Goal: Task Accomplishment & Management: Use online tool/utility

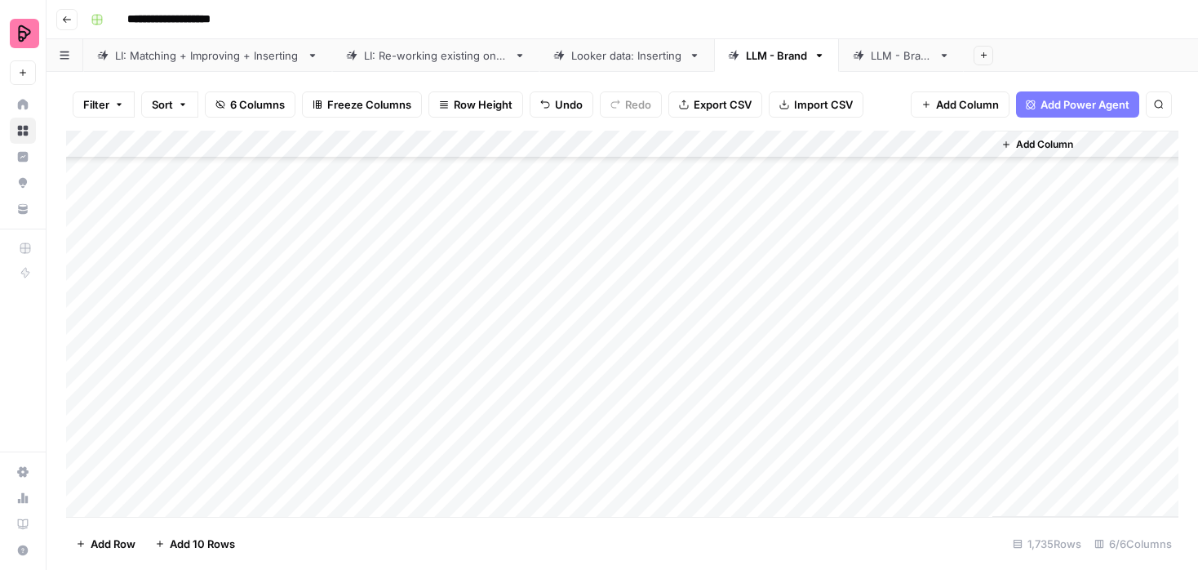
scroll to position [1688, 0]
click at [976, 398] on div "Add Column" at bounding box center [622, 324] width 1112 height 386
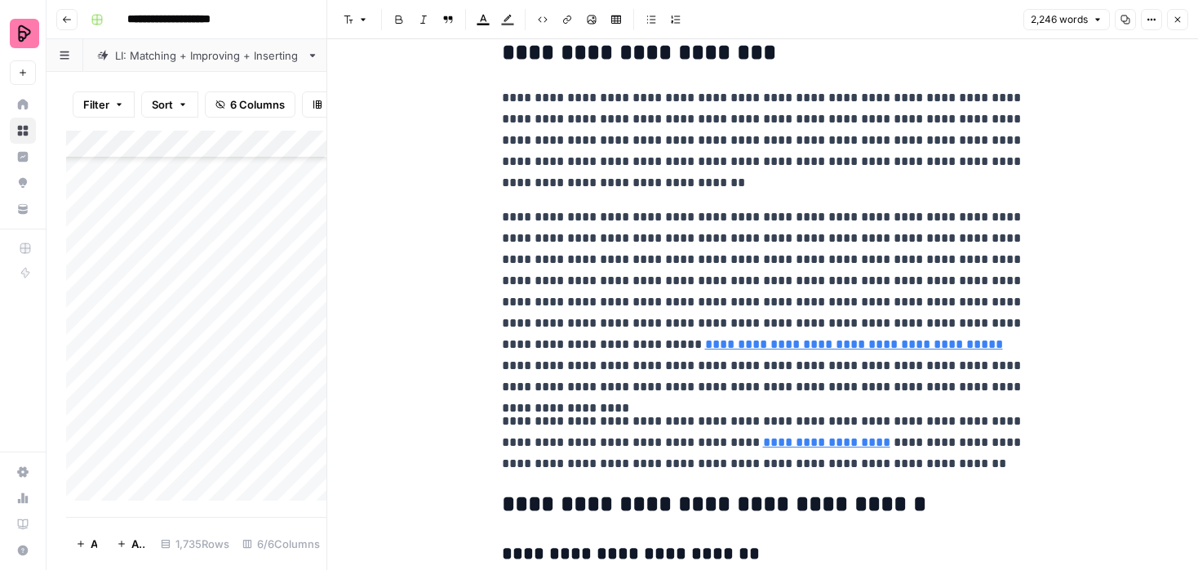
scroll to position [5927, 0]
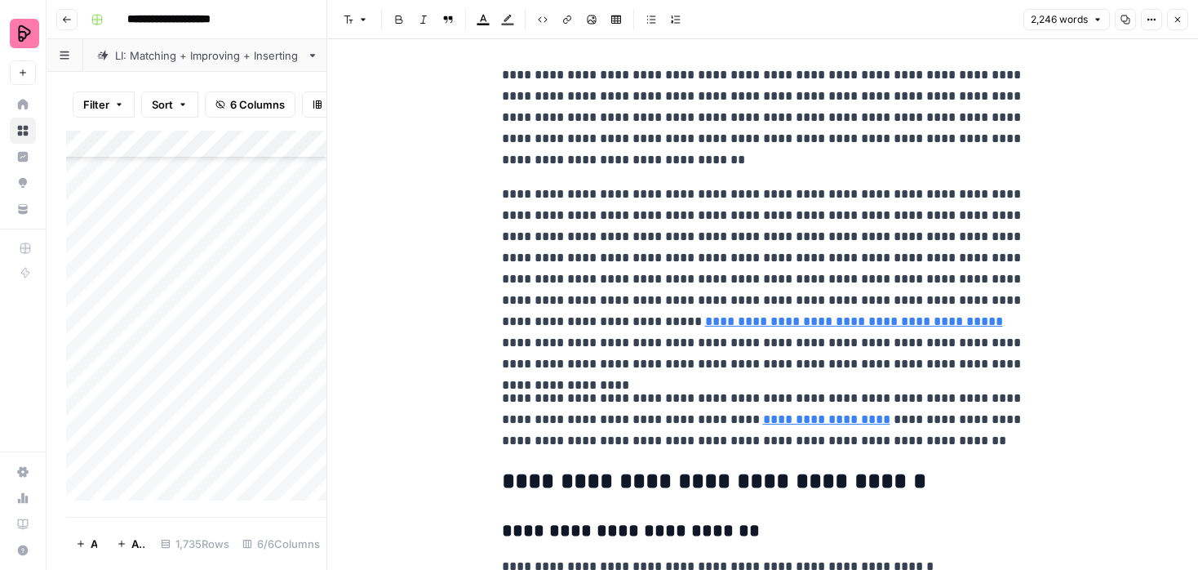
click at [1173, 22] on icon "button" at bounding box center [1178, 20] width 10 height 10
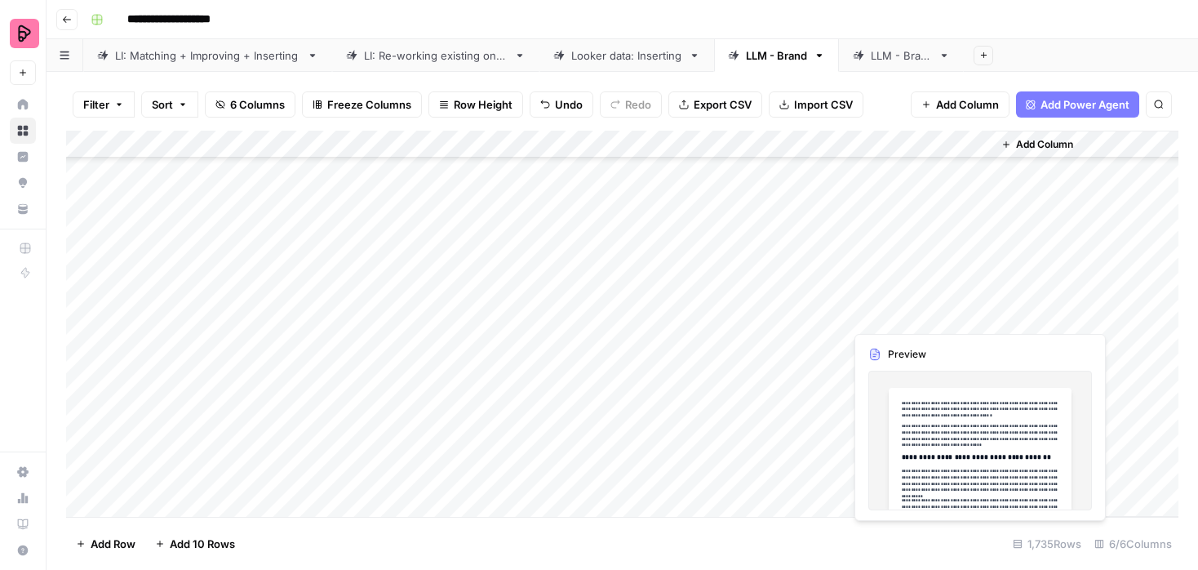
click at [980, 317] on div "Add Column" at bounding box center [622, 324] width 1112 height 386
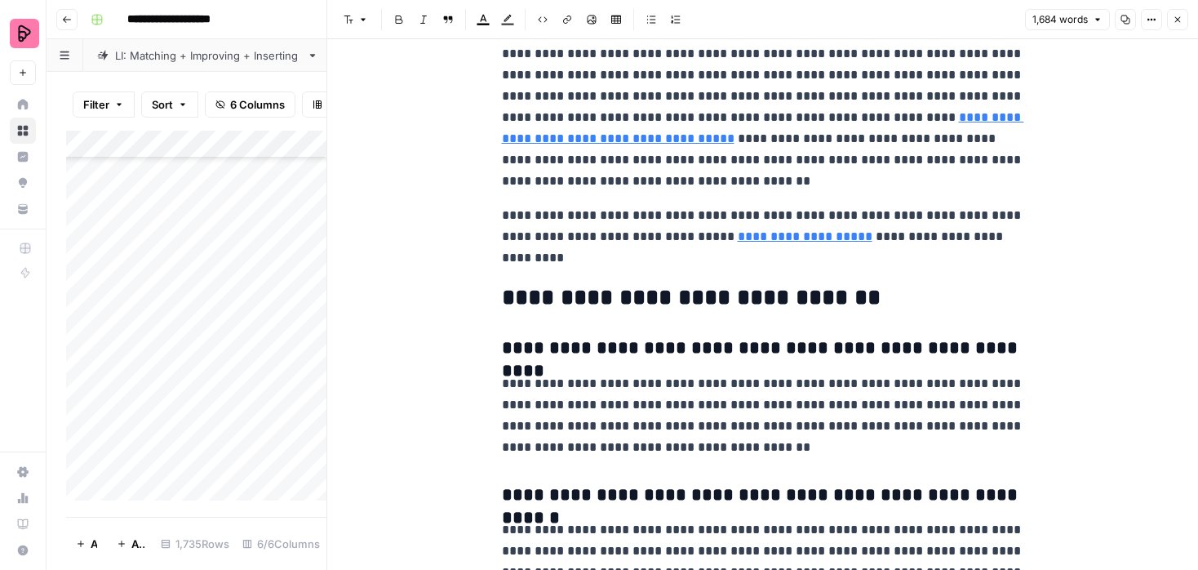
scroll to position [4468, 0]
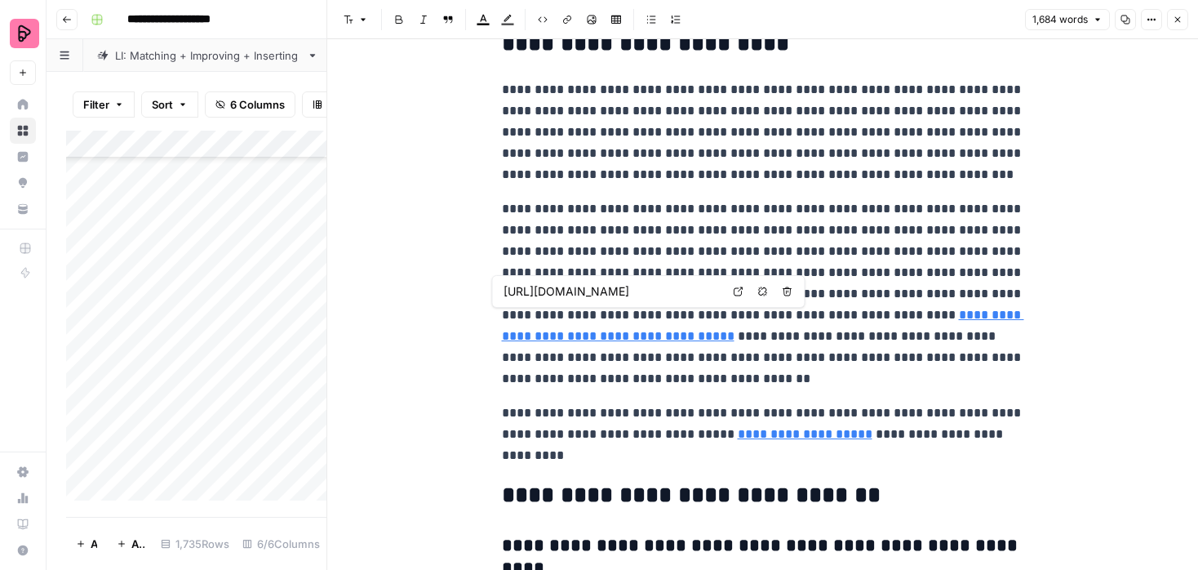
type input "[URL][DOMAIN_NAME]"
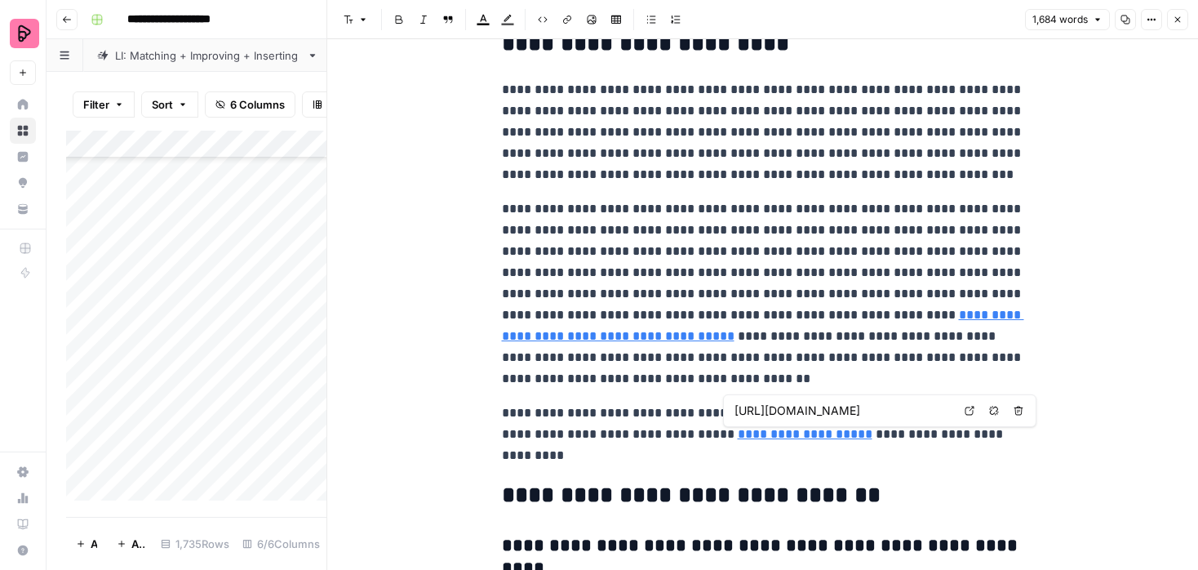
click at [787, 438] on link "**********" at bounding box center [805, 434] width 135 height 12
type input "[URL][DOMAIN_NAME]"
click at [1174, 14] on button "Close" at bounding box center [1177, 19] width 21 height 21
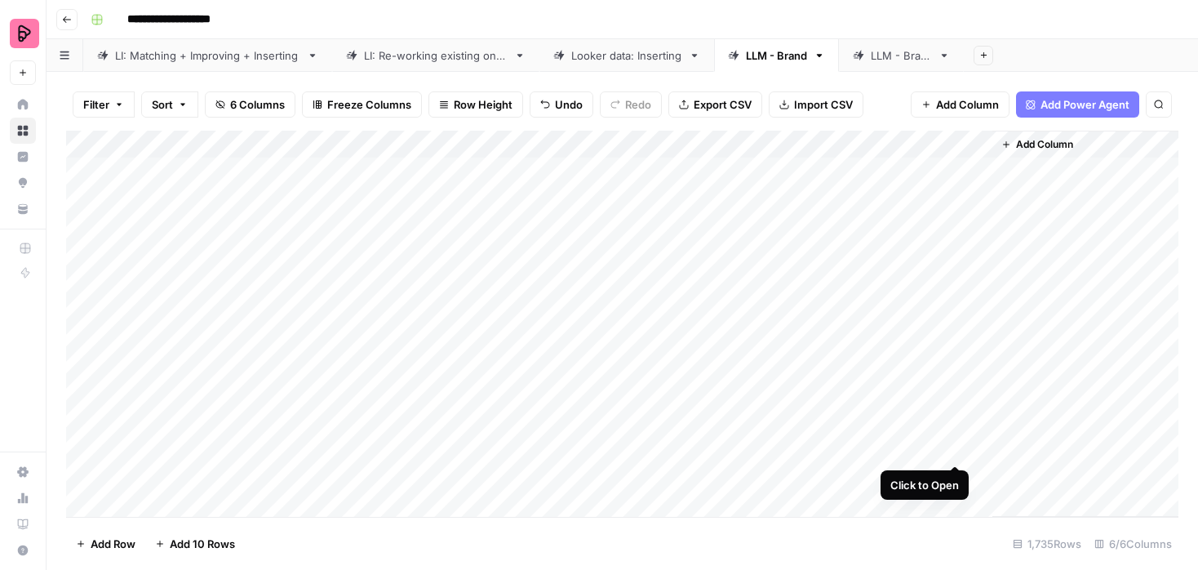
click at [955, 444] on div "Add Column" at bounding box center [622, 324] width 1112 height 386
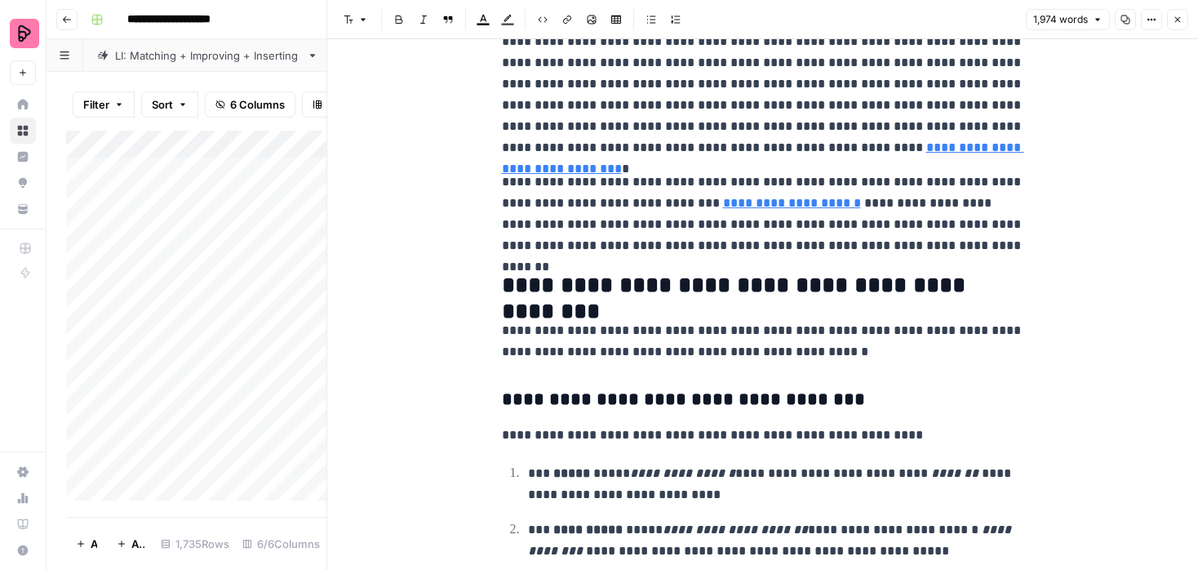
scroll to position [5351, 0]
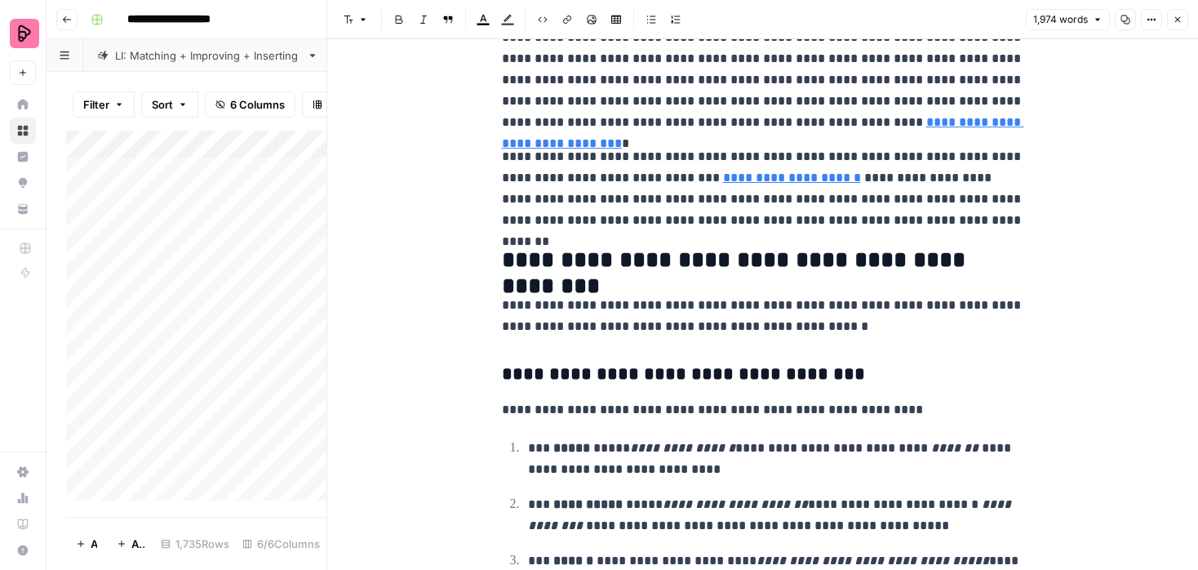
click at [1178, 19] on icon "button" at bounding box center [1178, 20] width 10 height 10
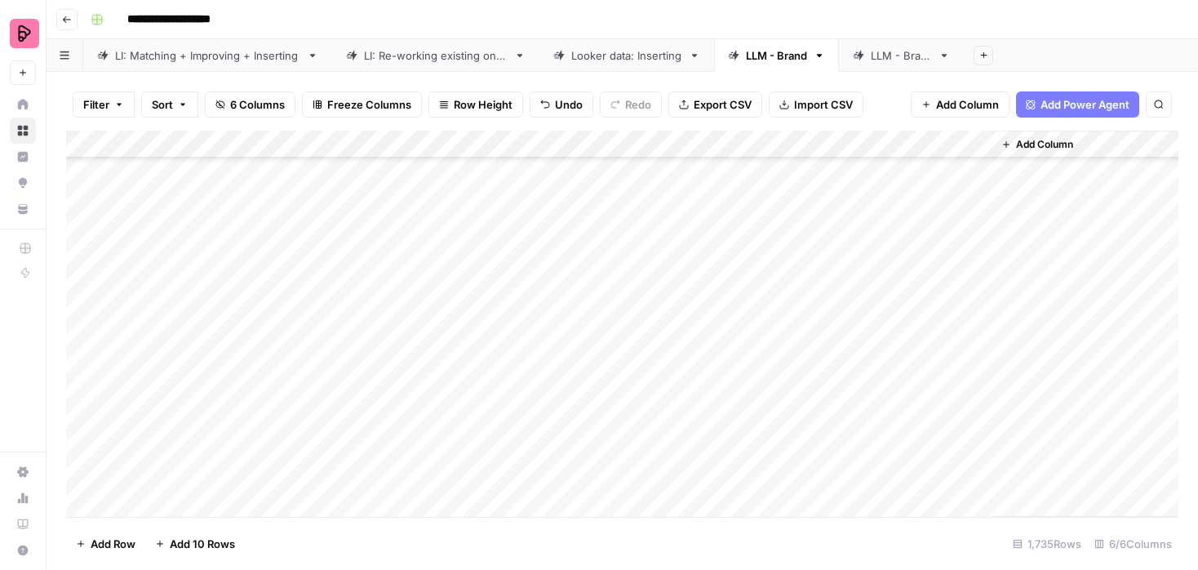
scroll to position [1872, 0]
click at [752, 242] on div "Add Column" at bounding box center [622, 324] width 1112 height 386
click at [753, 268] on div "Add Column" at bounding box center [622, 324] width 1112 height 386
click at [755, 295] on div "Add Column" at bounding box center [622, 324] width 1112 height 386
click at [756, 322] on div "Add Column" at bounding box center [622, 324] width 1112 height 386
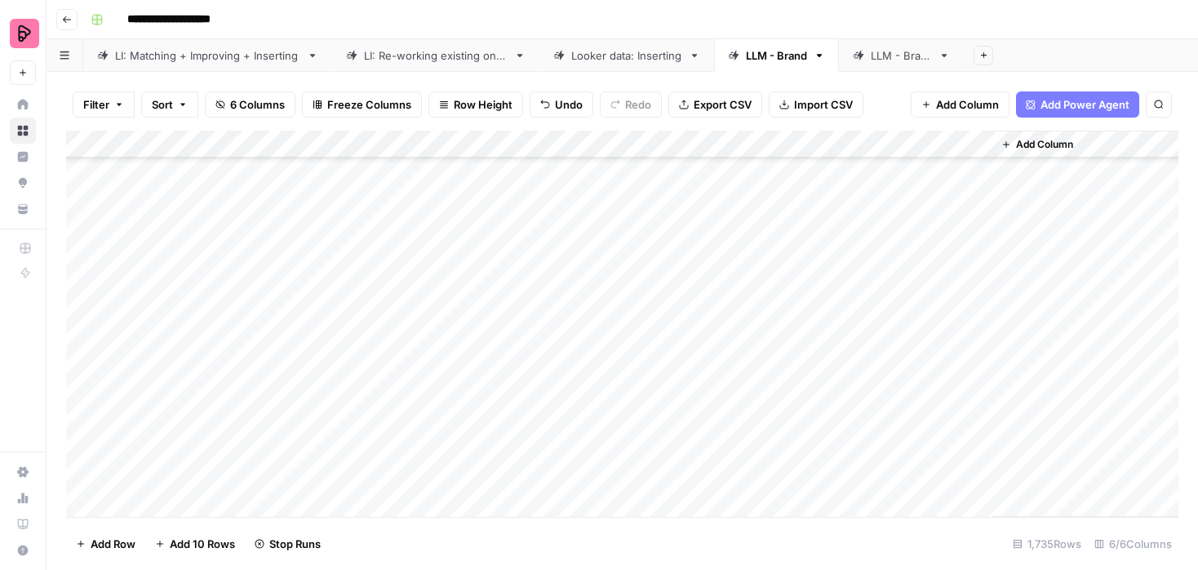
click at [756, 349] on div "Add Column" at bounding box center [622, 324] width 1112 height 386
click at [758, 378] on div "Add Column" at bounding box center [622, 324] width 1112 height 386
click at [758, 407] on div "Add Column" at bounding box center [622, 324] width 1112 height 386
click at [758, 436] on div "Add Column" at bounding box center [622, 324] width 1112 height 386
click at [758, 456] on div "Add Column" at bounding box center [622, 324] width 1112 height 386
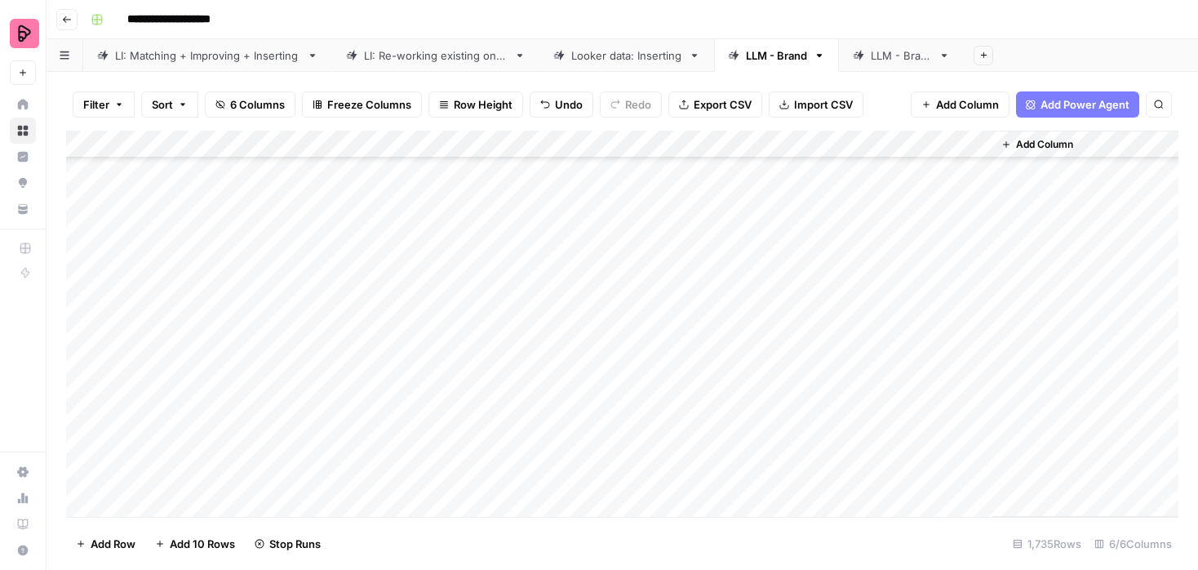
click at [756, 489] on div "Add Column" at bounding box center [622, 324] width 1112 height 386
click at [974, 262] on div "Add Column" at bounding box center [622, 324] width 1112 height 386
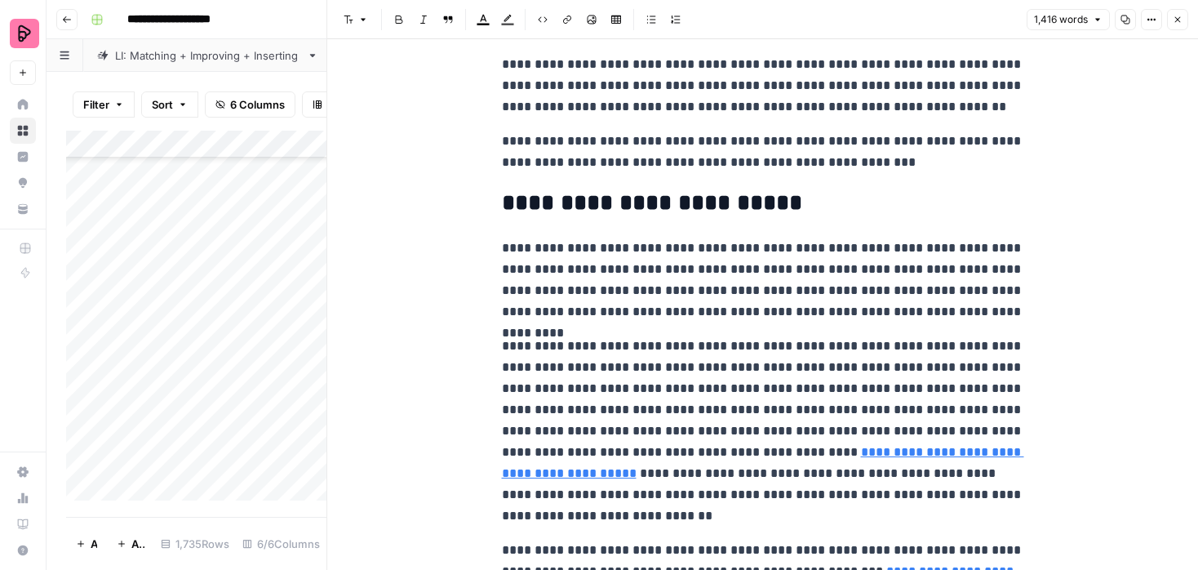
scroll to position [4683, 0]
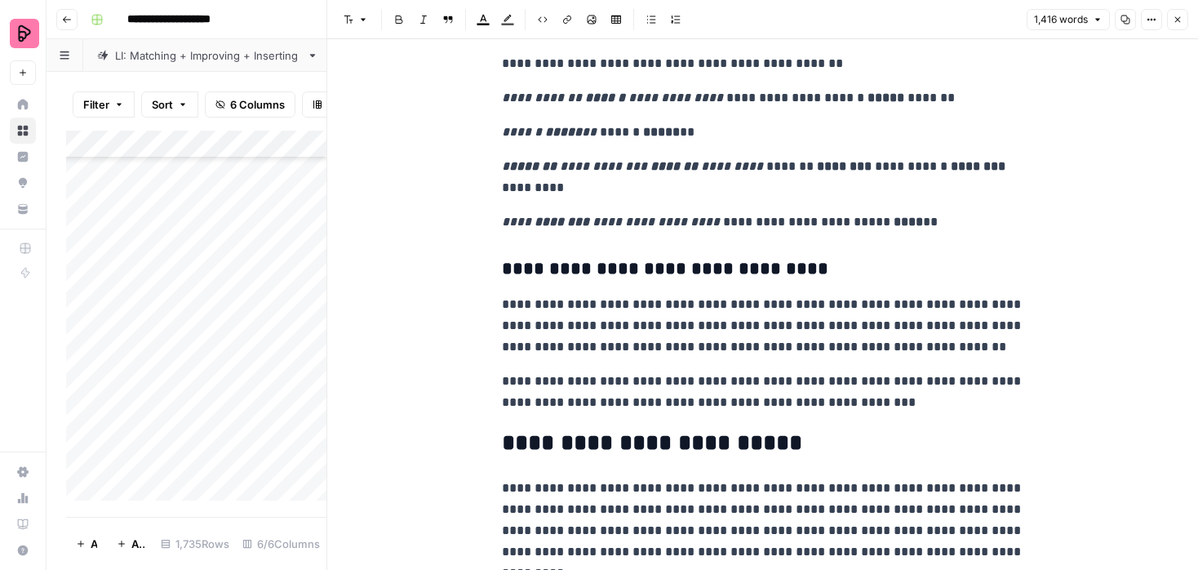
click at [1174, 10] on button "Close" at bounding box center [1177, 19] width 21 height 21
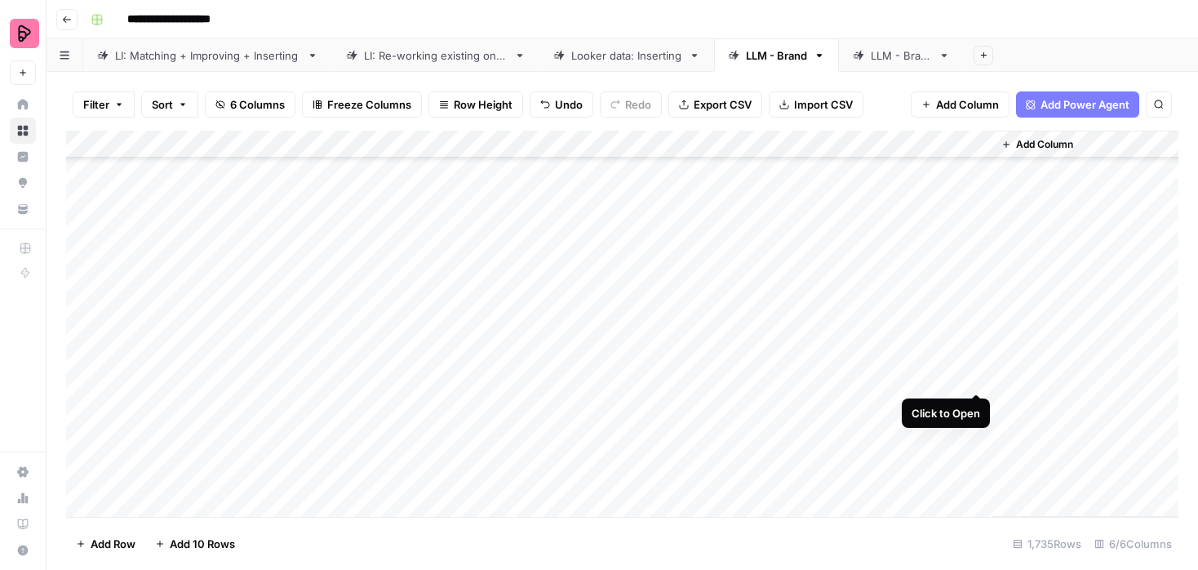
click at [974, 375] on div "Add Column" at bounding box center [622, 324] width 1112 height 386
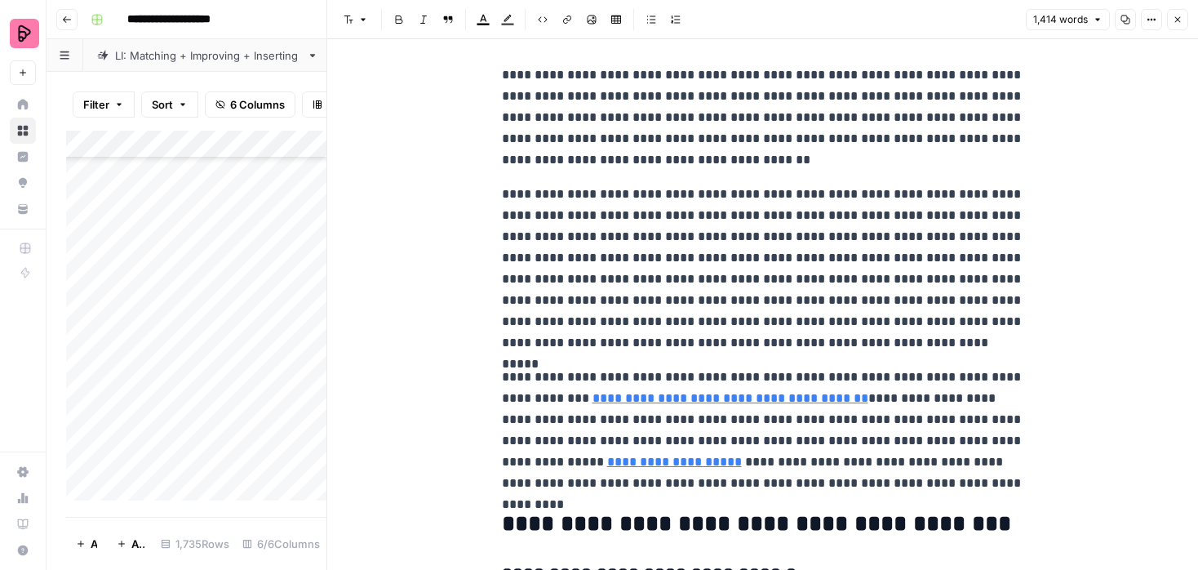
scroll to position [4313, 0]
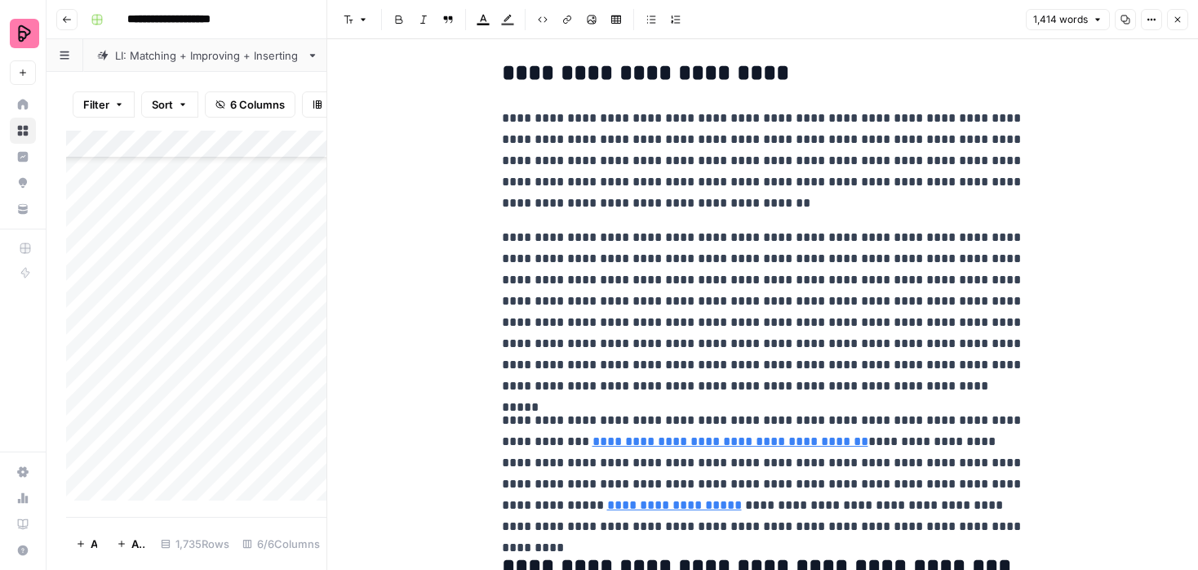
click at [1180, 19] on icon "button" at bounding box center [1178, 20] width 10 height 10
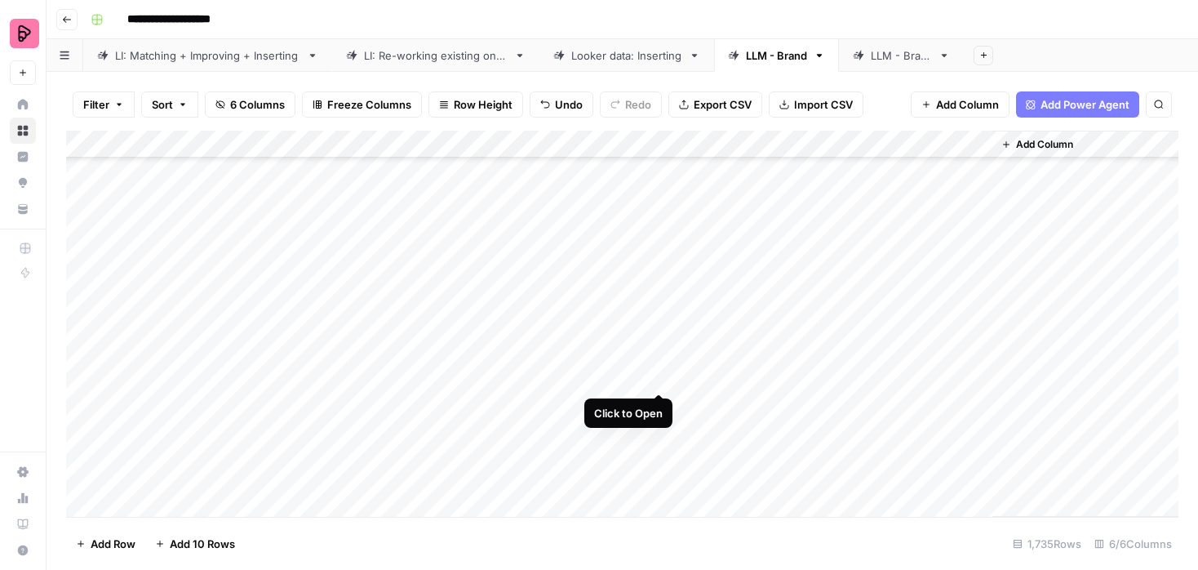
click at [659, 376] on div "Add Column" at bounding box center [622, 324] width 1112 height 386
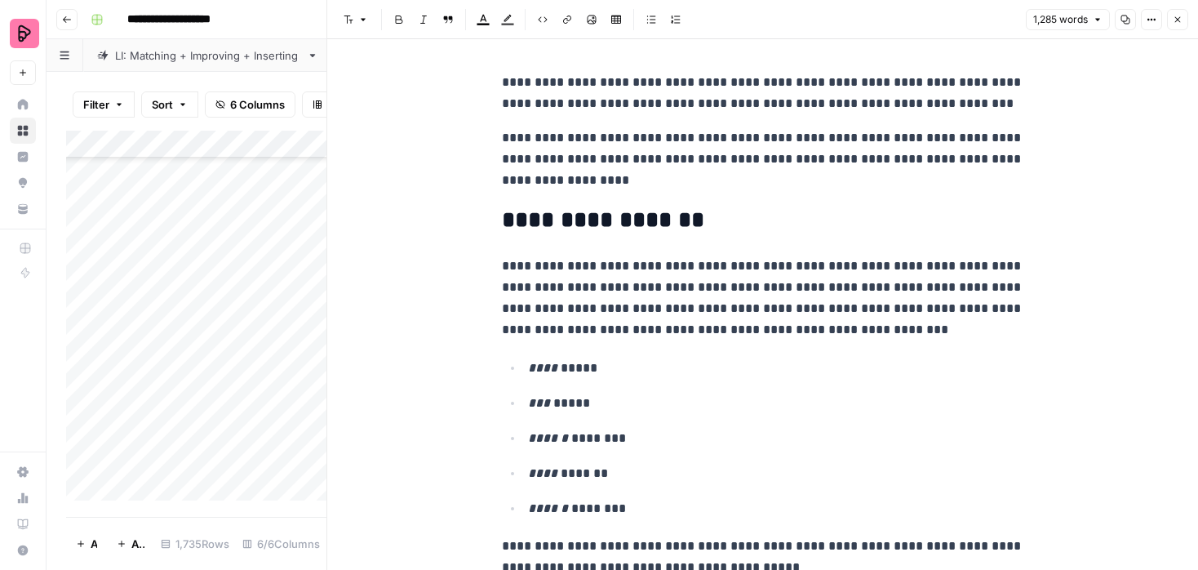
click at [1183, 18] on button "Close" at bounding box center [1177, 19] width 21 height 21
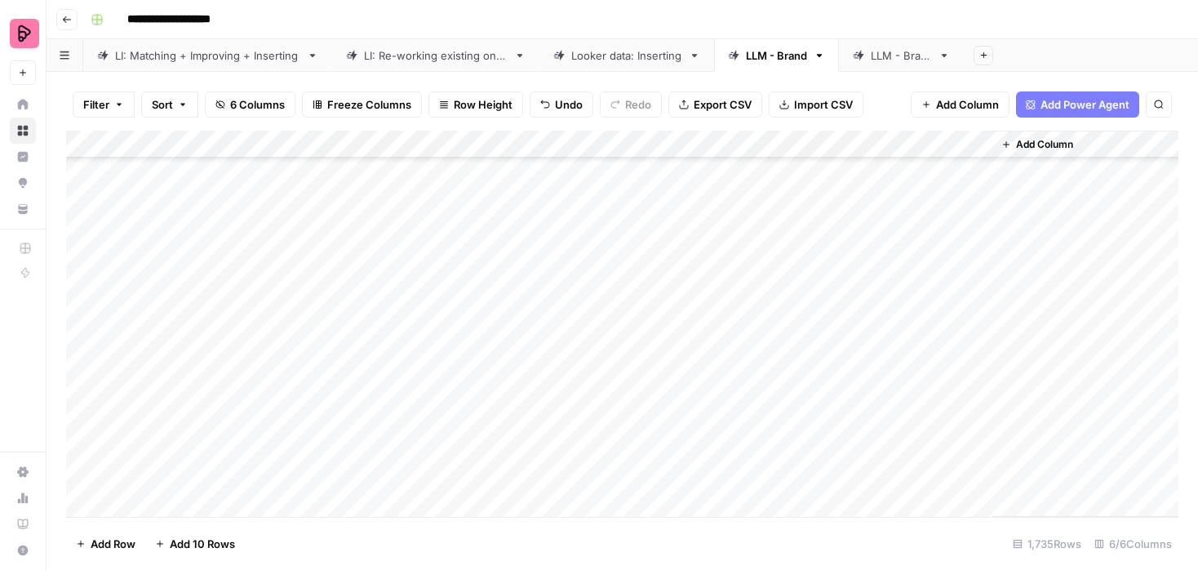
scroll to position [2159, 0]
click at [976, 202] on div "Add Column" at bounding box center [622, 324] width 1112 height 386
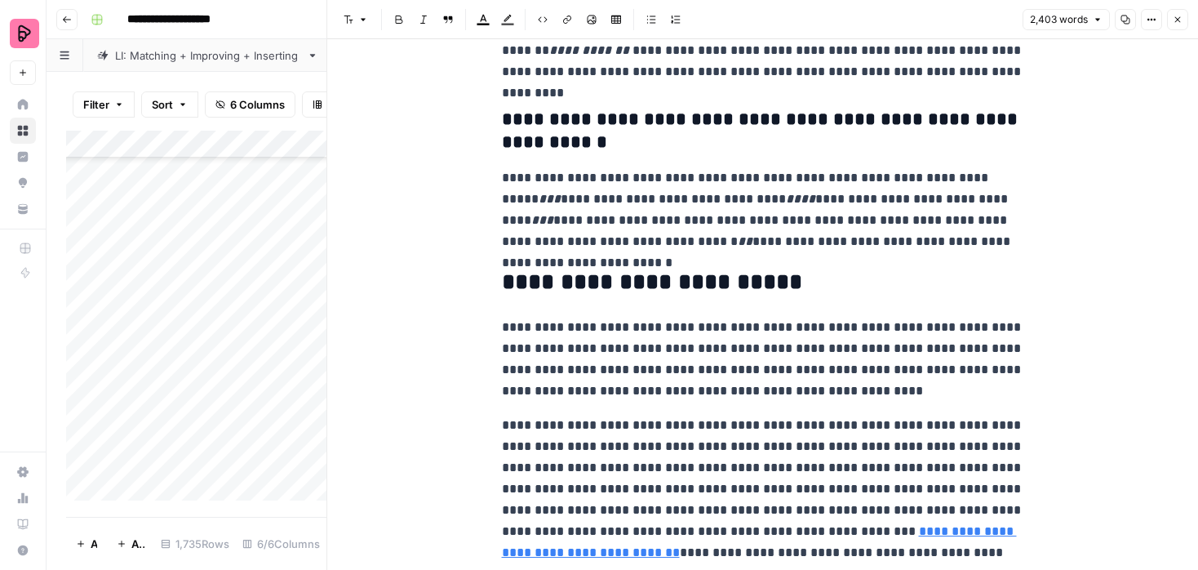
scroll to position [9079, 0]
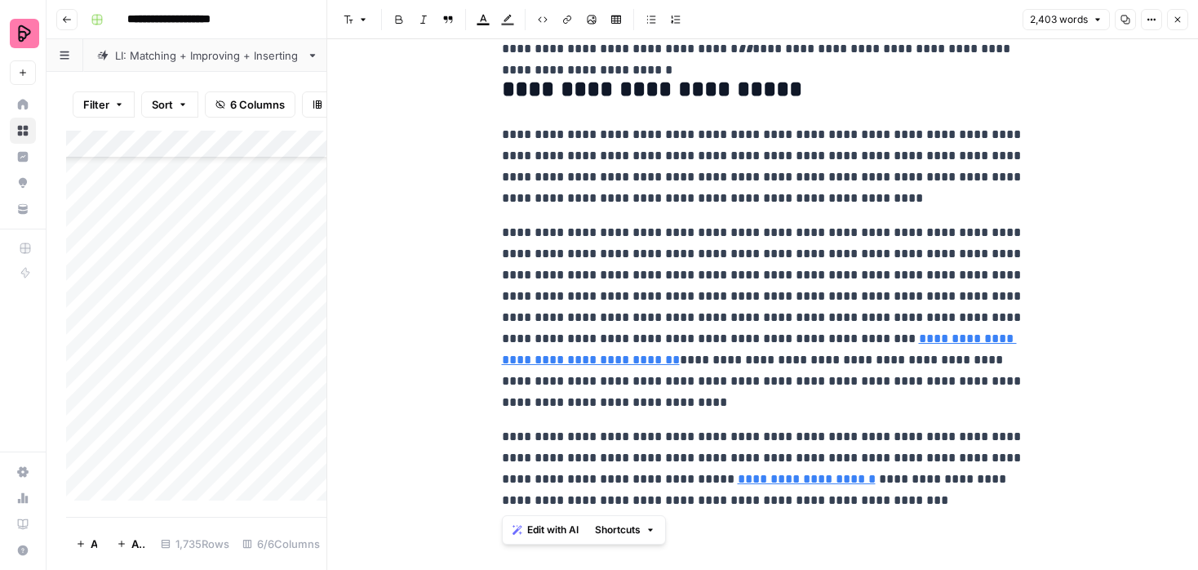
drag, startPoint x: 840, startPoint y: 500, endPoint x: 467, endPoint y: 80, distance: 561.9
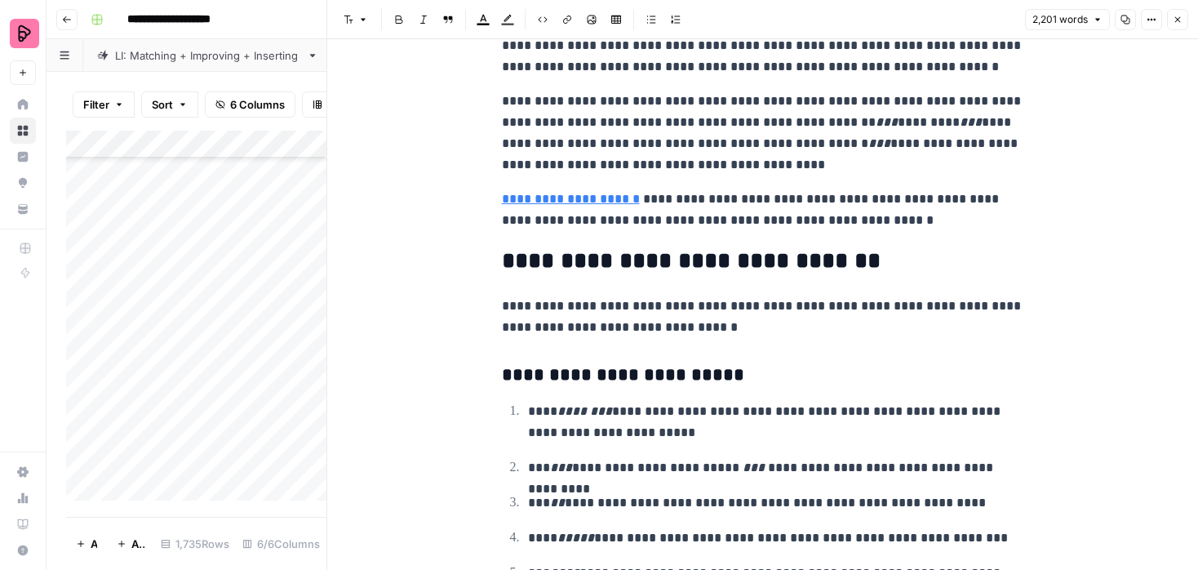
scroll to position [7251, 0]
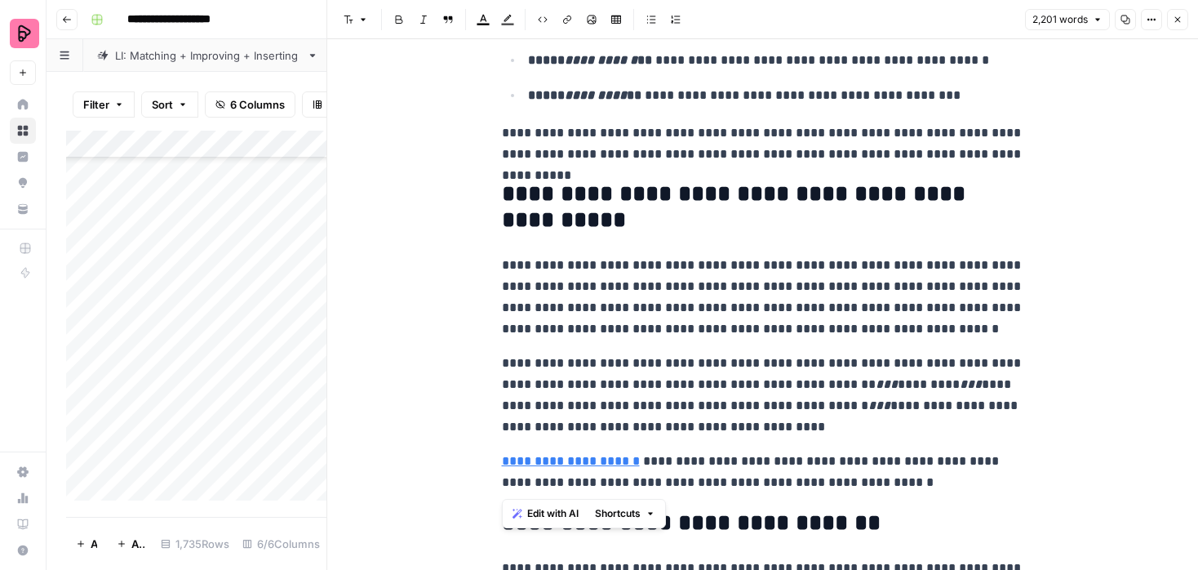
drag, startPoint x: 865, startPoint y: 486, endPoint x: 490, endPoint y: 367, distance: 392.8
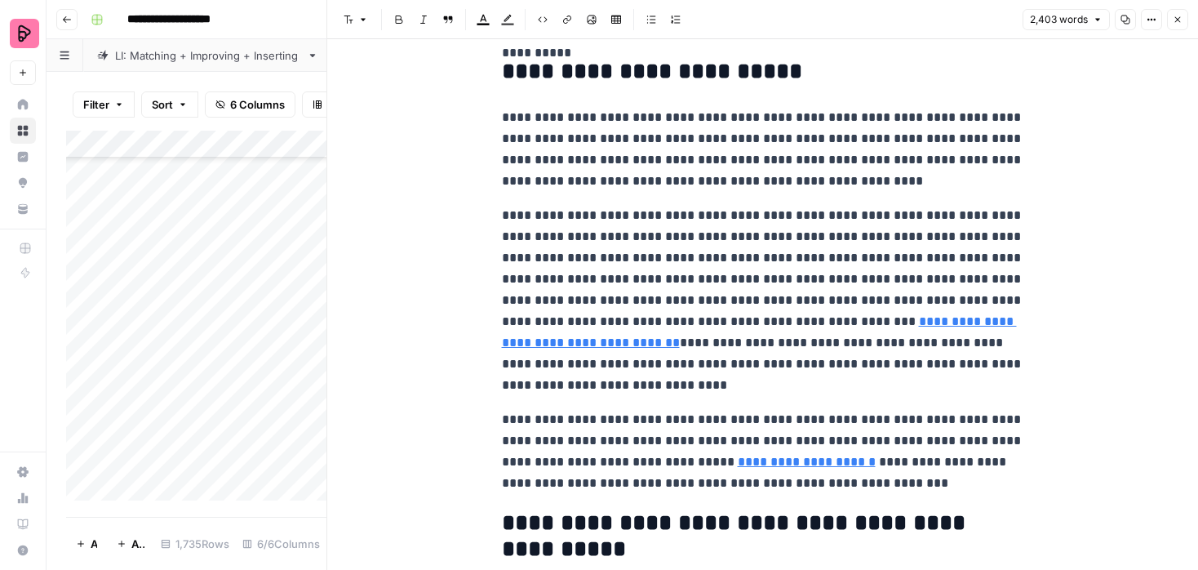
scroll to position [7690, 0]
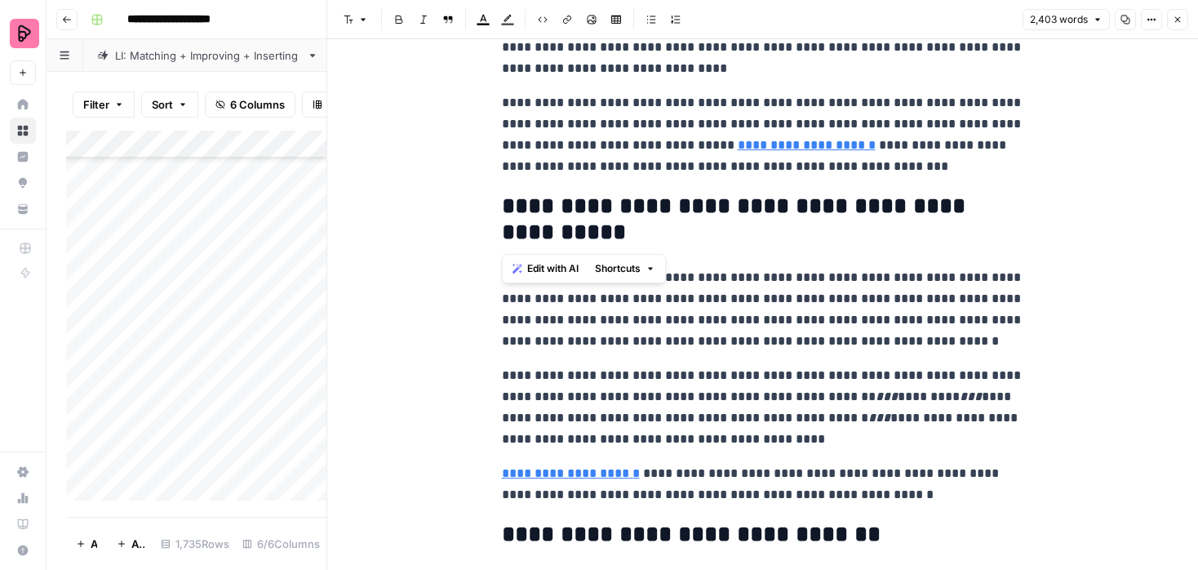
drag, startPoint x: 503, startPoint y: 202, endPoint x: 602, endPoint y: 240, distance: 106.7
click at [602, 240] on h2 "**********" at bounding box center [763, 219] width 522 height 52
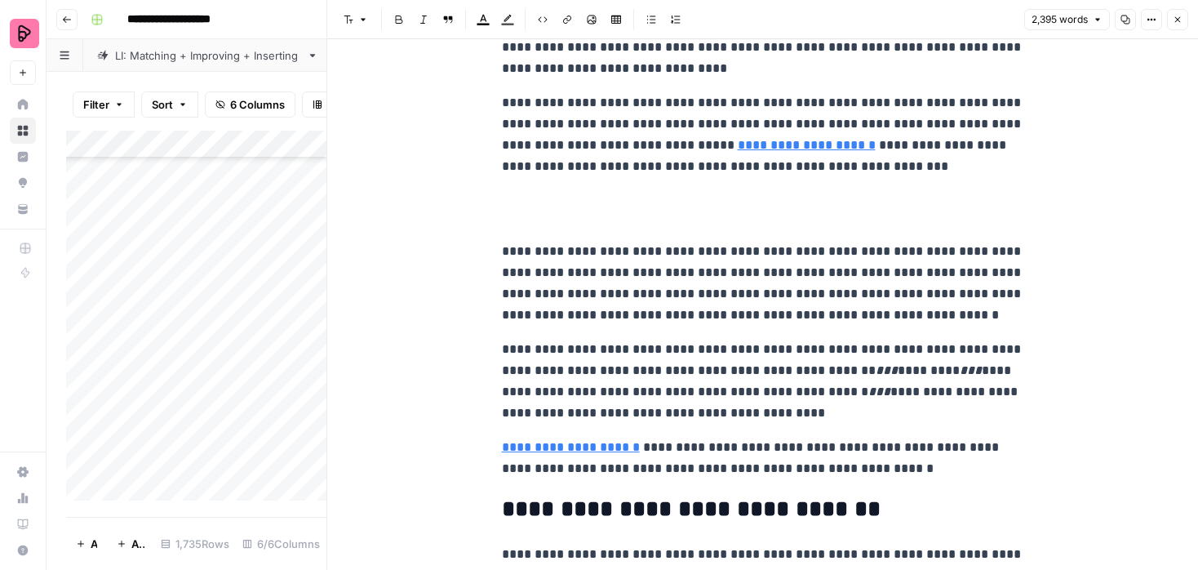
click at [610, 277] on p "**********" at bounding box center [763, 283] width 522 height 85
click at [775, 417] on p "**********" at bounding box center [763, 381] width 522 height 85
click at [754, 278] on p "**********" at bounding box center [763, 283] width 522 height 85
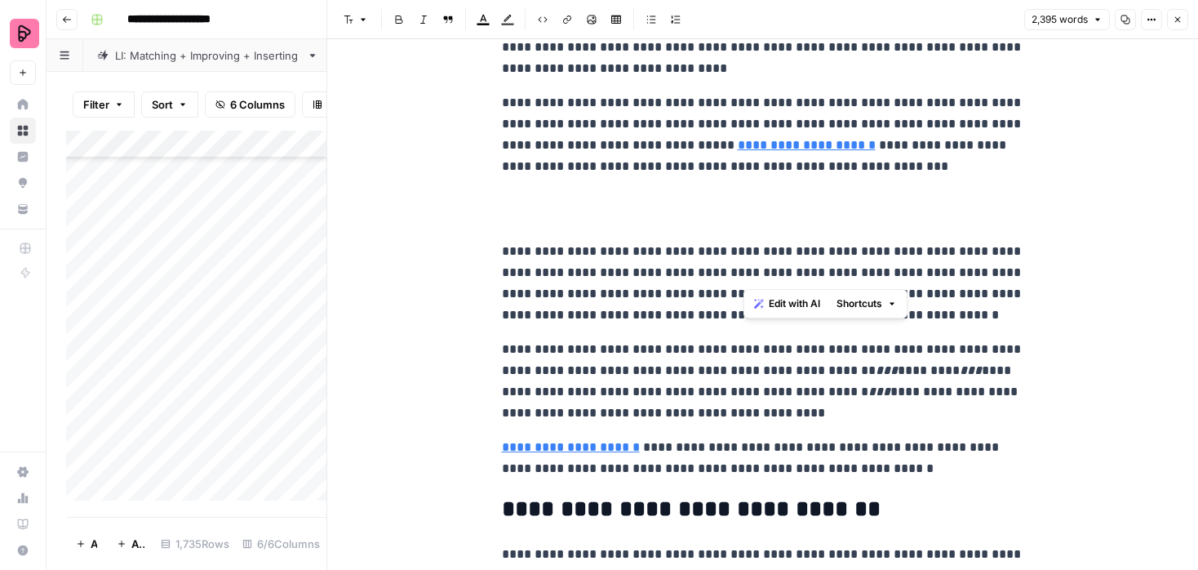
click at [754, 278] on p "**********" at bounding box center [763, 283] width 522 height 85
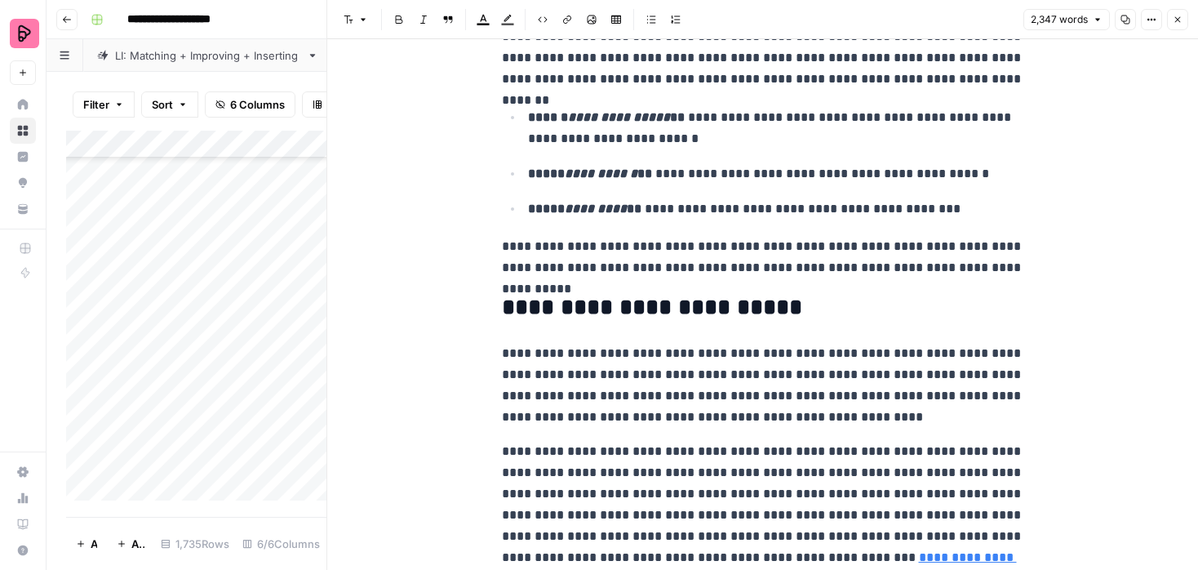
scroll to position [7164, 0]
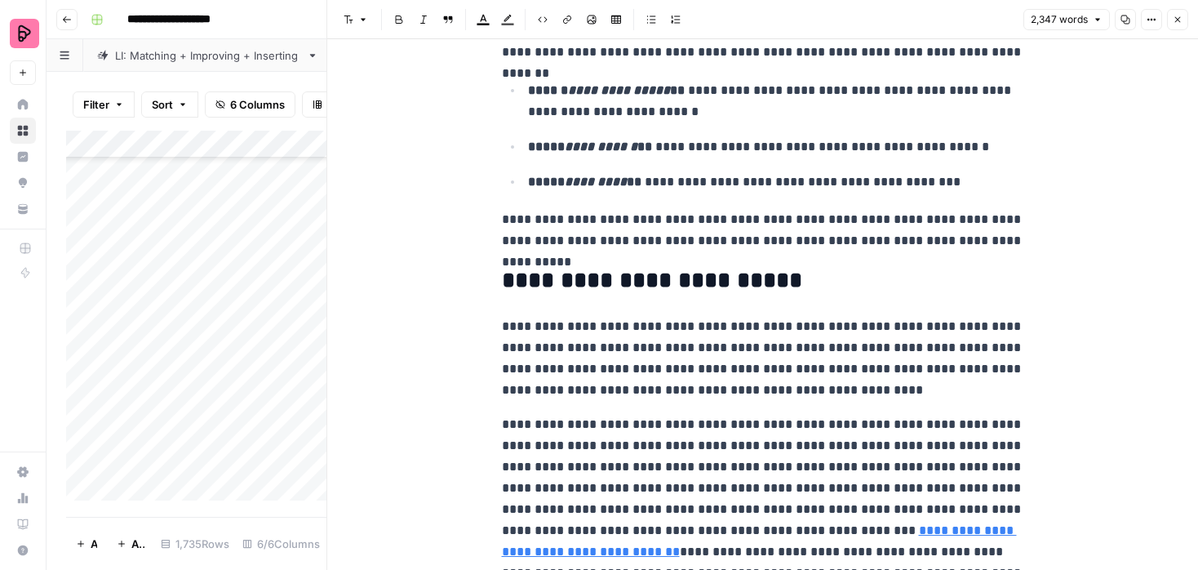
click at [700, 349] on p "**********" at bounding box center [763, 358] width 522 height 85
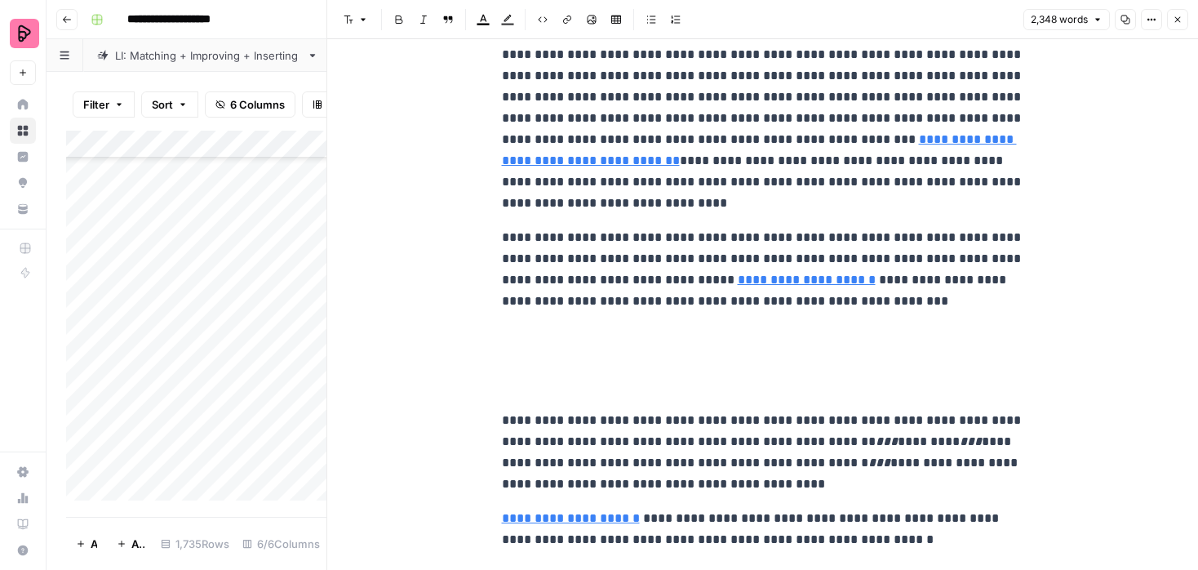
scroll to position [7572, 0]
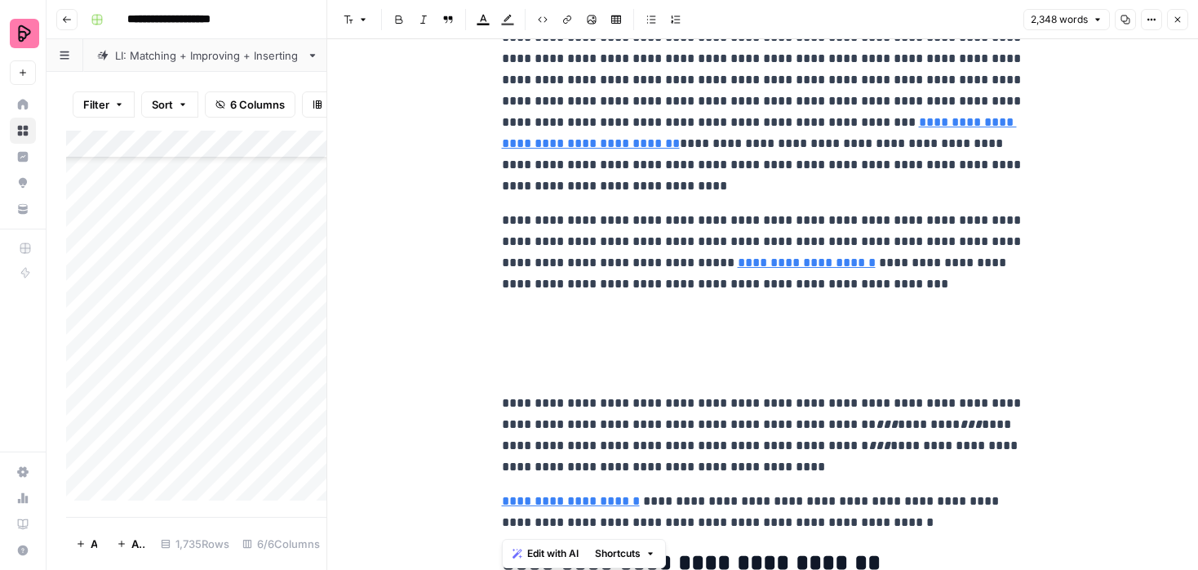
drag, startPoint x: 507, startPoint y: 320, endPoint x: 888, endPoint y: 513, distance: 427.4
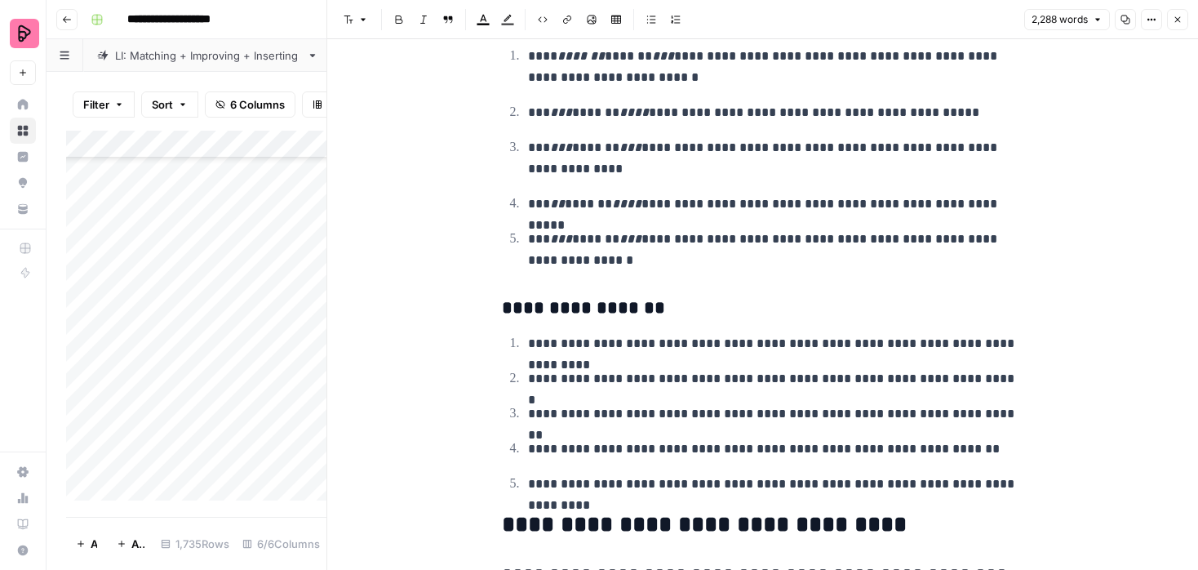
scroll to position [8405, 0]
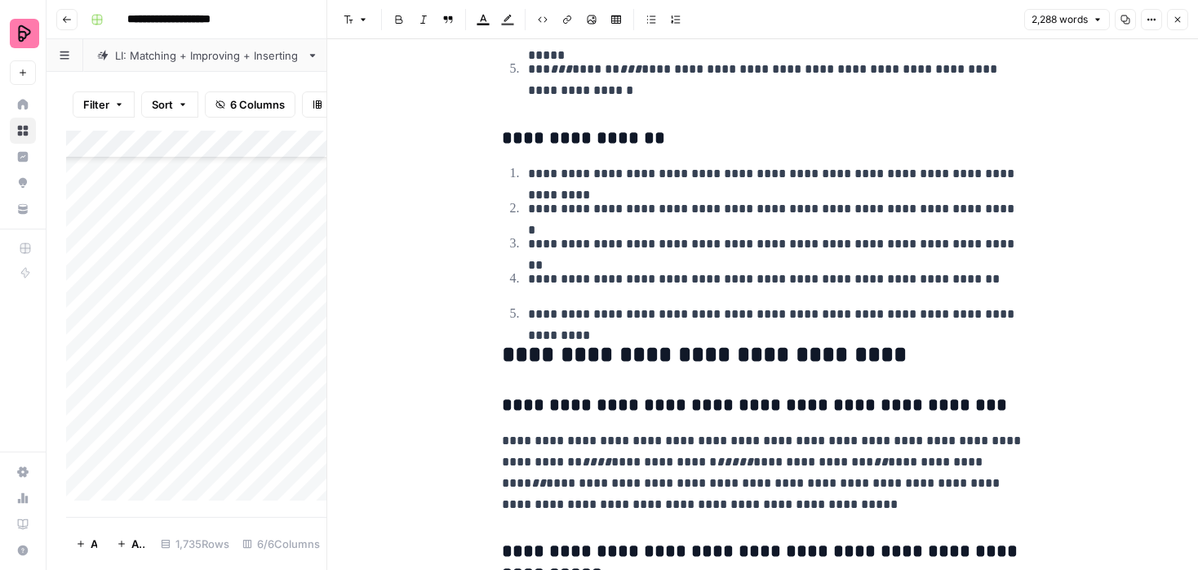
click at [1178, 20] on icon "button" at bounding box center [1178, 20] width 6 height 6
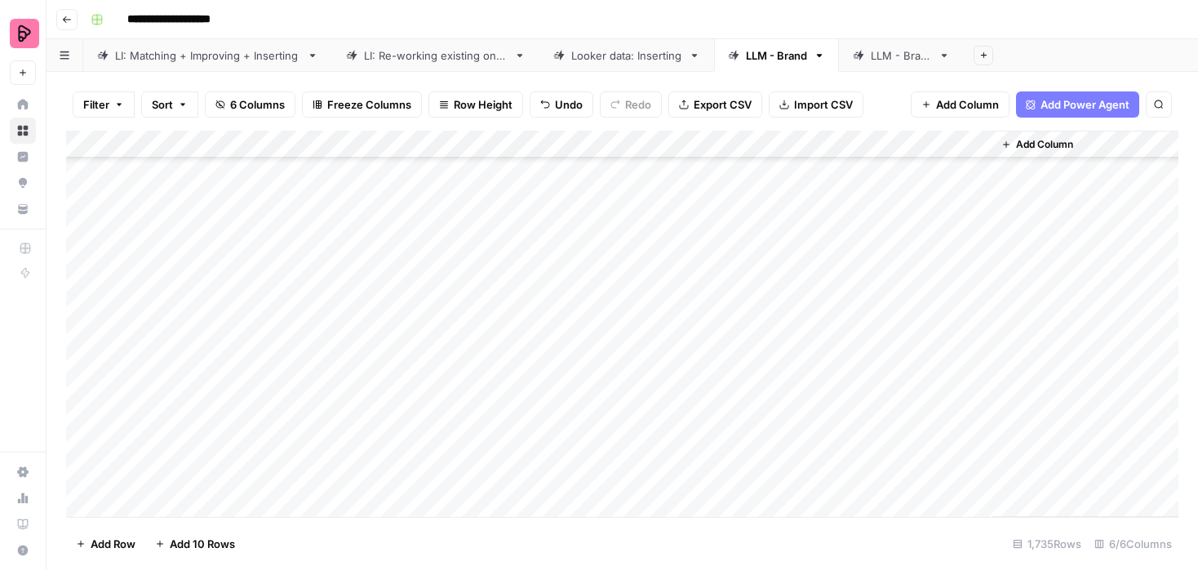
scroll to position [1957, 0]
click at [974, 346] on div "Add Column" at bounding box center [622, 324] width 1112 height 386
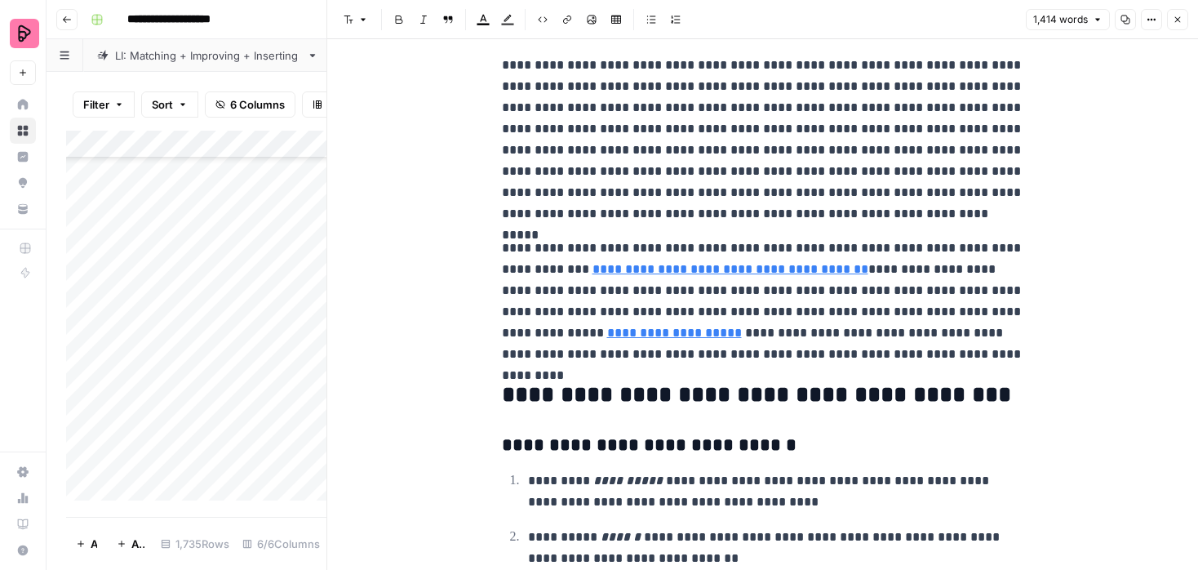
scroll to position [4329, 0]
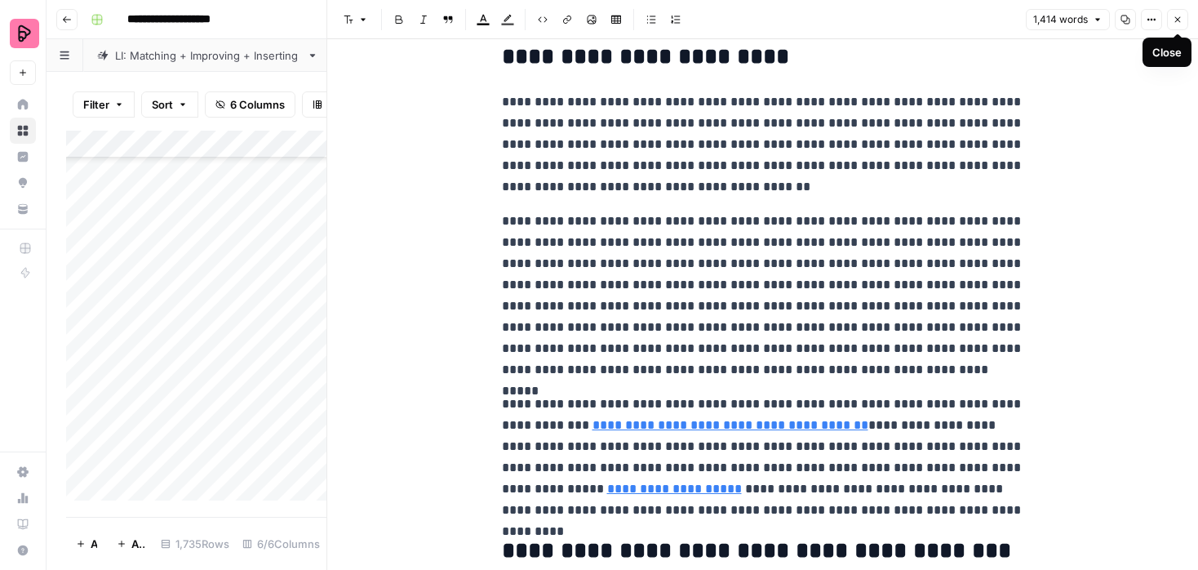
click at [1173, 23] on icon "button" at bounding box center [1178, 20] width 10 height 10
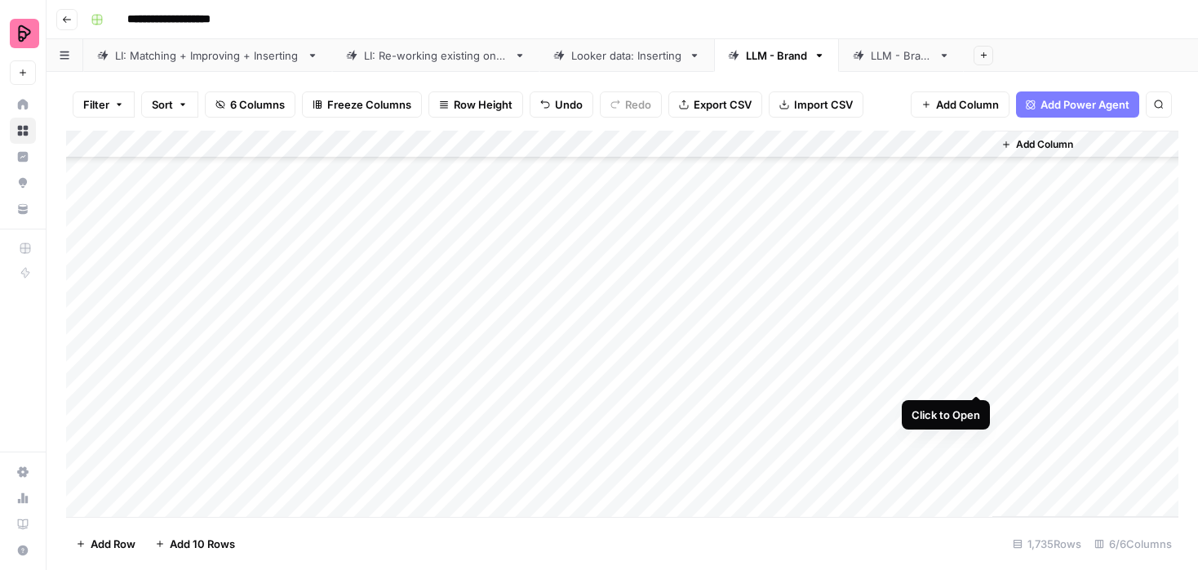
click at [978, 375] on div "Add Column" at bounding box center [622, 324] width 1112 height 386
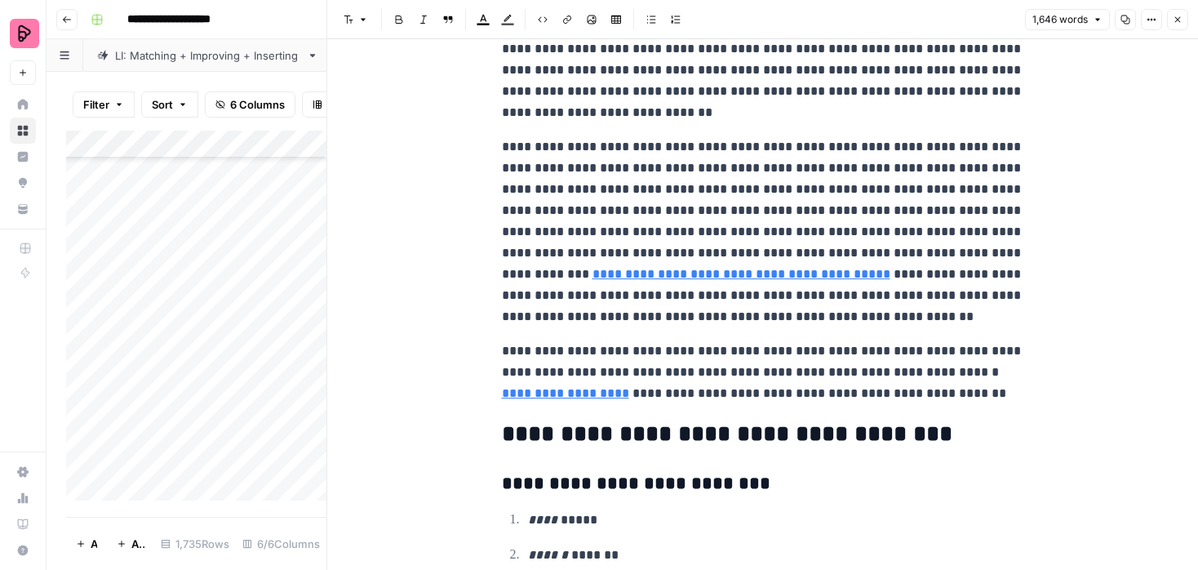
scroll to position [6199, 0]
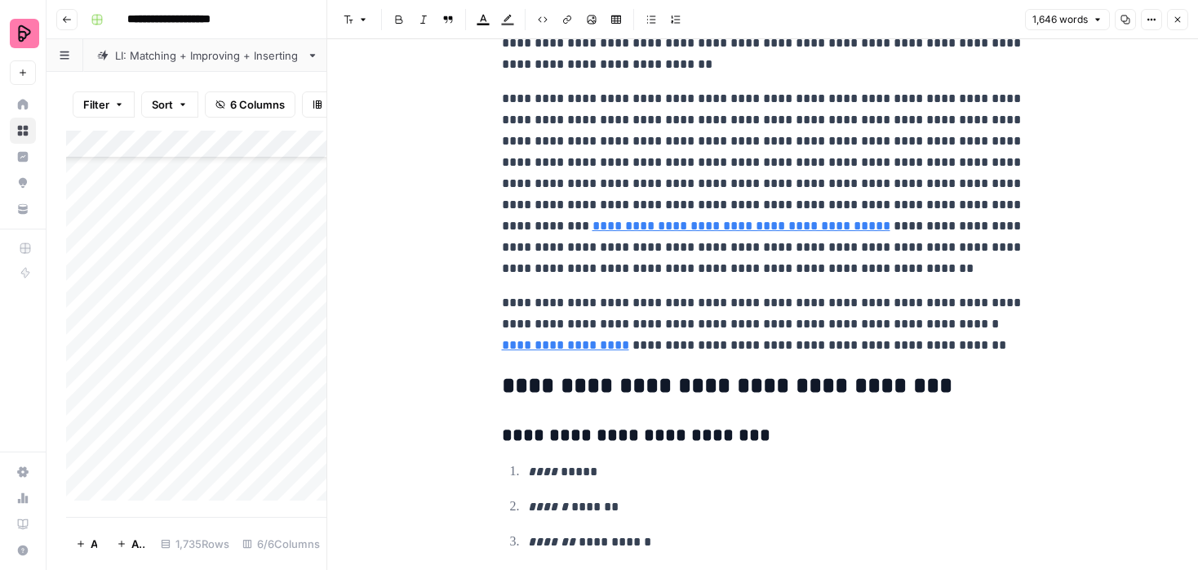
click at [1179, 16] on icon "button" at bounding box center [1178, 20] width 10 height 10
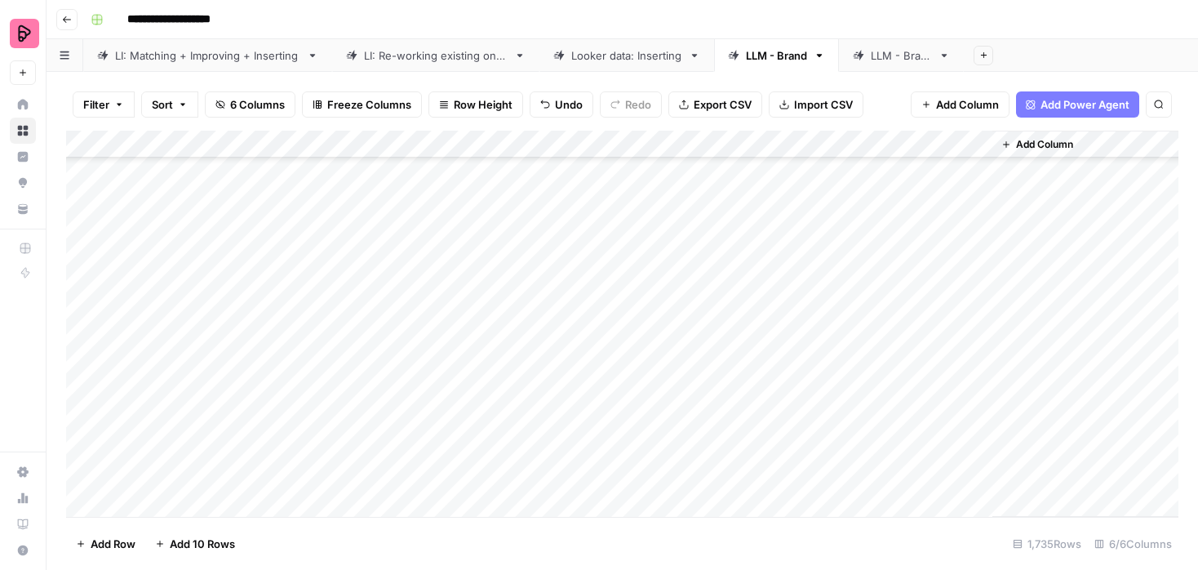
scroll to position [2132, 0]
click at [768, 257] on div "Add Column" at bounding box center [622, 324] width 1112 height 386
click at [762, 284] on div "Add Column" at bounding box center [622, 324] width 1112 height 386
click at [765, 314] on div "Add Column" at bounding box center [622, 324] width 1112 height 386
click at [757, 338] on div "Add Column" at bounding box center [622, 324] width 1112 height 386
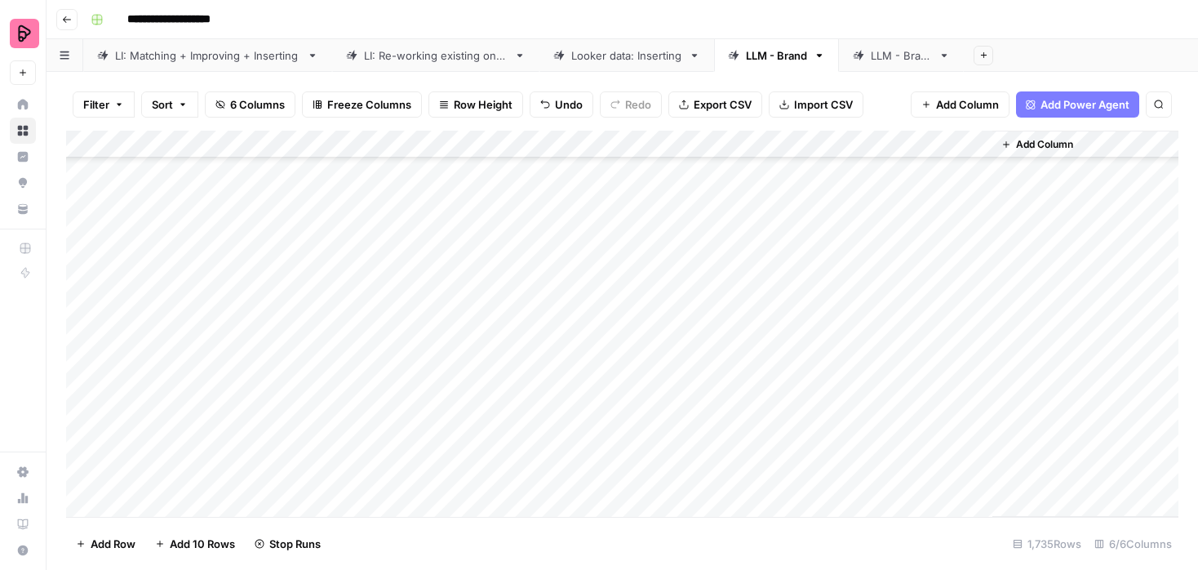
click at [756, 367] on div "Add Column" at bounding box center [622, 324] width 1112 height 386
click at [756, 396] on div "Add Column" at bounding box center [622, 324] width 1112 height 386
click at [756, 423] on div "Add Column" at bounding box center [622, 324] width 1112 height 386
click at [756, 449] on div "Add Column" at bounding box center [622, 324] width 1112 height 386
click at [760, 484] on div "Add Column" at bounding box center [622, 324] width 1112 height 386
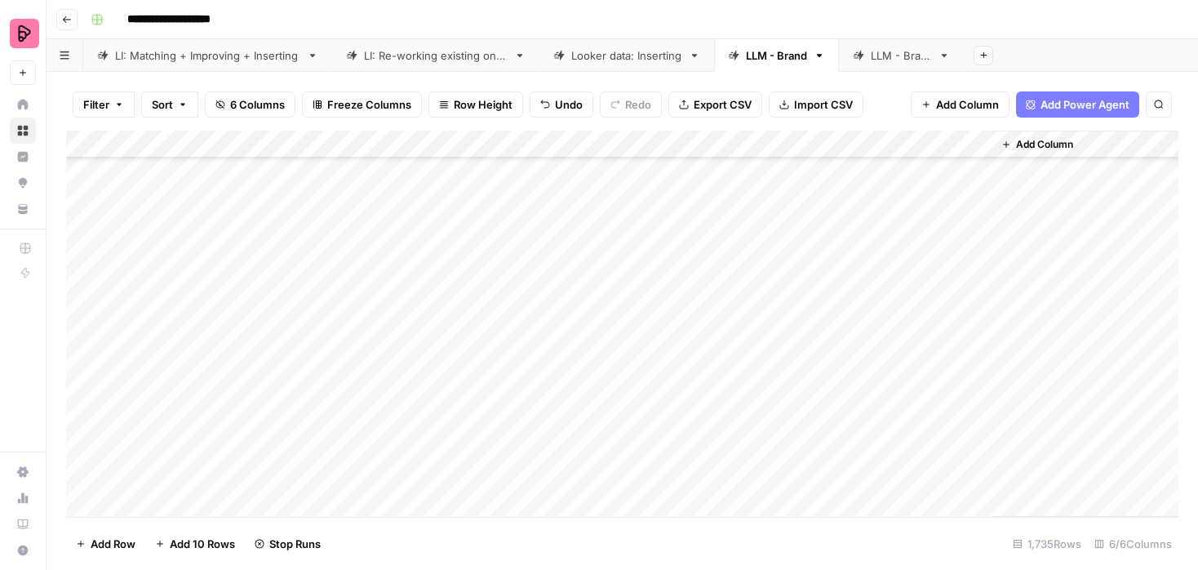
click at [765, 504] on div "Add Column" at bounding box center [622, 324] width 1112 height 386
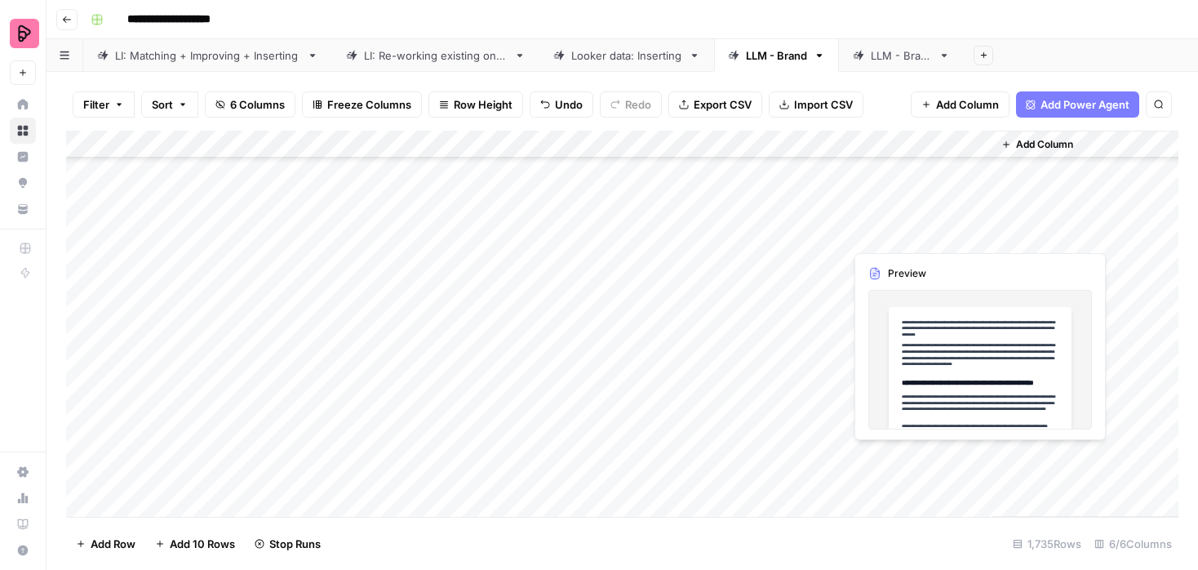
click at [977, 237] on div "Add Column" at bounding box center [622, 324] width 1112 height 386
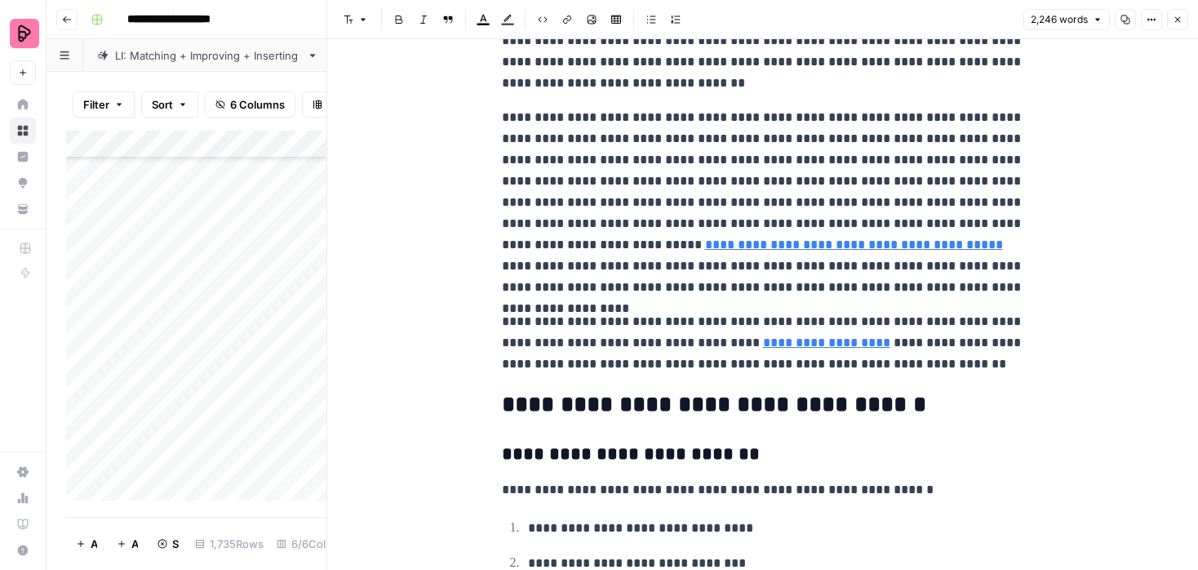
scroll to position [6005, 0]
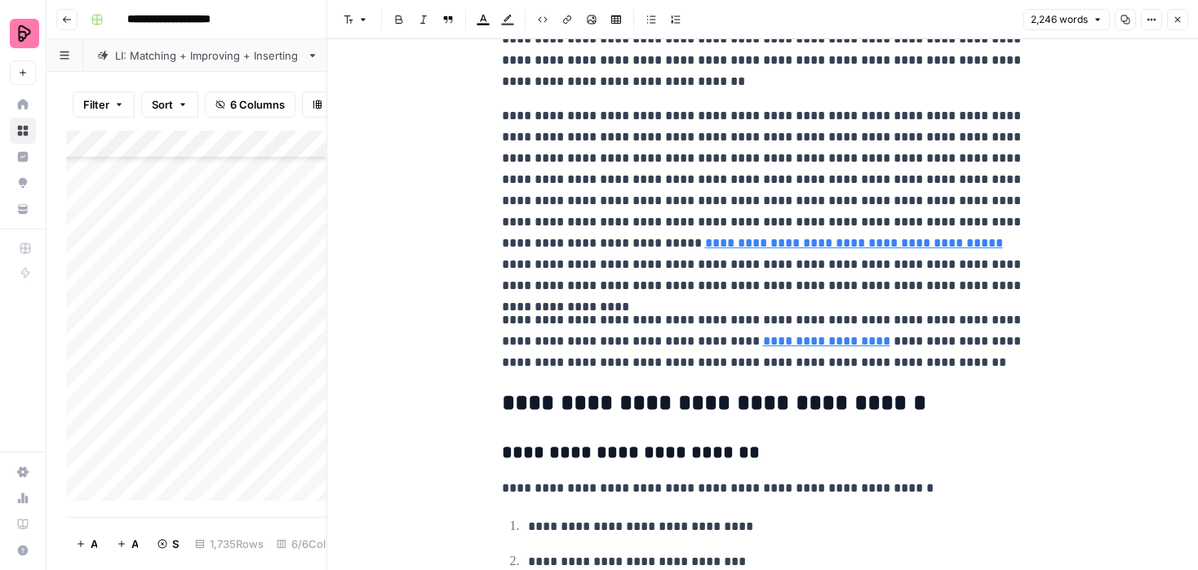
click at [1180, 15] on icon "button" at bounding box center [1178, 20] width 10 height 10
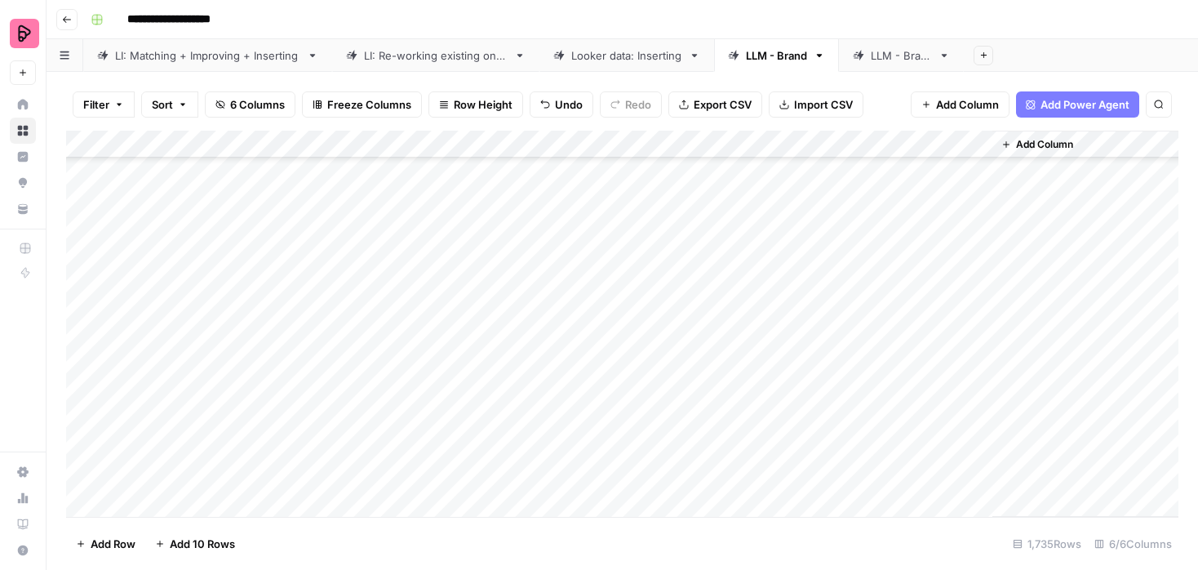
scroll to position [2092, 0]
click at [971, 242] on div "Add Column" at bounding box center [622, 324] width 1112 height 386
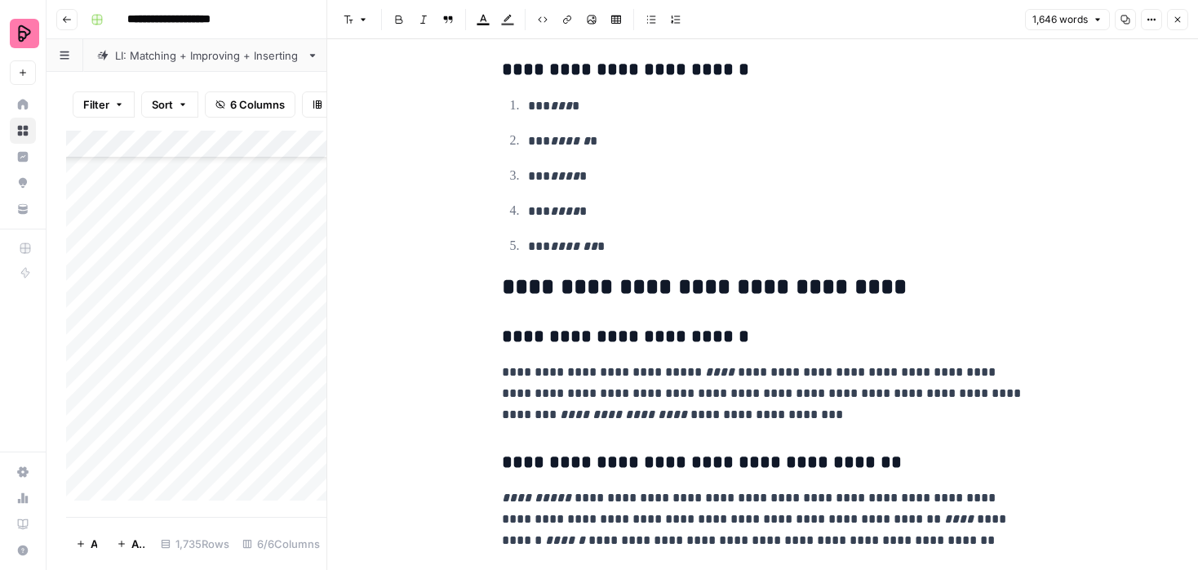
scroll to position [7102, 0]
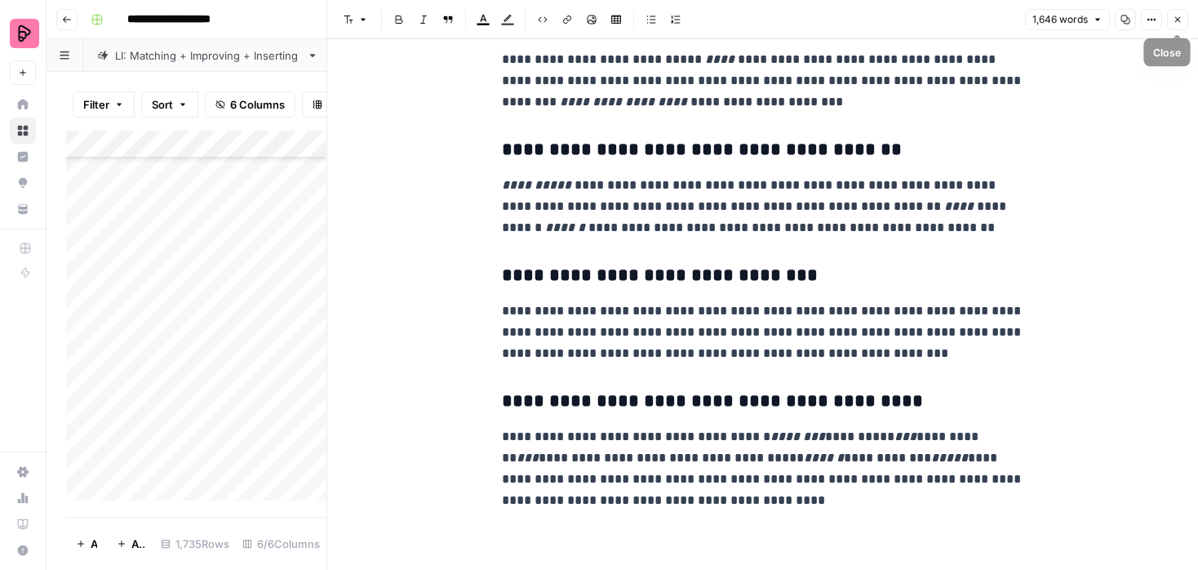
click at [1174, 15] on icon "button" at bounding box center [1178, 20] width 10 height 10
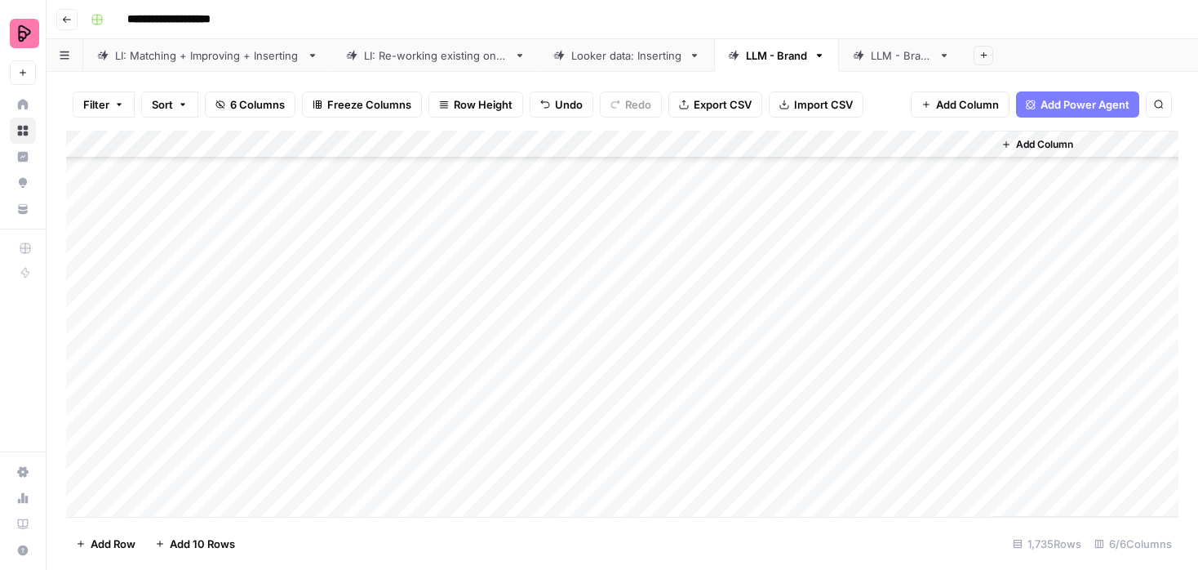
scroll to position [2203, 0]
click at [756, 408] on div "Add Column" at bounding box center [622, 324] width 1112 height 386
click at [974, 436] on div "Add Column" at bounding box center [622, 324] width 1112 height 386
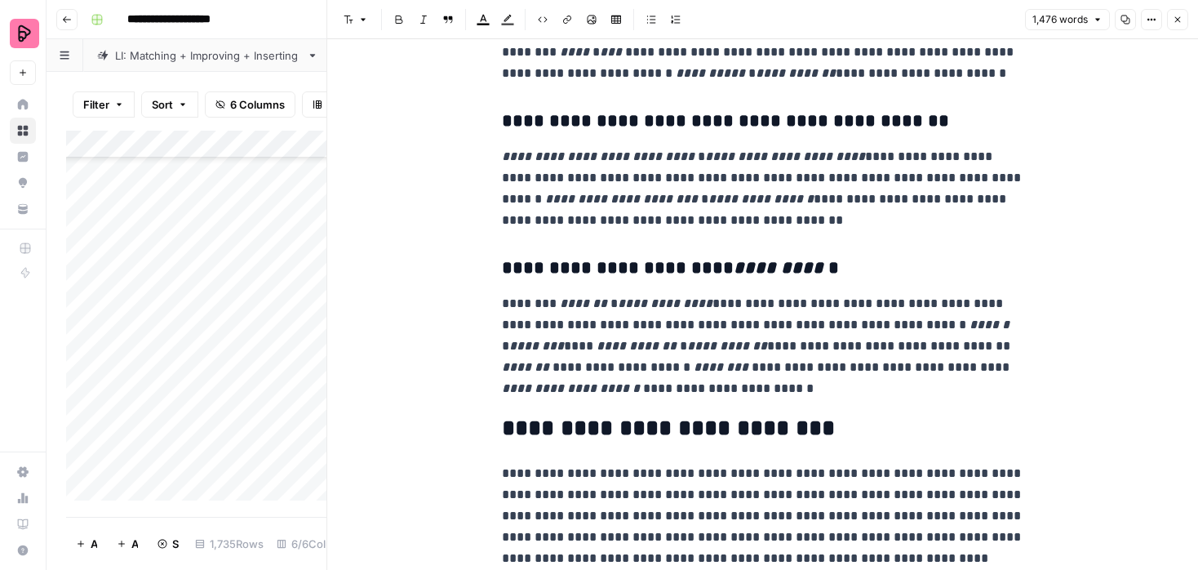
scroll to position [4520, 0]
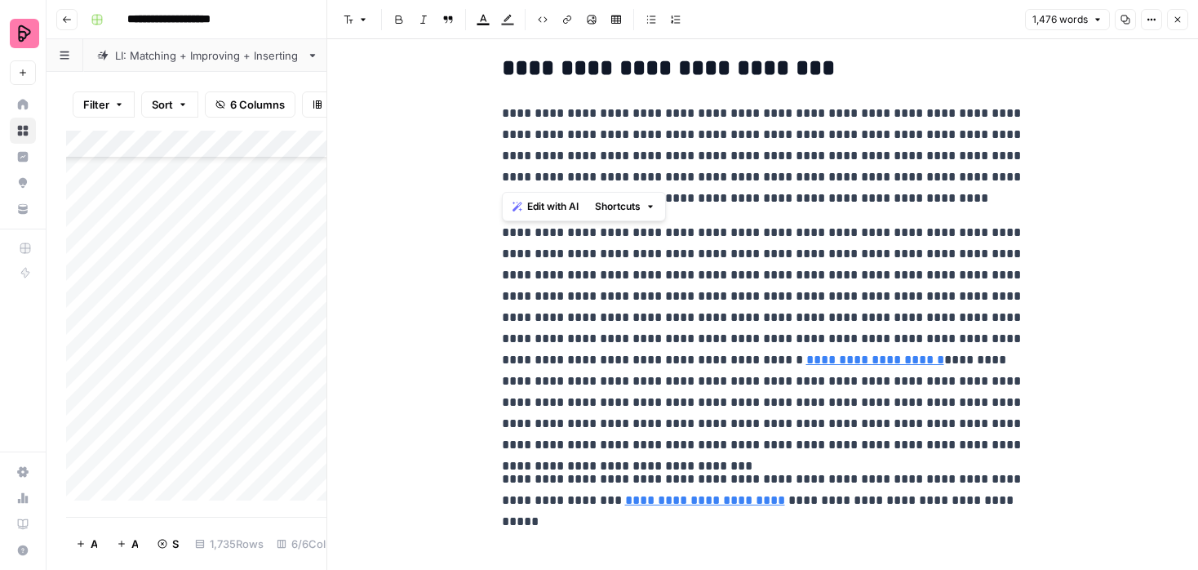
drag, startPoint x: 505, startPoint y: 63, endPoint x: 881, endPoint y: 167, distance: 390.4
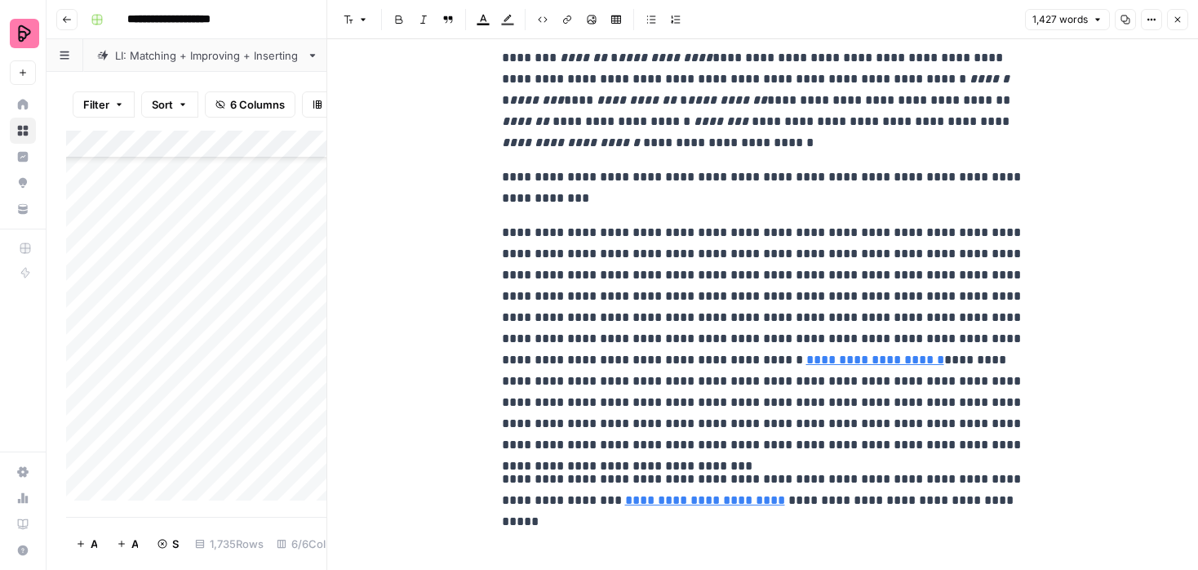
scroll to position [4405, 0]
drag, startPoint x: 500, startPoint y: 174, endPoint x: 989, endPoint y: 504, distance: 590.1
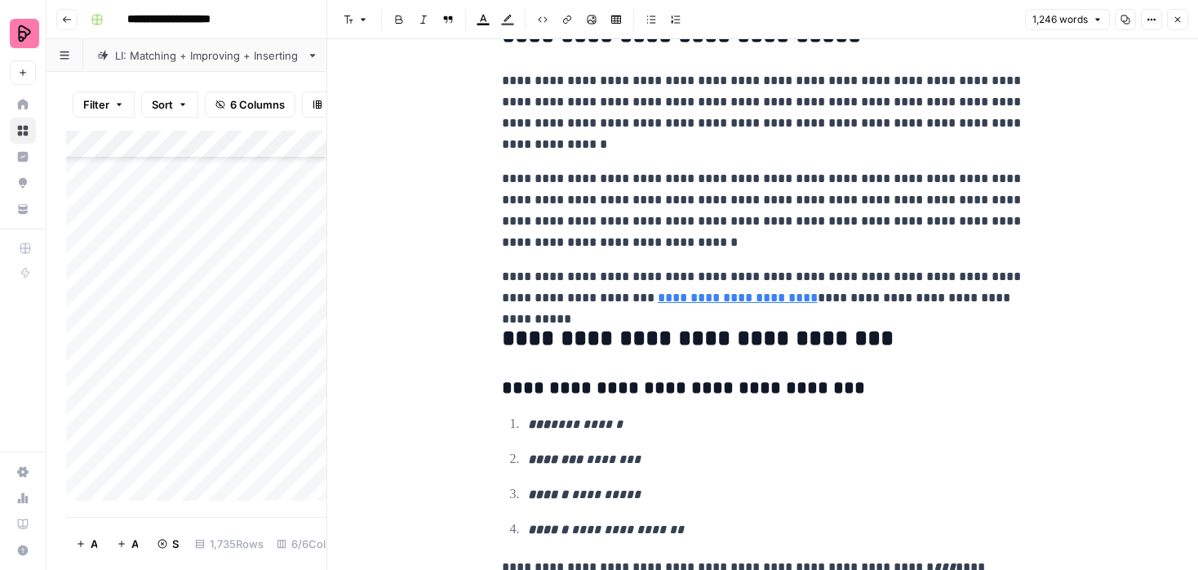
scroll to position [3103, 0]
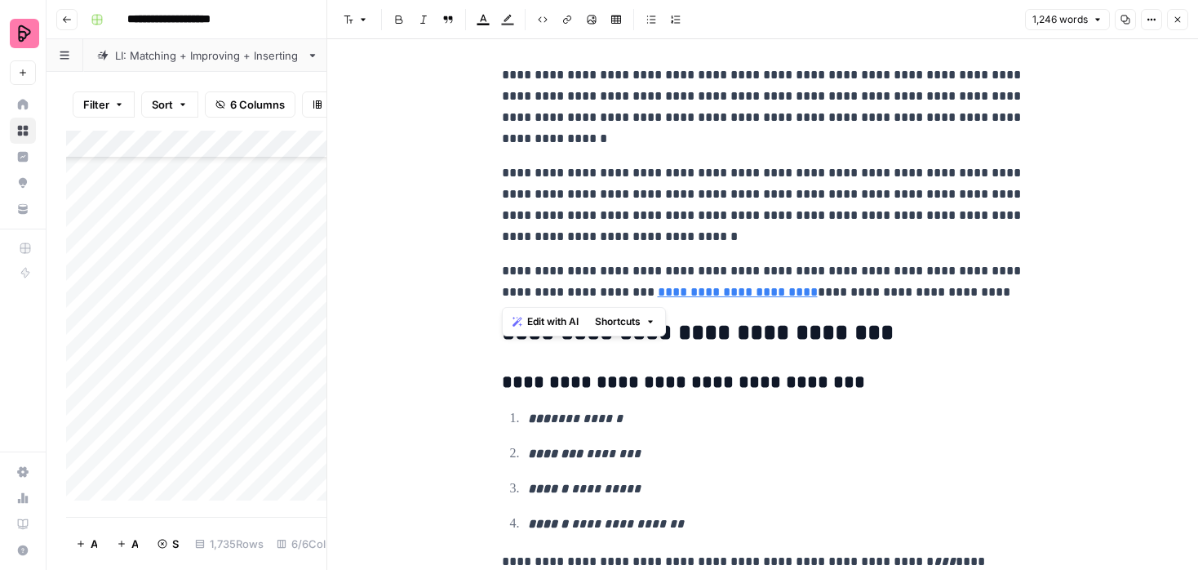
drag, startPoint x: 502, startPoint y: 271, endPoint x: 1014, endPoint y: 289, distance: 512.8
click at [1014, 289] on p "**********" at bounding box center [763, 281] width 522 height 42
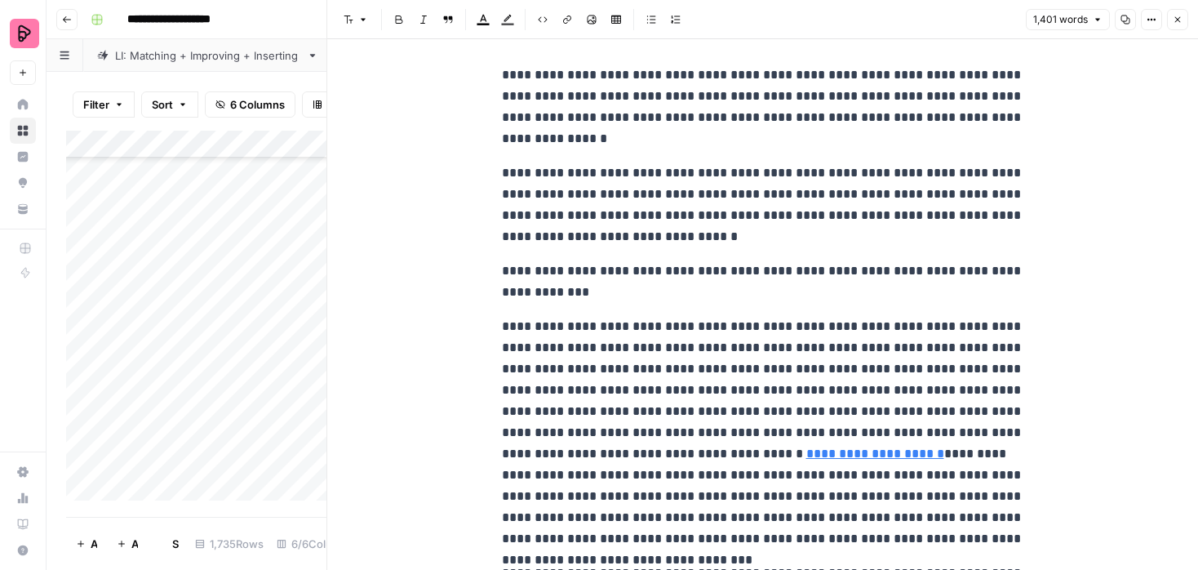
scroll to position [3112, 0]
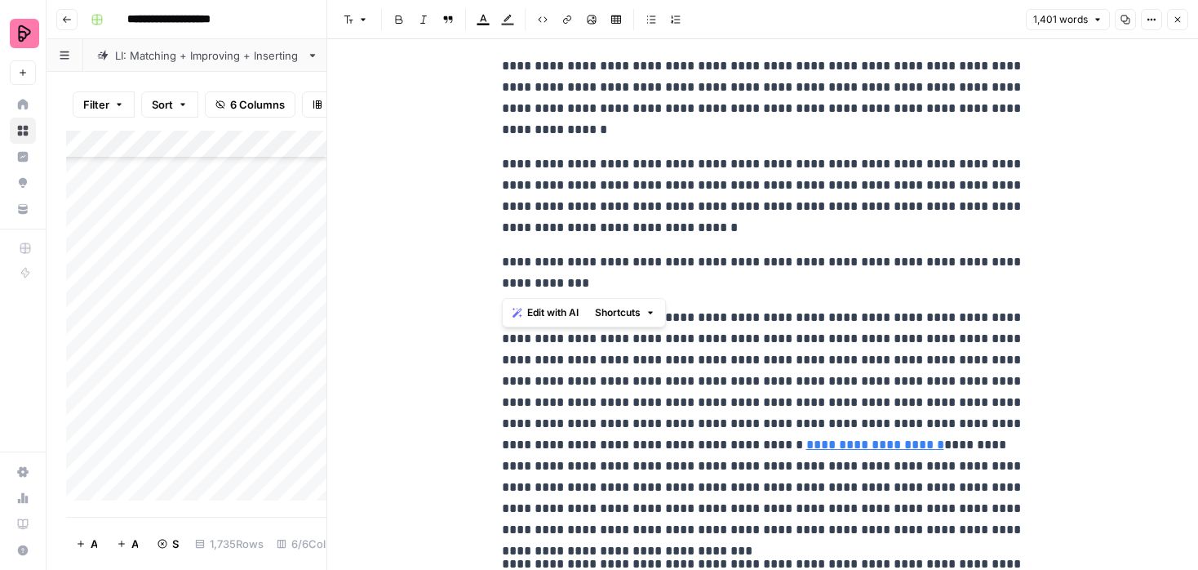
drag, startPoint x: 614, startPoint y: 278, endPoint x: 475, endPoint y: 261, distance: 139.8
drag, startPoint x: 527, startPoint y: 274, endPoint x: 471, endPoint y: 255, distance: 59.6
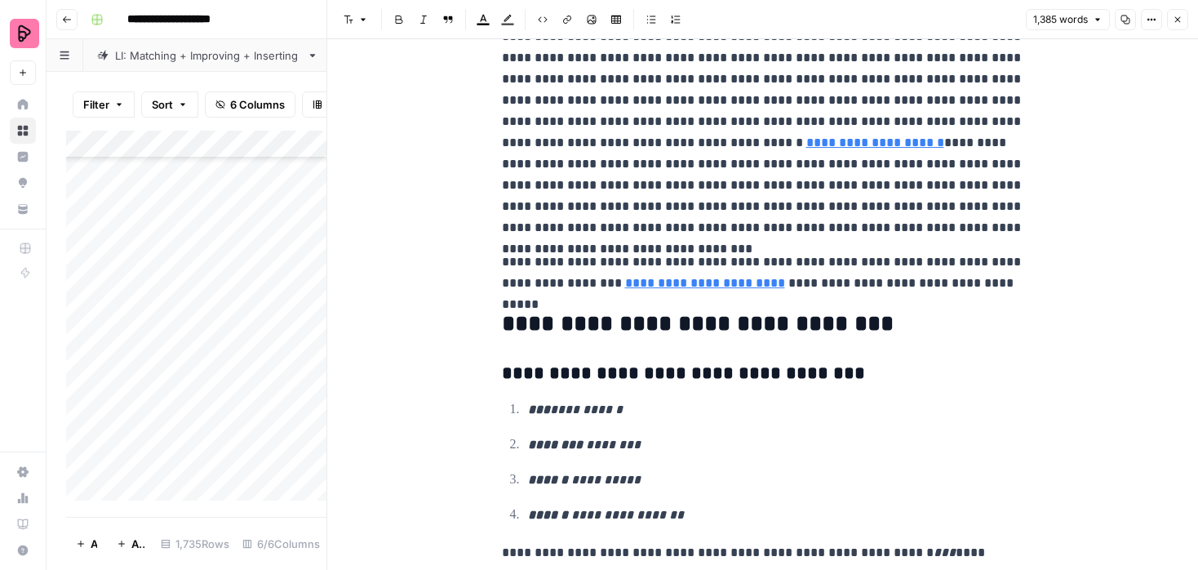
scroll to position [3383, 0]
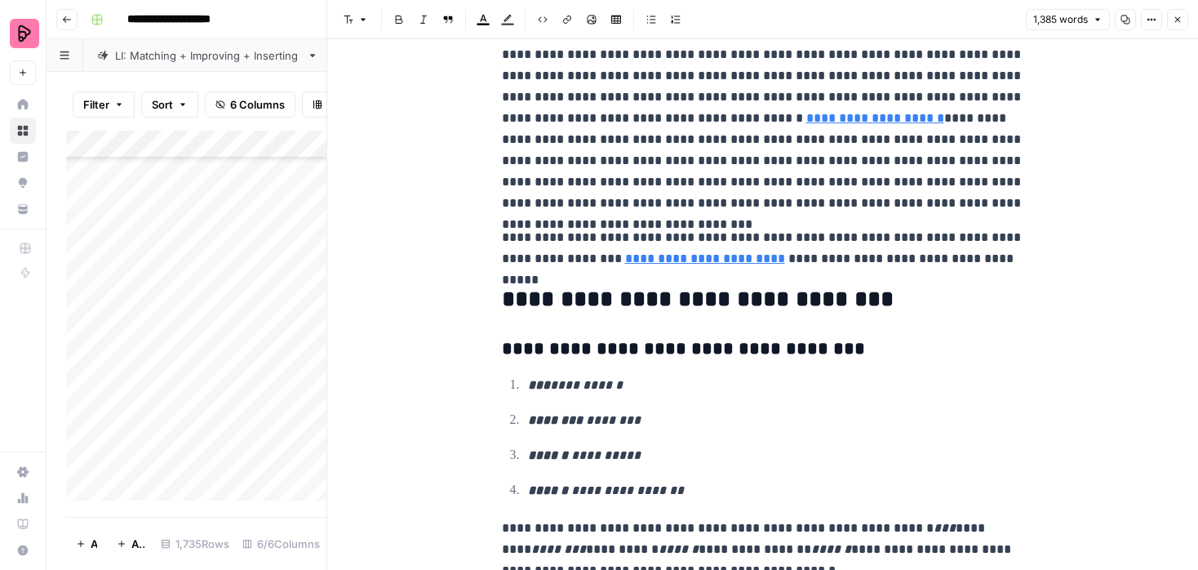
click at [1174, 18] on icon "button" at bounding box center [1178, 20] width 10 height 10
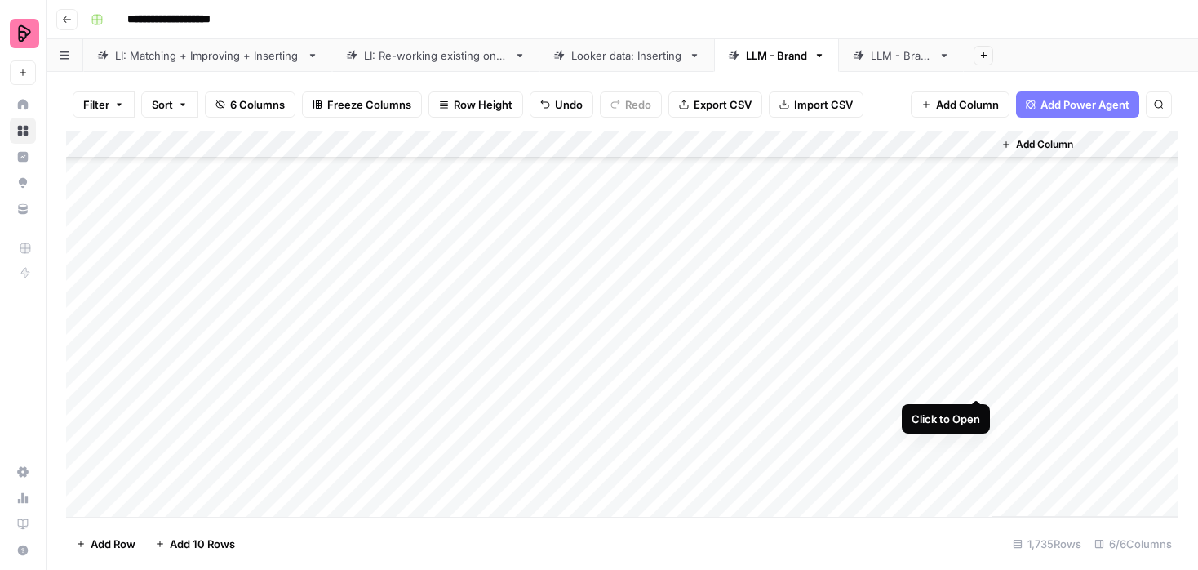
click at [978, 379] on div "Add Column" at bounding box center [622, 324] width 1112 height 386
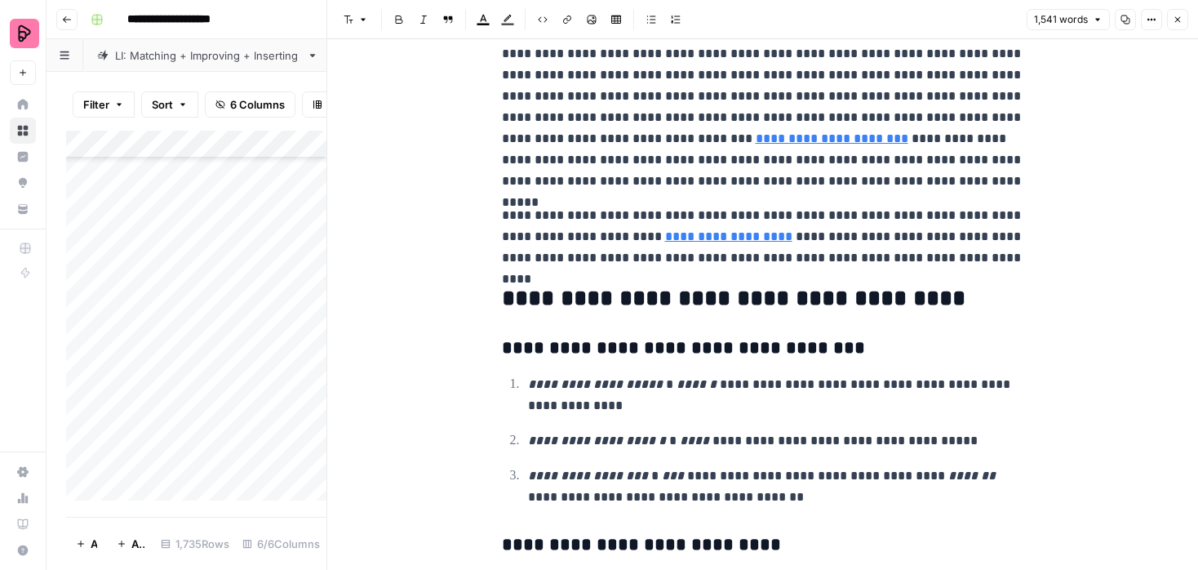
scroll to position [3698, 0]
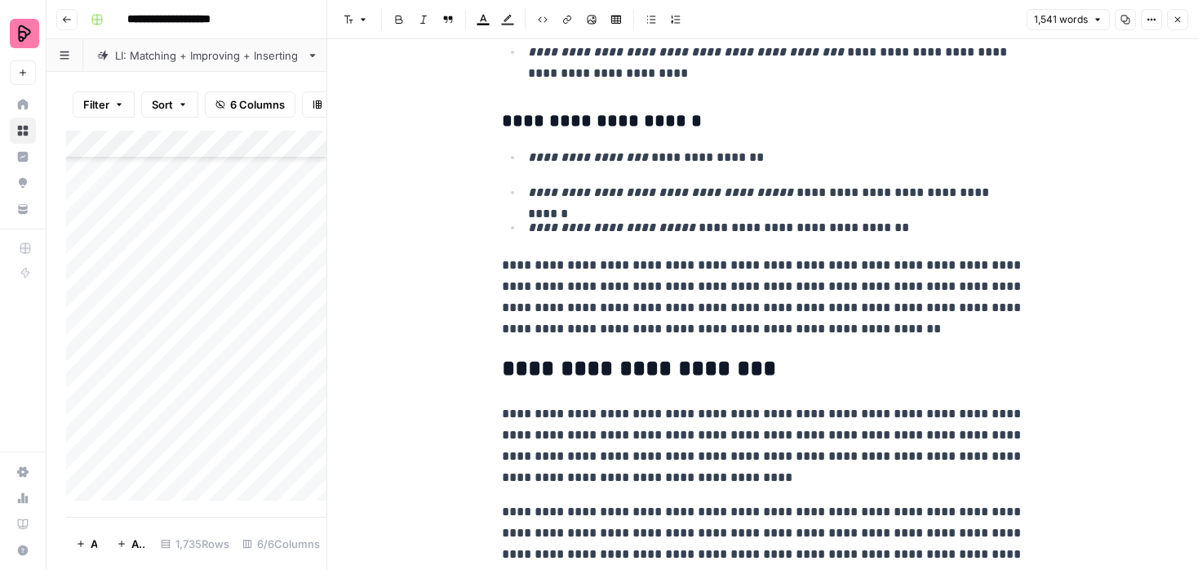
click at [1174, 21] on icon "button" at bounding box center [1178, 20] width 10 height 10
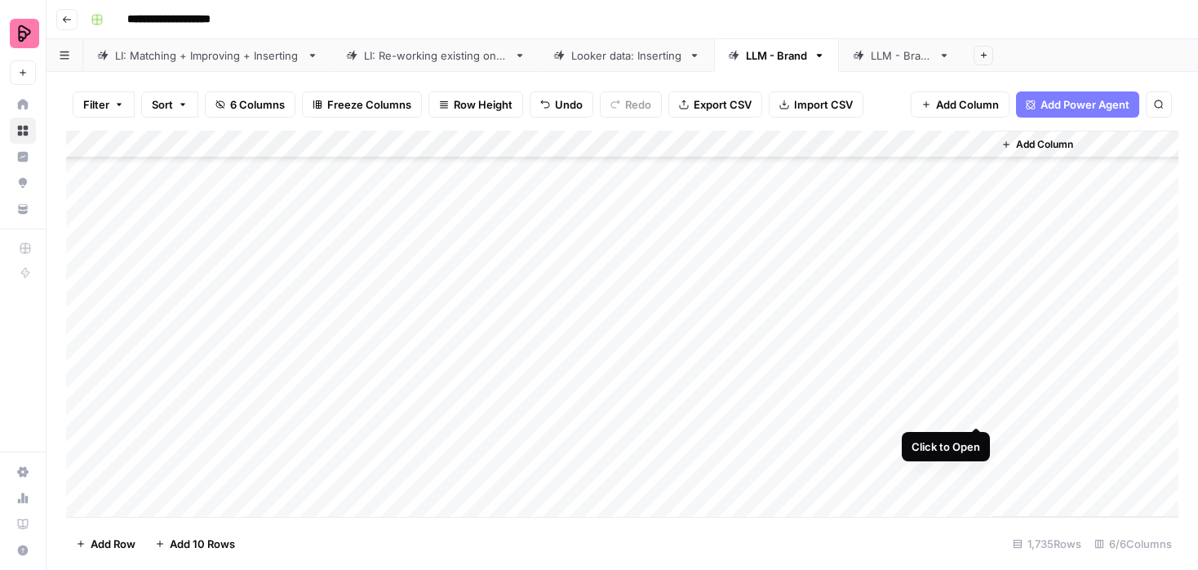
click at [980, 409] on div "Add Column" at bounding box center [622, 324] width 1112 height 386
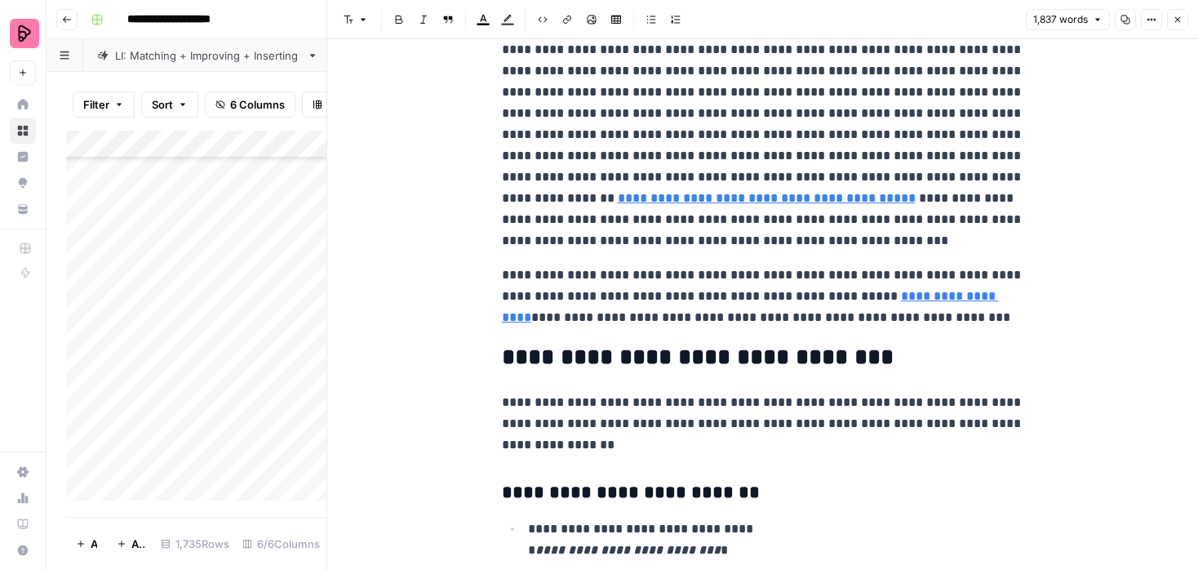
scroll to position [4530, 0]
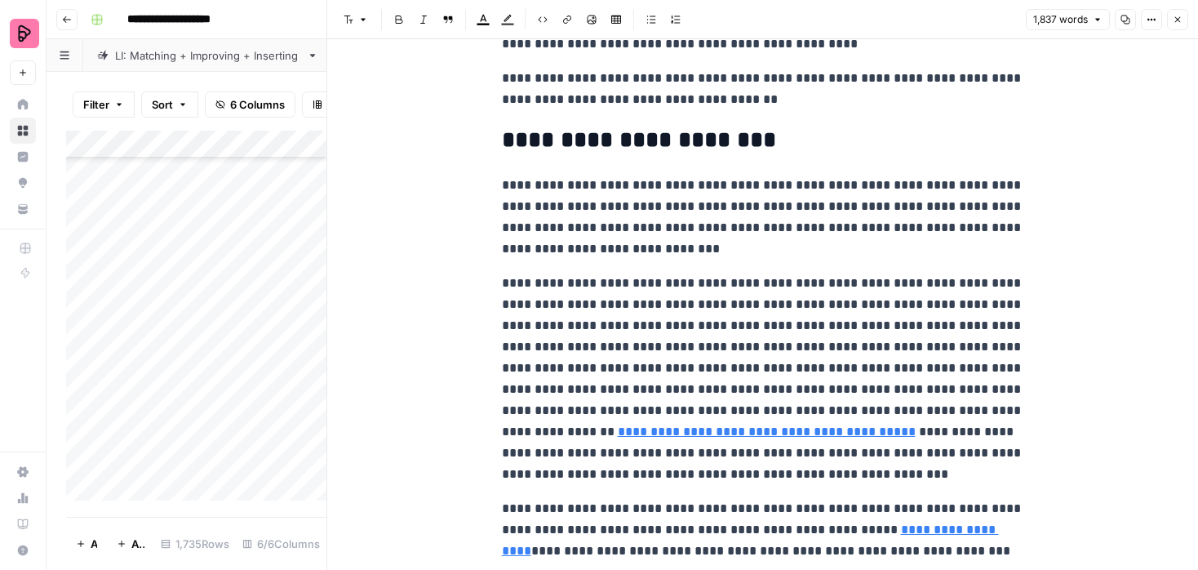
click at [1174, 16] on icon "button" at bounding box center [1178, 20] width 10 height 10
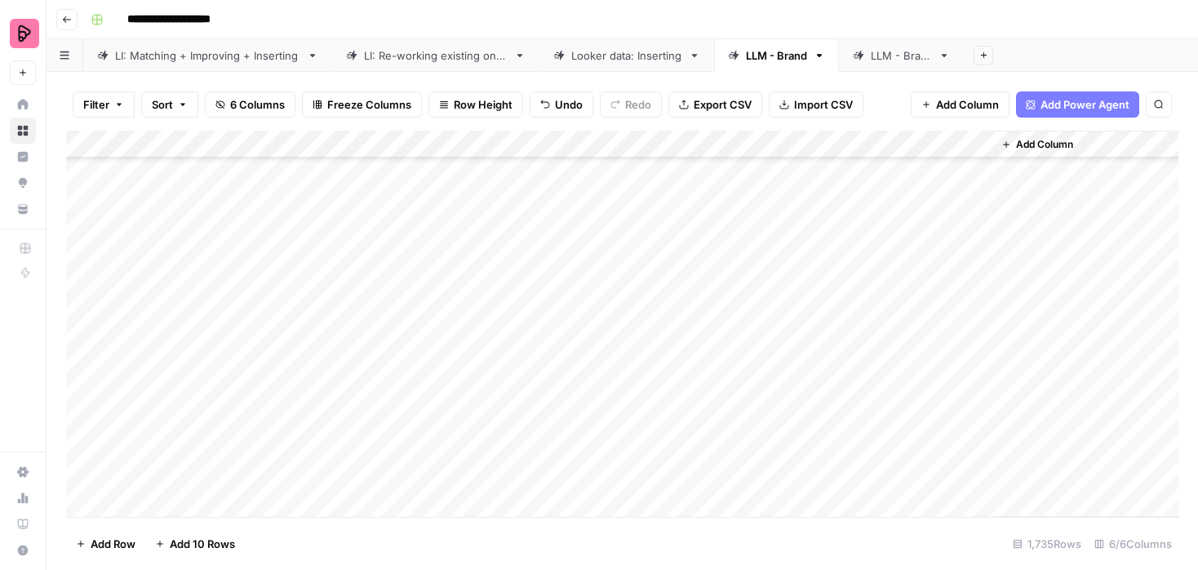
click at [977, 351] on div "Add Column" at bounding box center [622, 324] width 1112 height 386
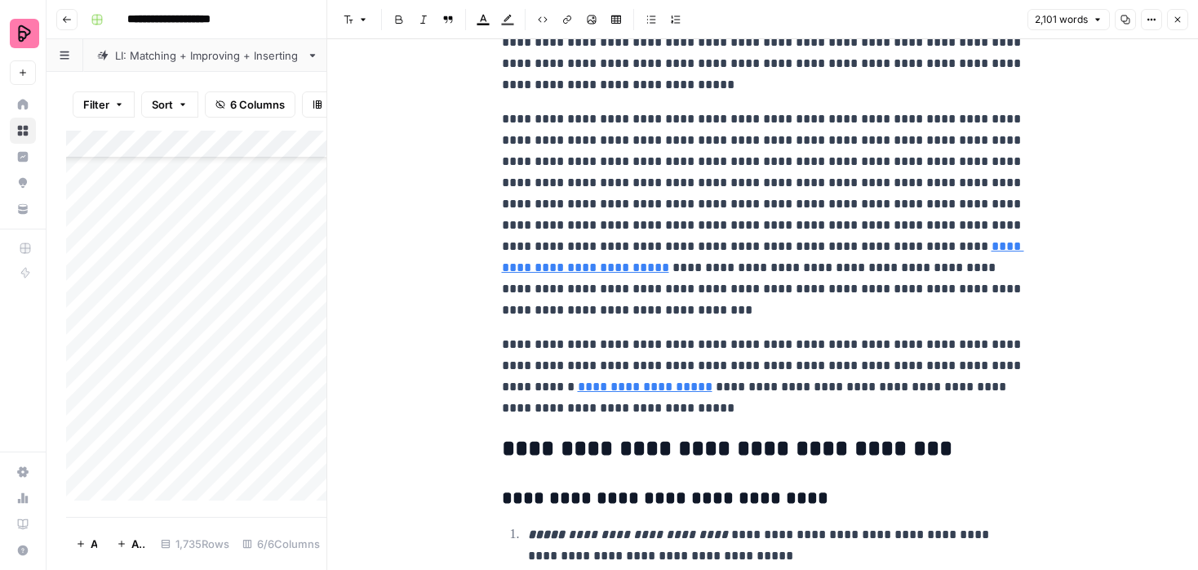
scroll to position [5487, 0]
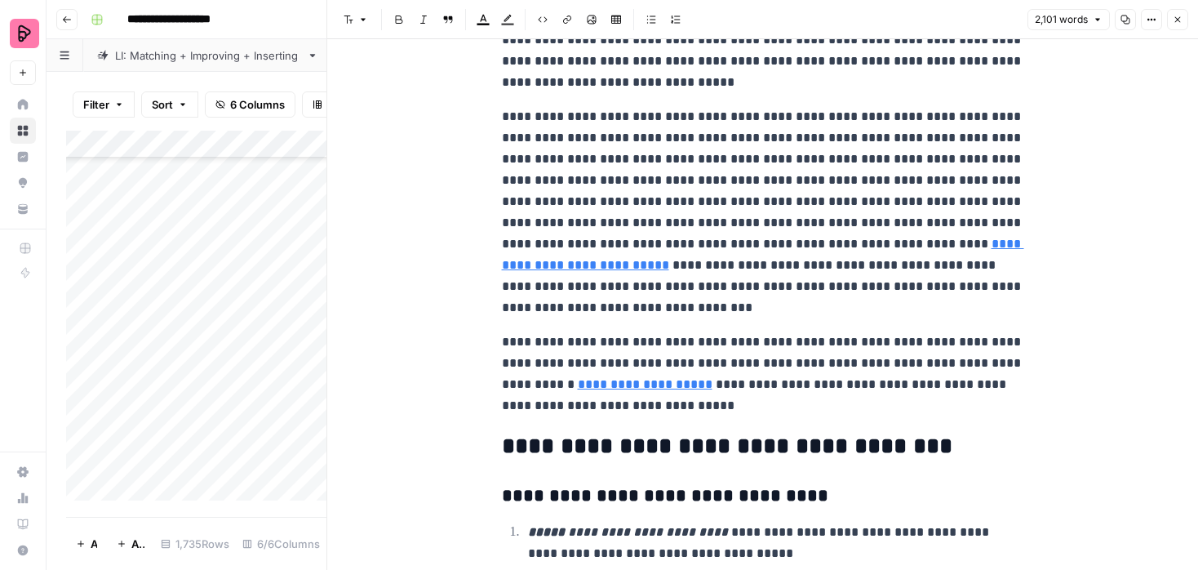
click at [1178, 19] on icon "button" at bounding box center [1178, 20] width 6 height 6
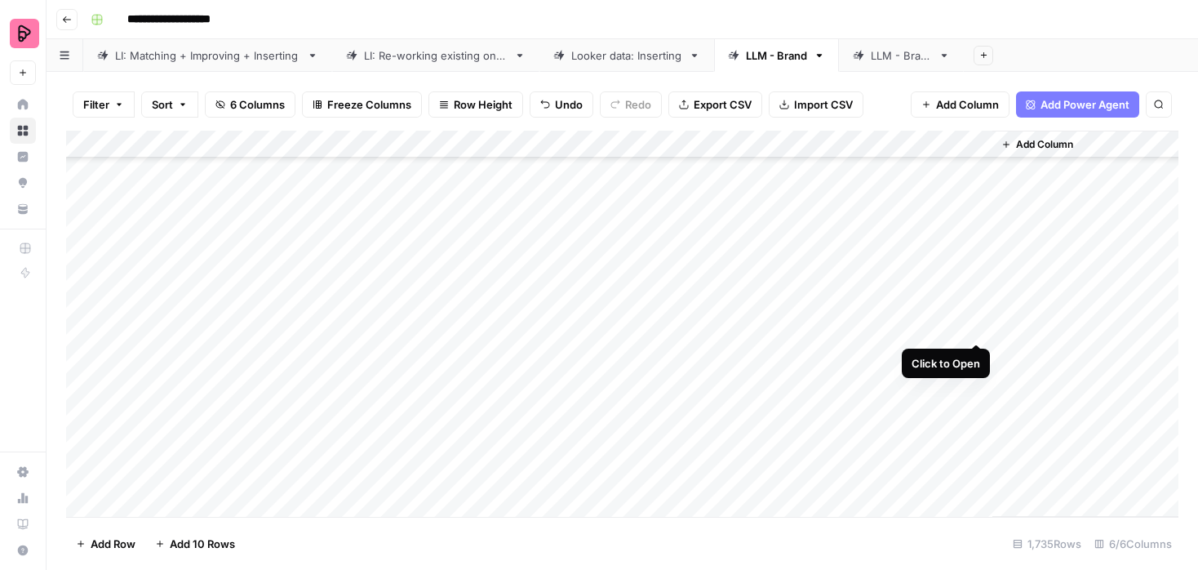
click at [983, 323] on div "Add Column" at bounding box center [622, 324] width 1112 height 386
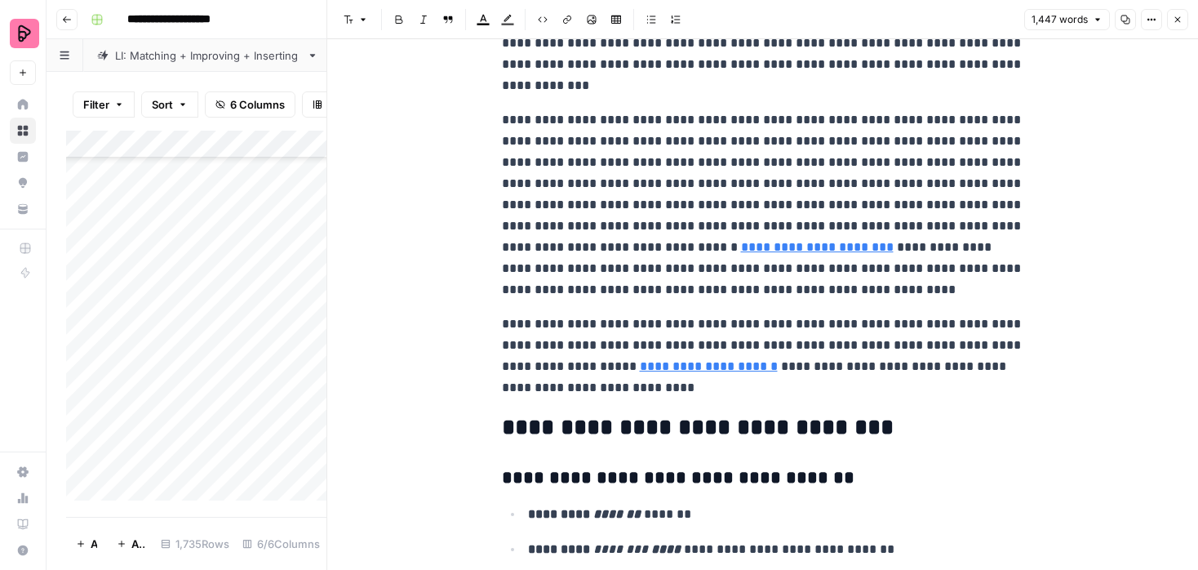
scroll to position [3778, 0]
click at [1182, 16] on icon "button" at bounding box center [1178, 20] width 10 height 10
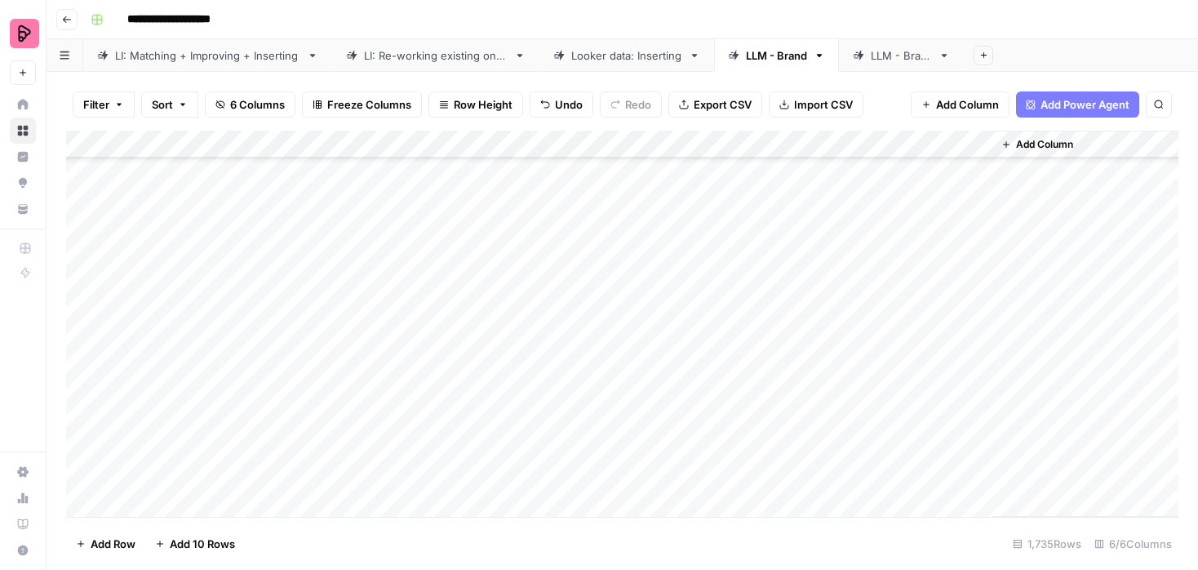
scroll to position [2163, 0]
click at [979, 334] on div "Add Column" at bounding box center [622, 324] width 1112 height 386
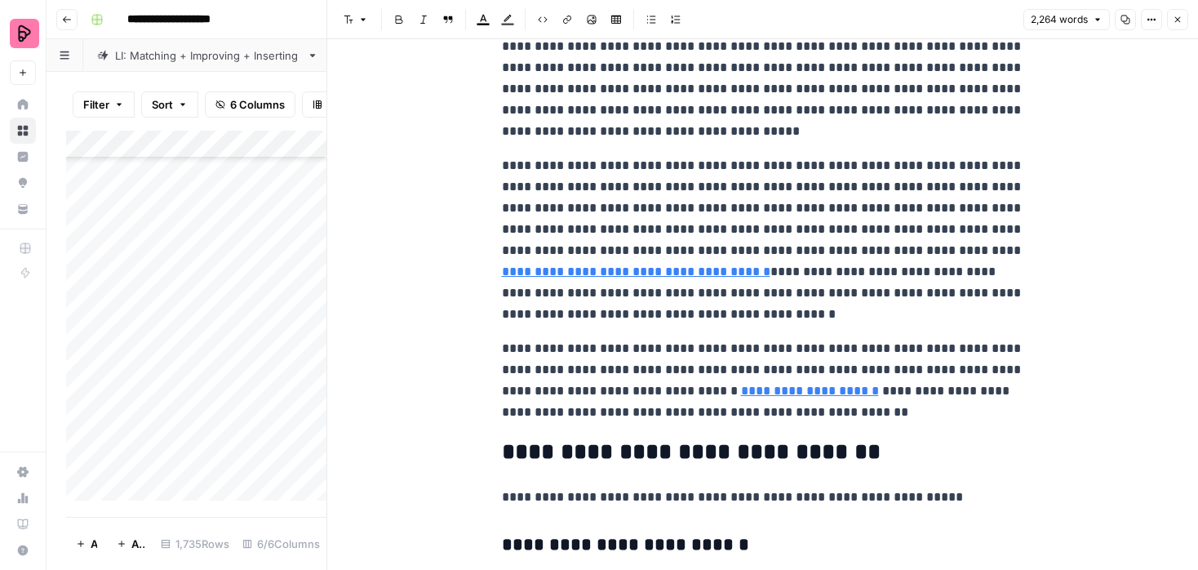
scroll to position [11097, 0]
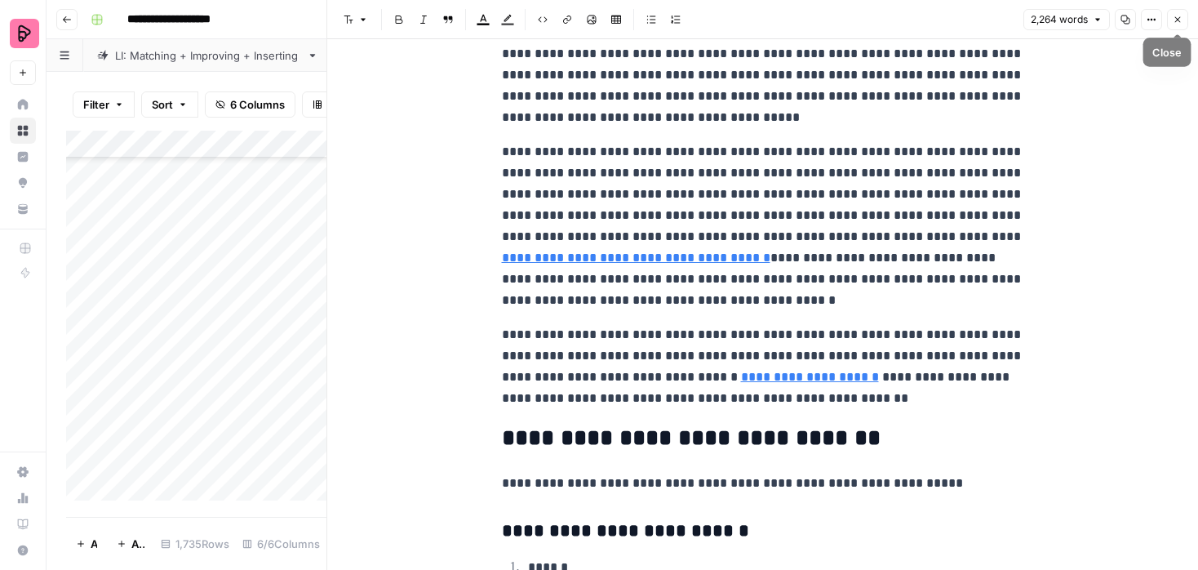
click at [1173, 16] on icon "button" at bounding box center [1178, 20] width 10 height 10
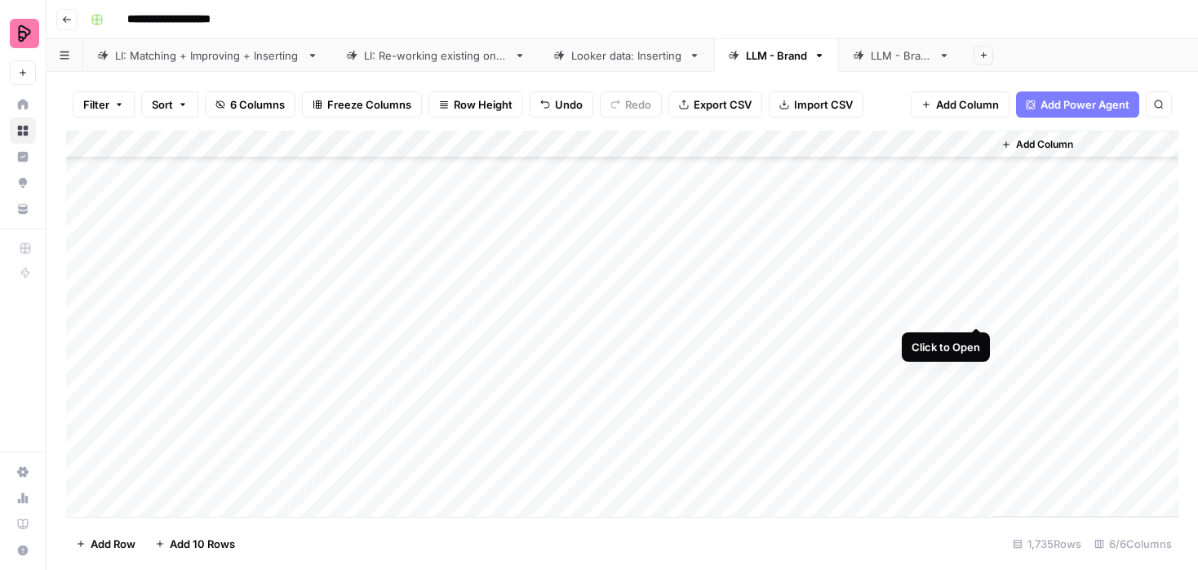
click at [974, 306] on div "Add Column" at bounding box center [622, 324] width 1112 height 386
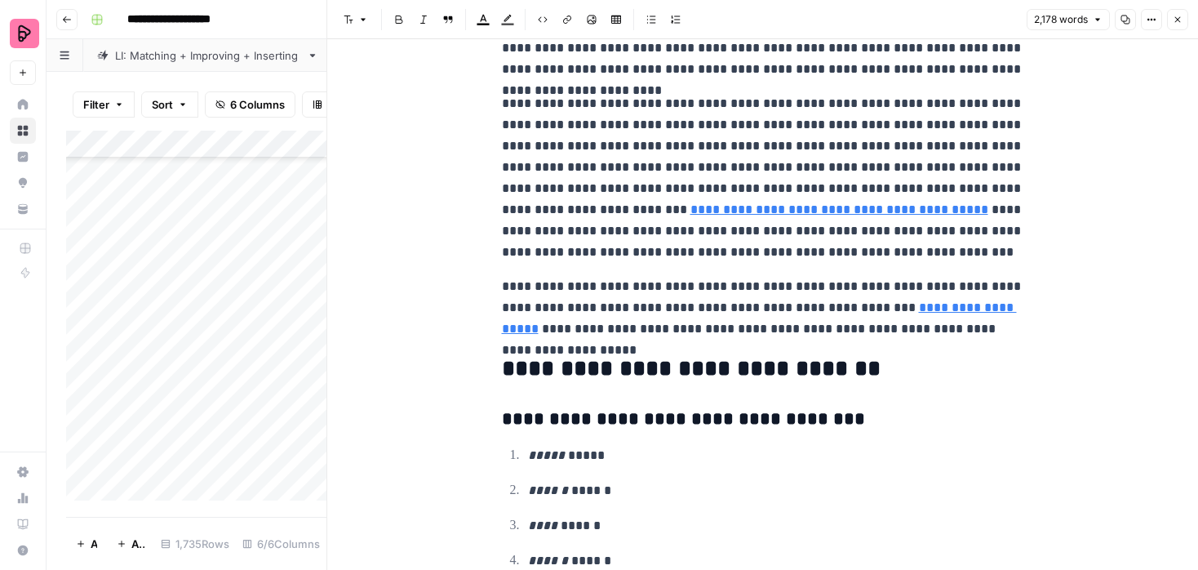
scroll to position [9664, 0]
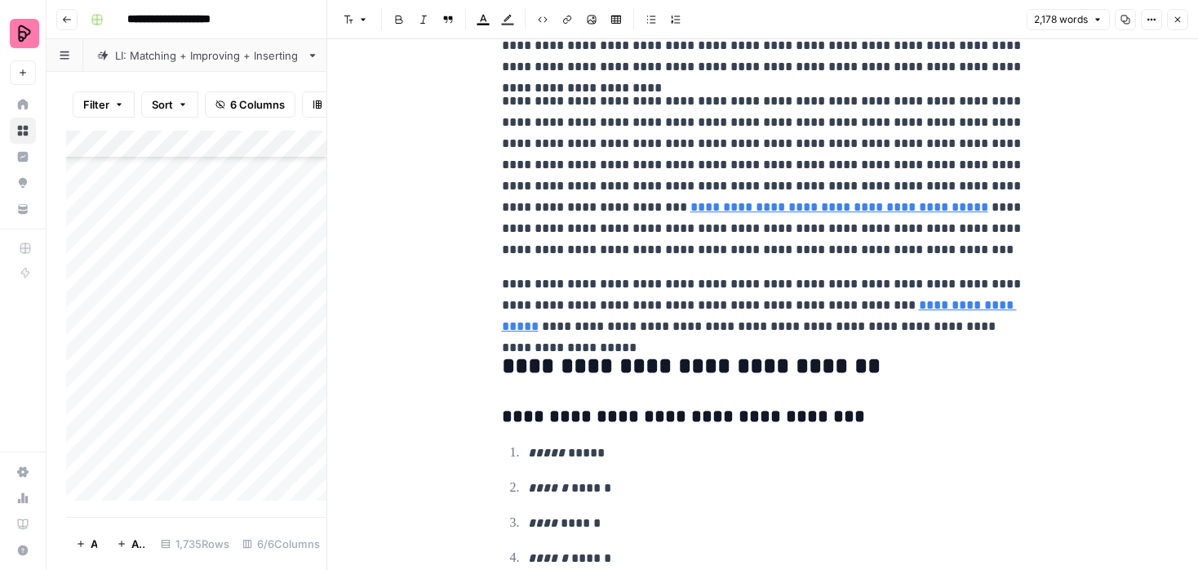
click at [1177, 17] on icon "button" at bounding box center [1178, 20] width 10 height 10
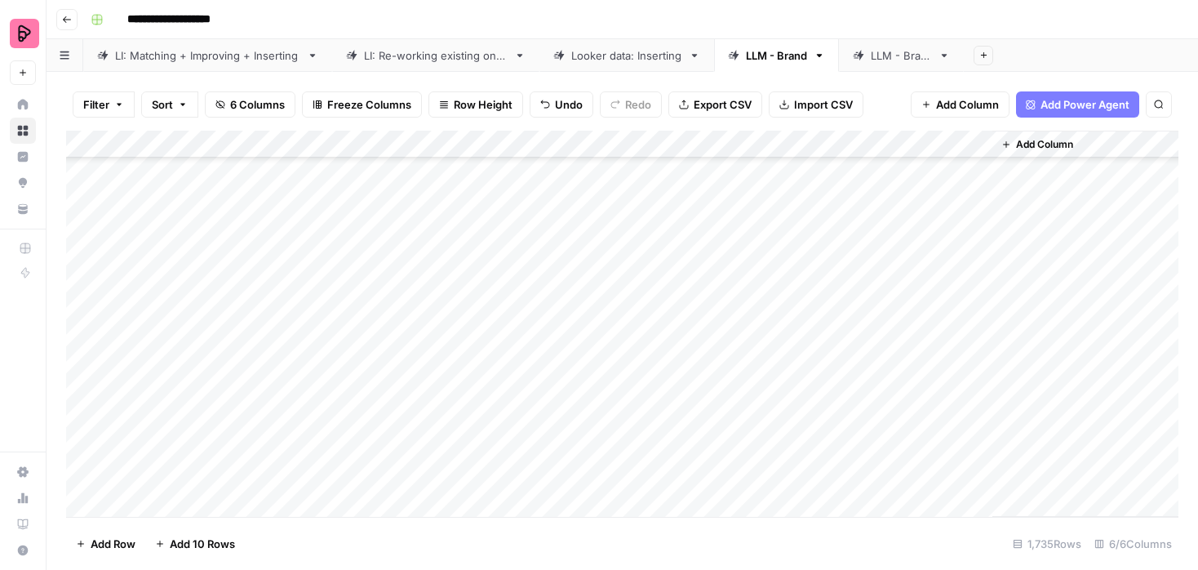
scroll to position [2393, 0]
click at [762, 274] on div "Add Column" at bounding box center [622, 324] width 1112 height 386
click at [762, 300] on div "Add Column" at bounding box center [622, 324] width 1112 height 386
click at [757, 335] on div "Add Column" at bounding box center [622, 324] width 1112 height 386
click at [756, 357] on div "Add Column" at bounding box center [622, 324] width 1112 height 386
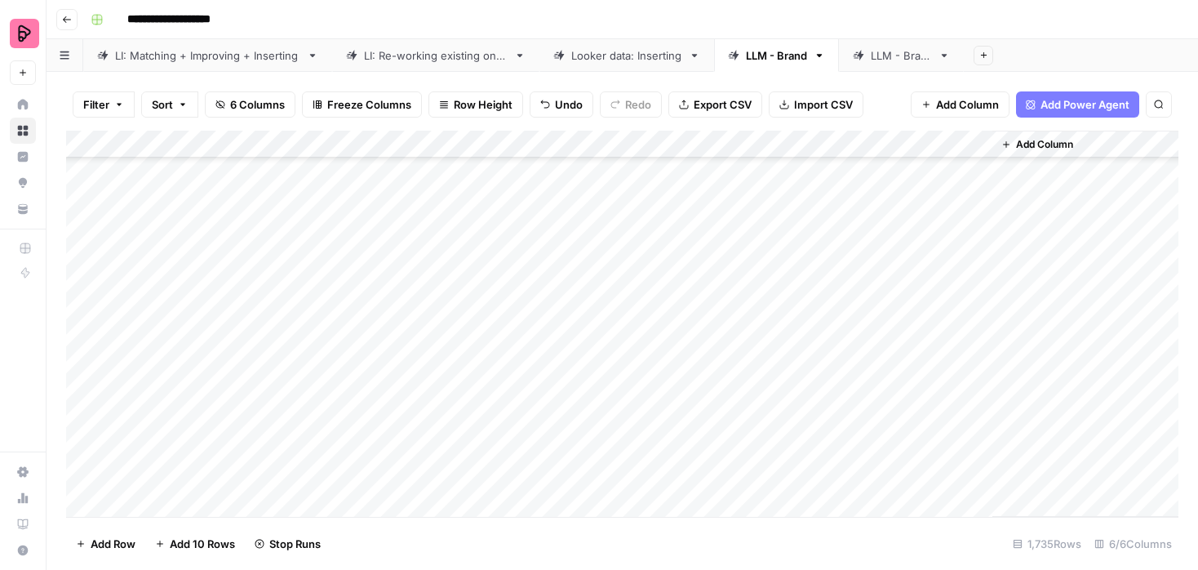
click at [759, 384] on div "Add Column" at bounding box center [622, 324] width 1112 height 386
click at [758, 414] on div "Add Column" at bounding box center [622, 324] width 1112 height 386
click at [760, 437] on div "Add Column" at bounding box center [622, 324] width 1112 height 386
click at [758, 468] on div "Add Column" at bounding box center [622, 324] width 1112 height 386
click at [760, 497] on div "Add Column" at bounding box center [622, 324] width 1112 height 386
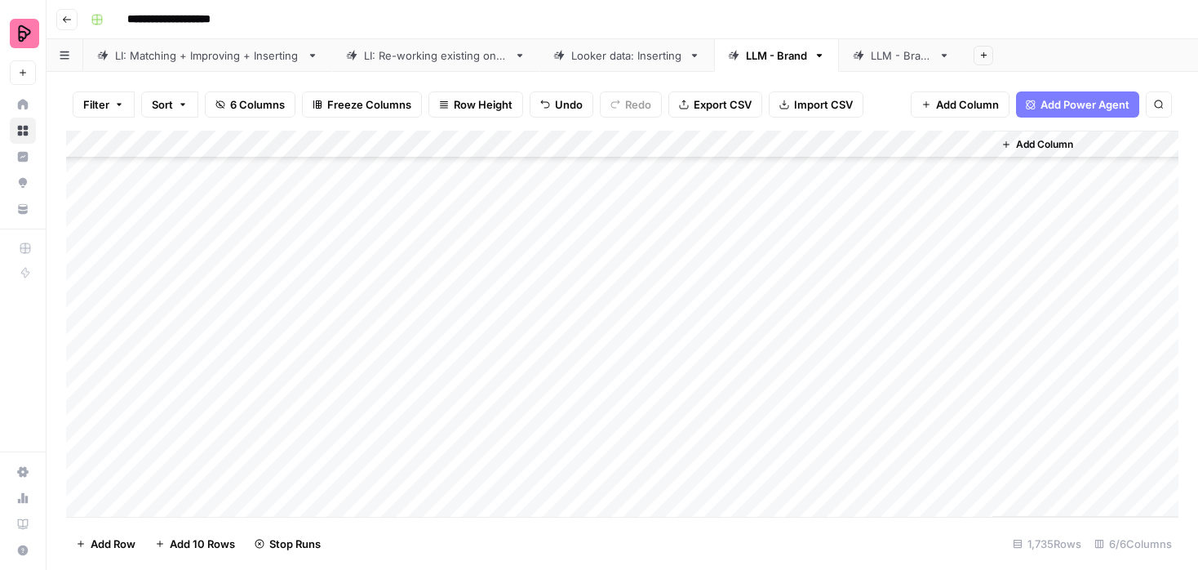
click at [760, 433] on div "Add Column" at bounding box center [622, 324] width 1112 height 386
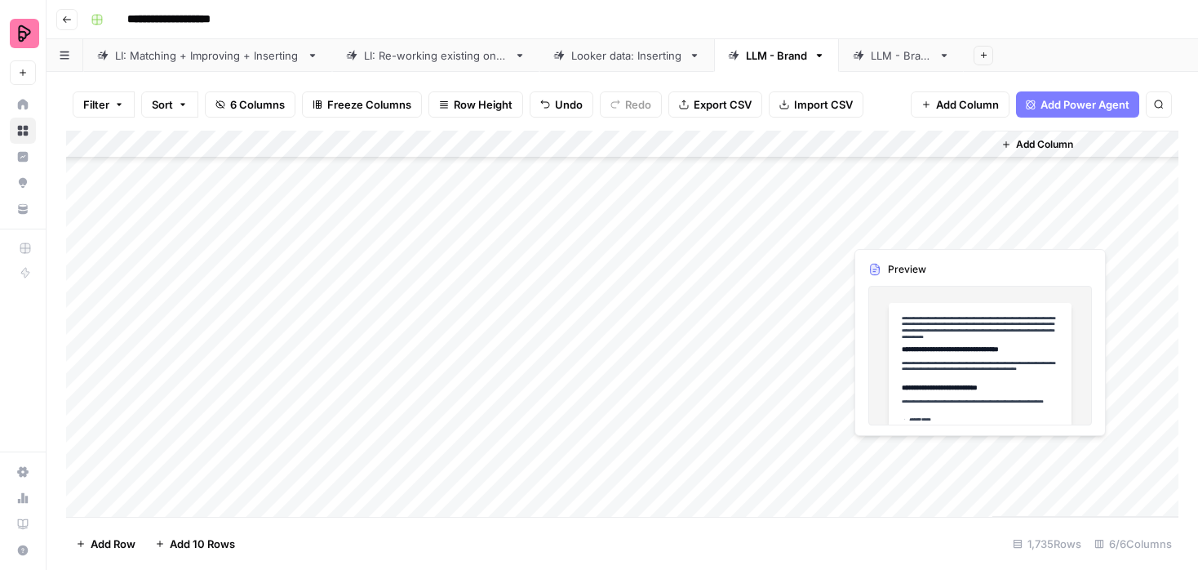
scroll to position [2145, 0]
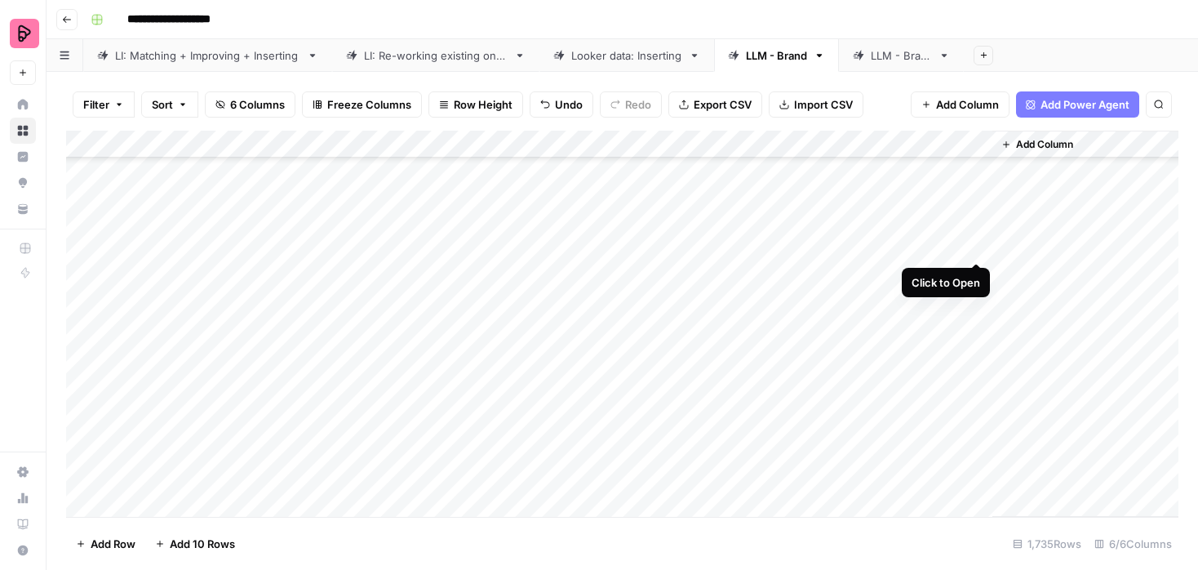
click at [978, 244] on div "Add Column" at bounding box center [622, 324] width 1112 height 386
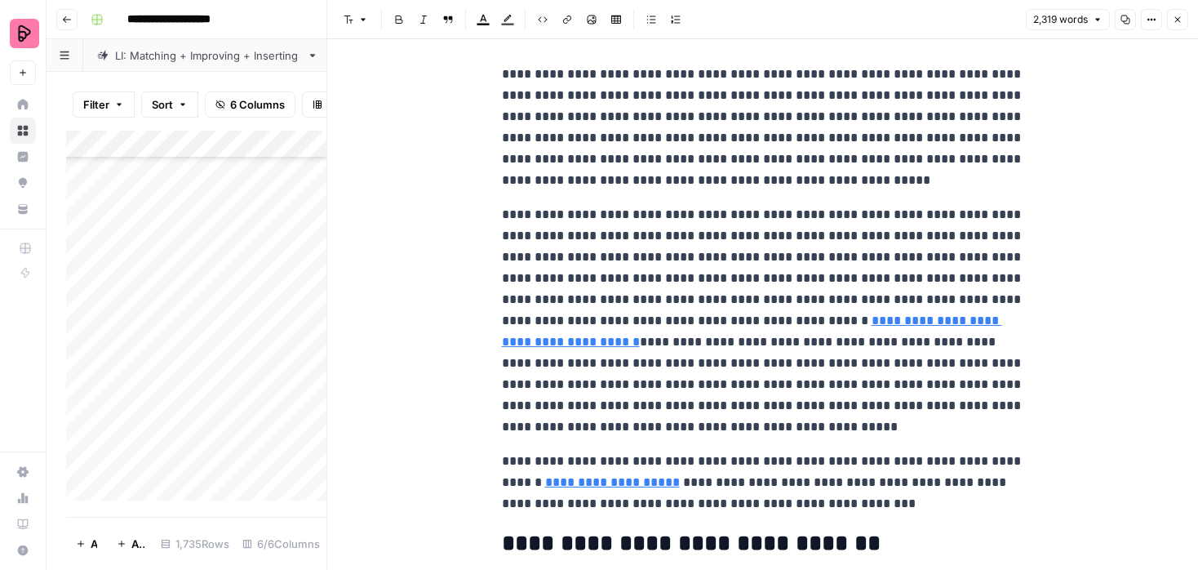
scroll to position [8870, 0]
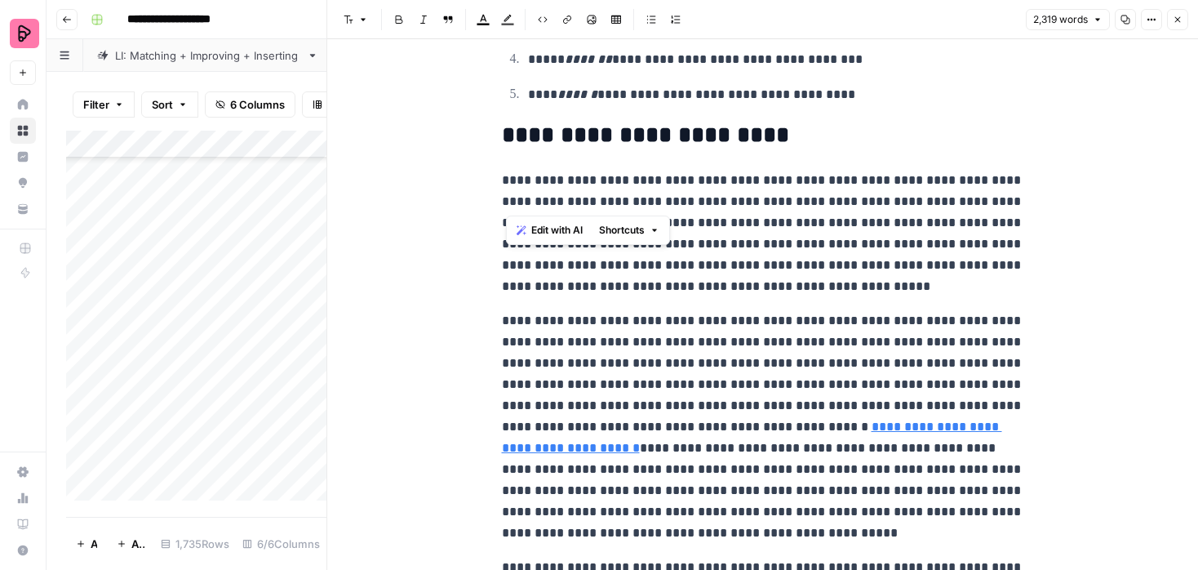
drag, startPoint x: 505, startPoint y: 203, endPoint x: 668, endPoint y: 201, distance: 162.4
click at [668, 201] on p "**********" at bounding box center [763, 233] width 522 height 127
click at [422, 22] on icon "button" at bounding box center [424, 20] width 10 height 10
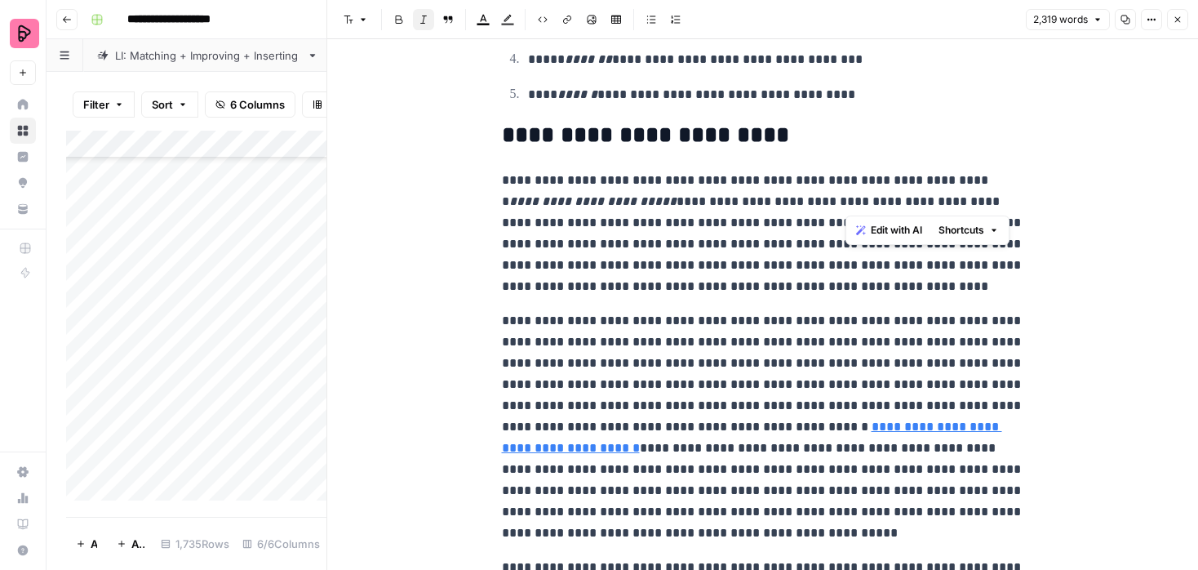
drag, startPoint x: 849, startPoint y: 200, endPoint x: 952, endPoint y: 198, distance: 102.8
click at [952, 198] on p "**********" at bounding box center [763, 233] width 522 height 127
click at [419, 20] on icon "button" at bounding box center [424, 20] width 10 height 10
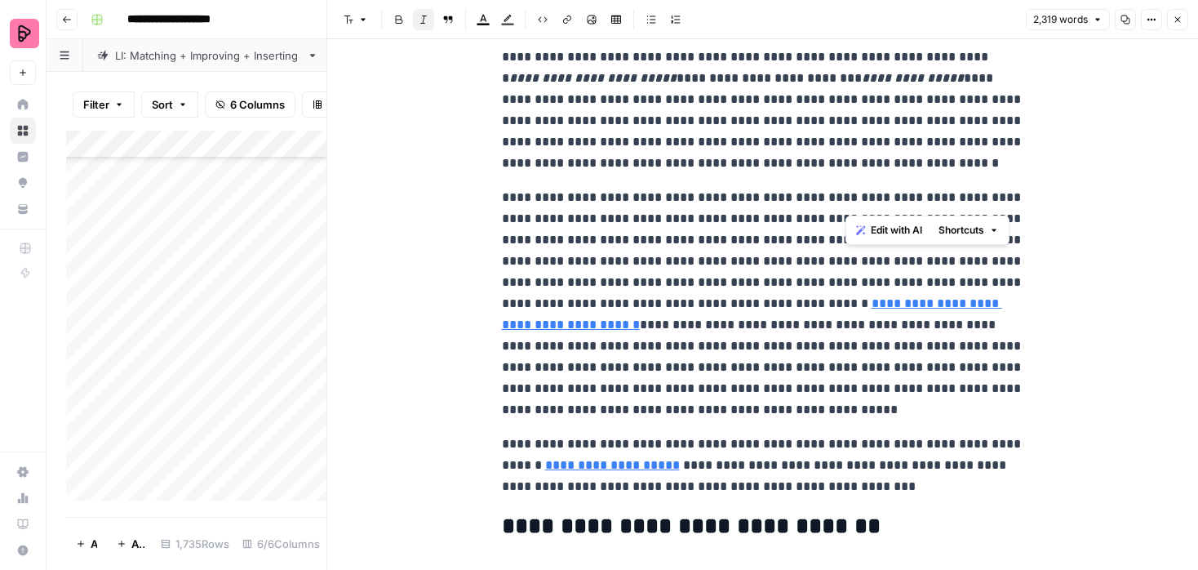
scroll to position [9290, 0]
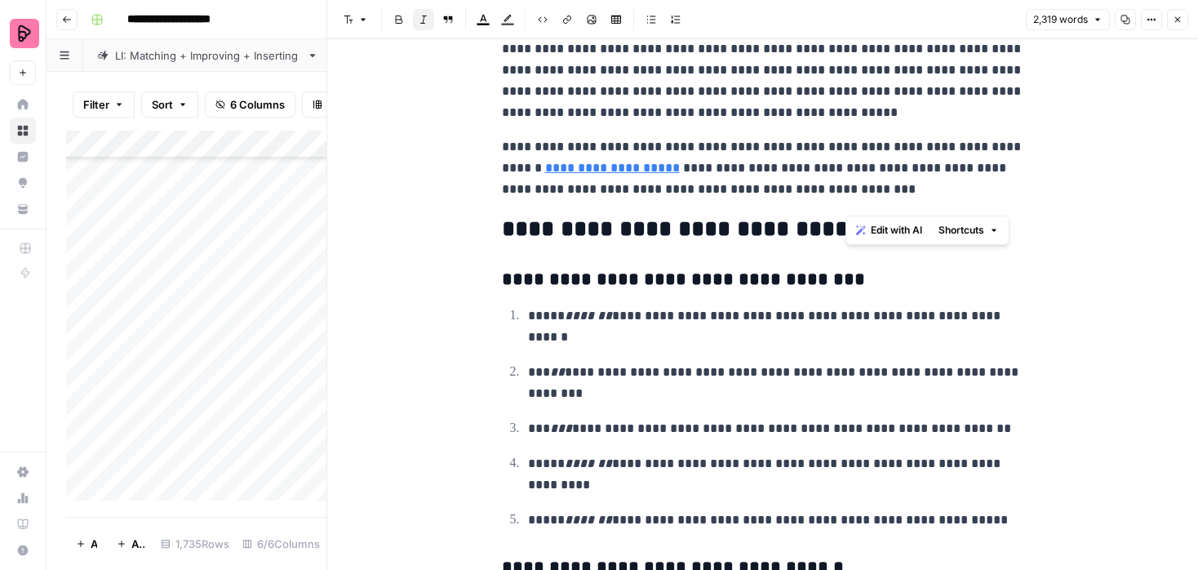
click at [1173, 24] on icon "button" at bounding box center [1178, 20] width 10 height 10
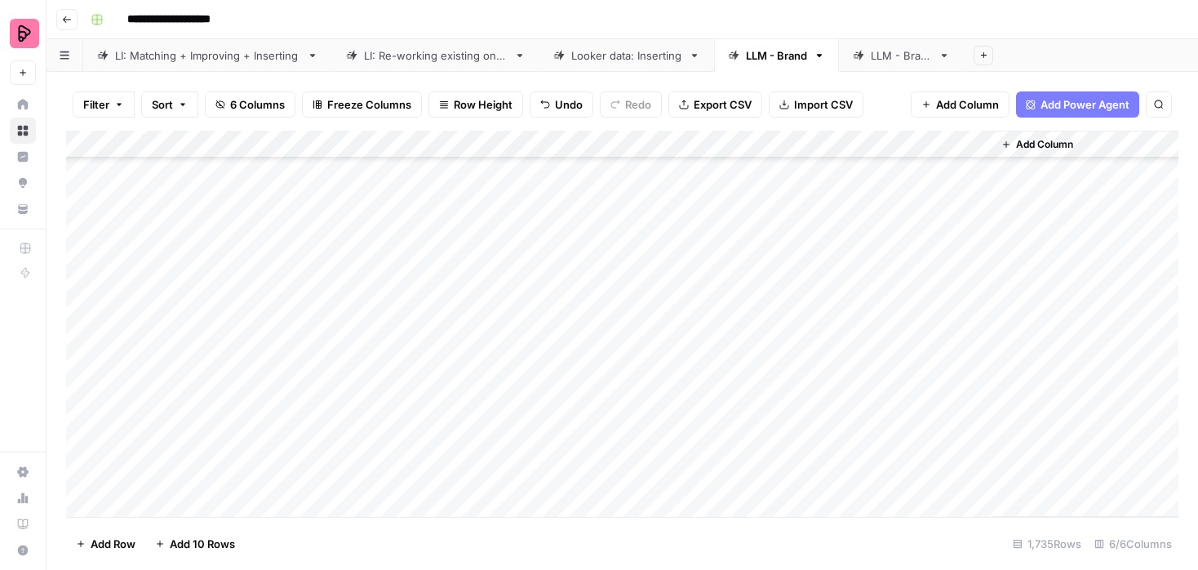
scroll to position [2508, 0]
click at [980, 410] on div "Add Column" at bounding box center [622, 324] width 1112 height 386
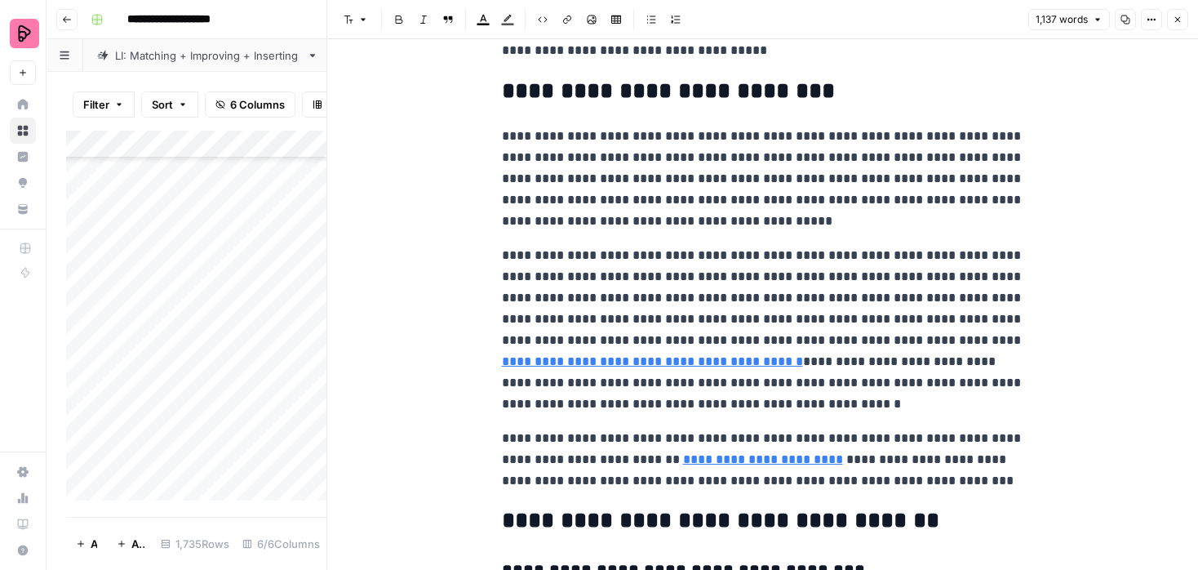
scroll to position [3176, 0]
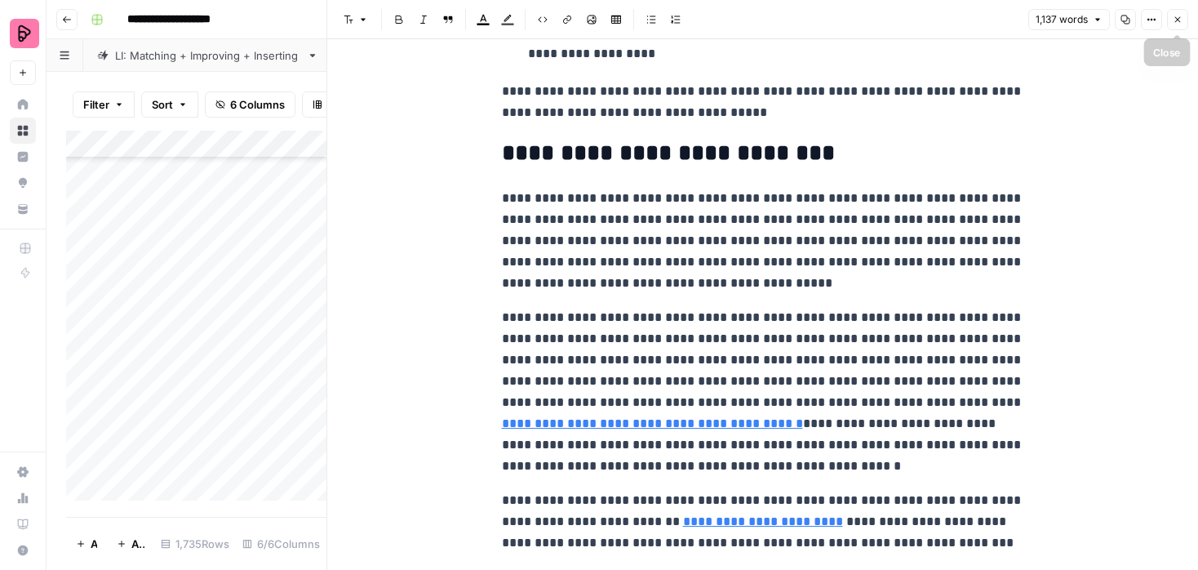
click at [1178, 20] on icon "button" at bounding box center [1178, 20] width 10 height 10
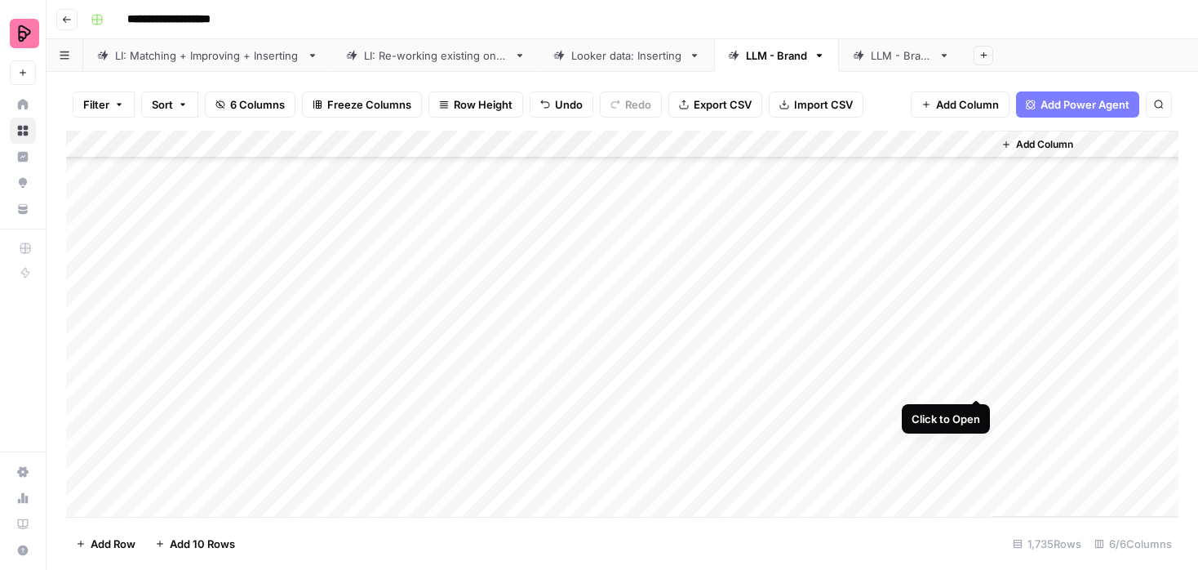
click at [975, 381] on div "Add Column" at bounding box center [622, 324] width 1112 height 386
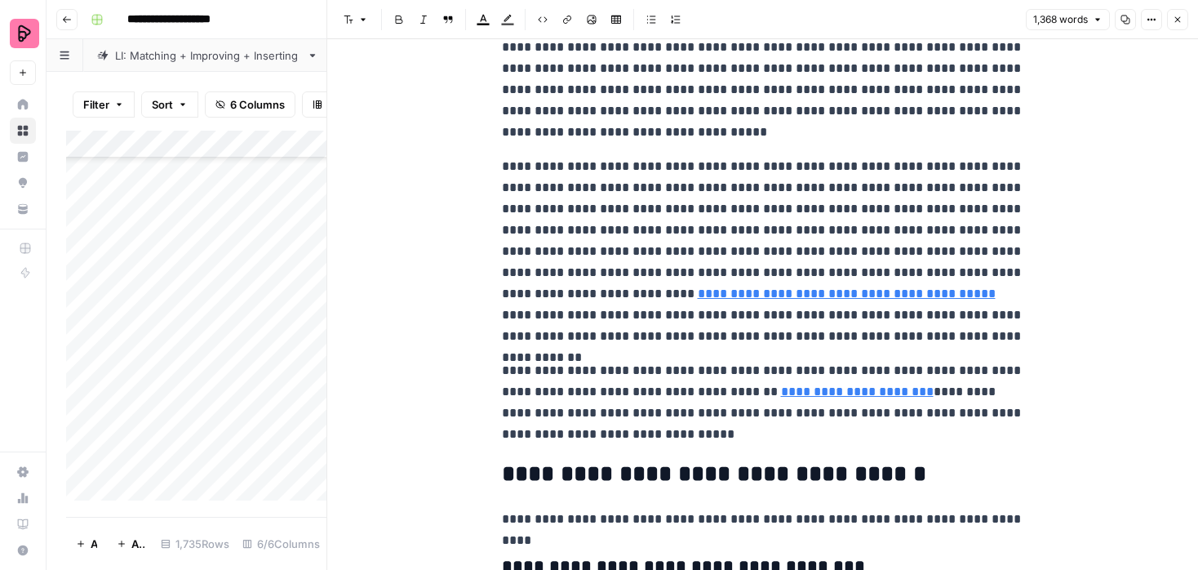
scroll to position [3876, 0]
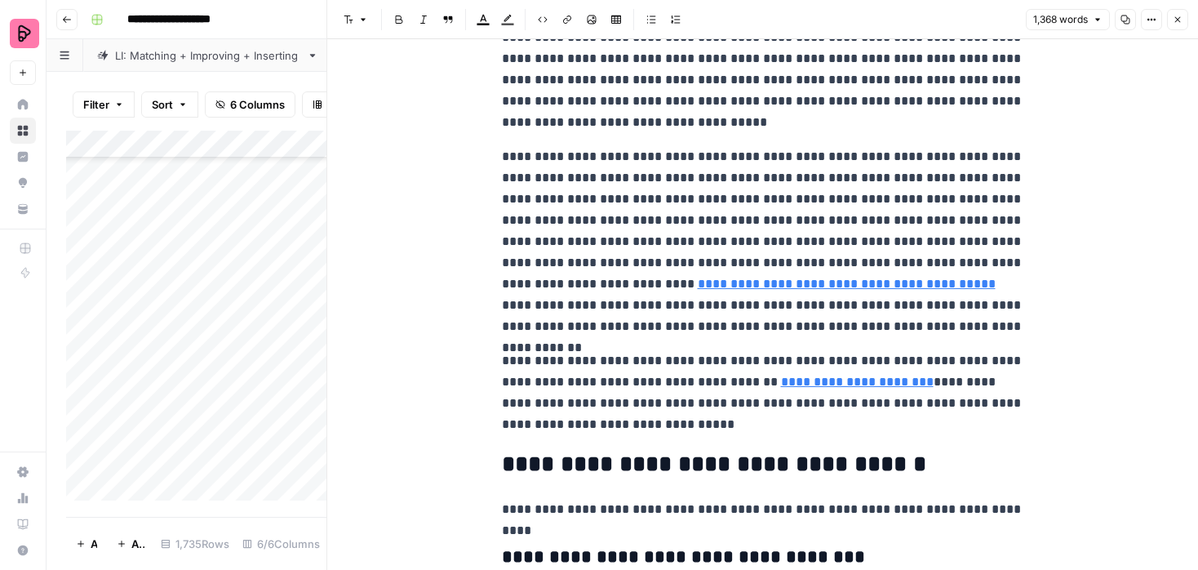
click at [1180, 17] on icon "button" at bounding box center [1178, 20] width 6 height 6
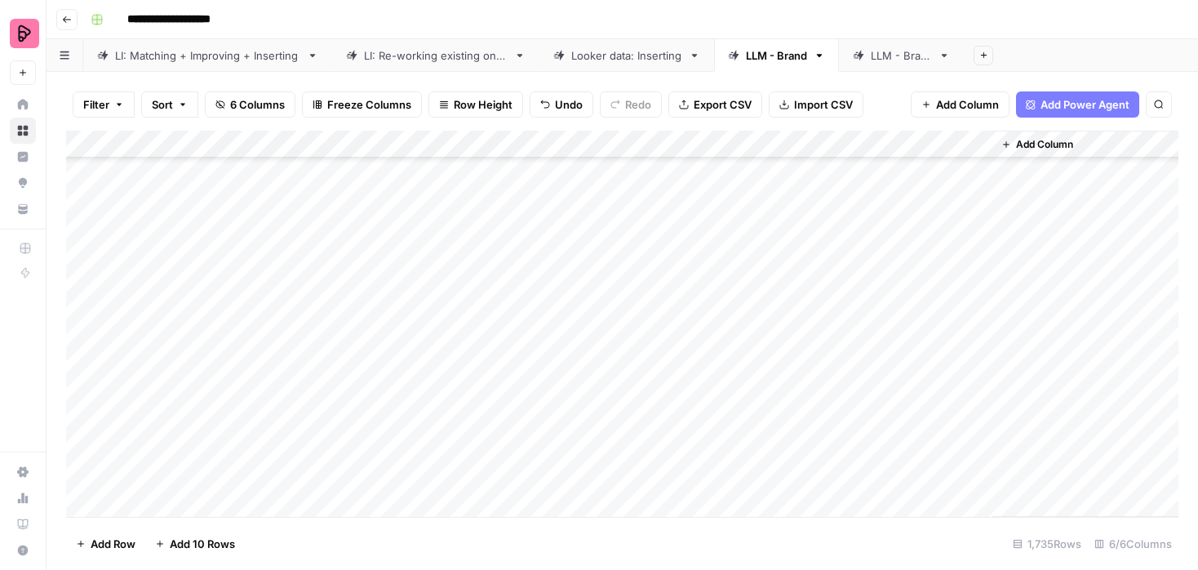
click at [979, 353] on div "Add Column" at bounding box center [622, 324] width 1112 height 386
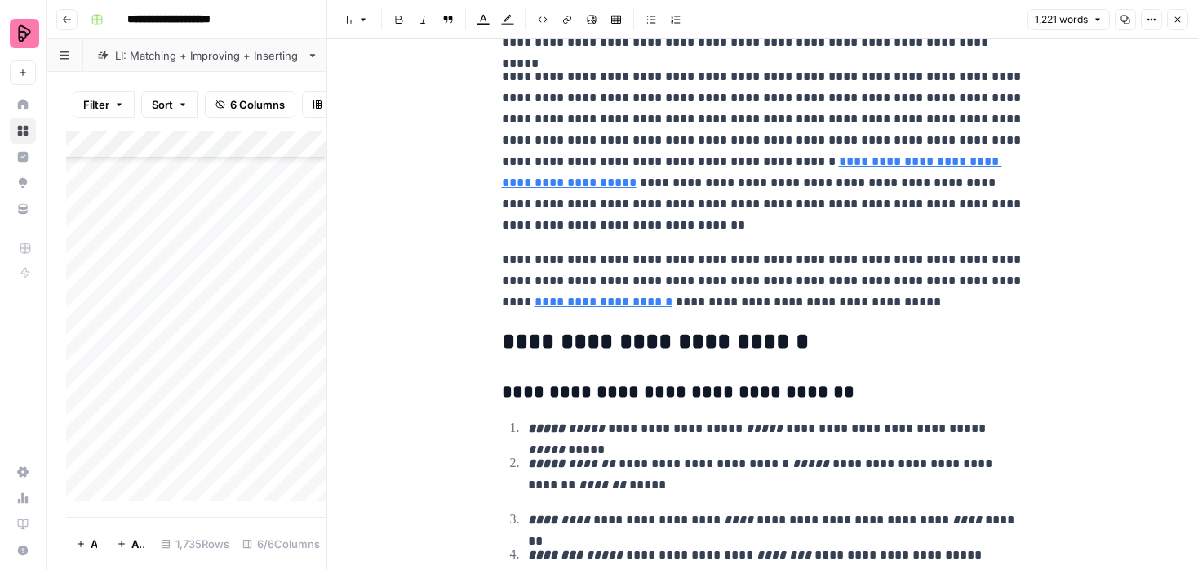
scroll to position [3241, 0]
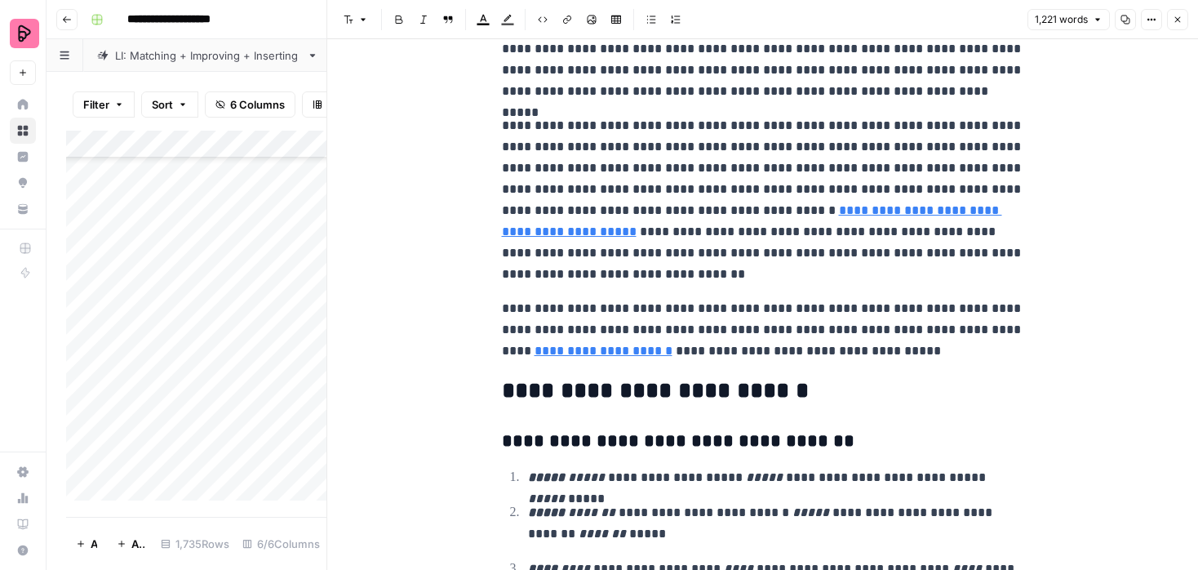
click at [1176, 12] on button "Close" at bounding box center [1177, 19] width 21 height 21
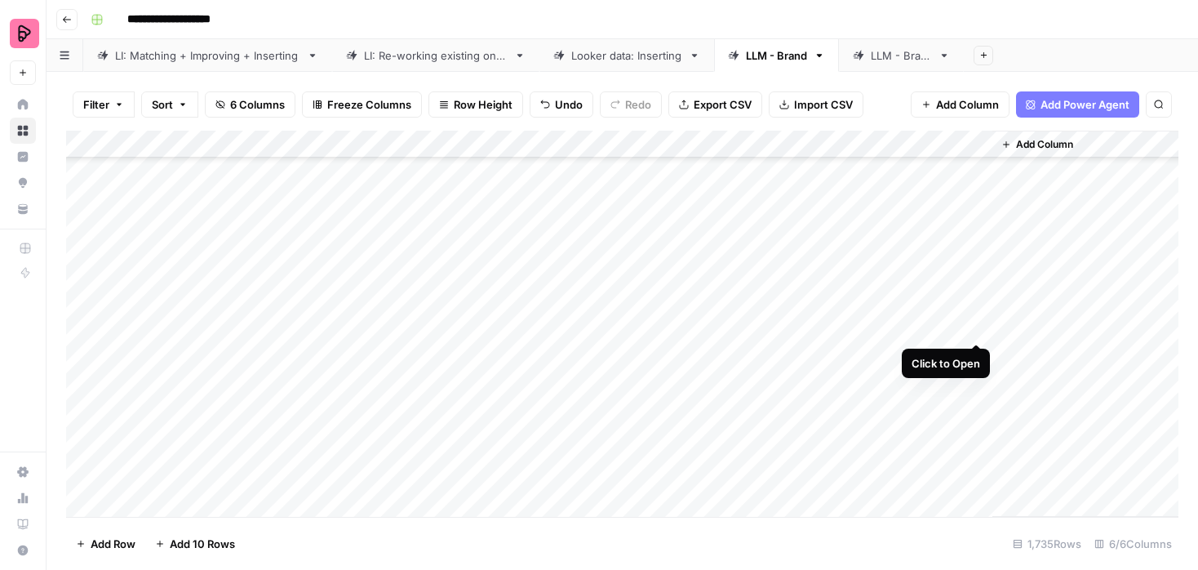
click at [978, 325] on div "Add Column" at bounding box center [622, 324] width 1112 height 386
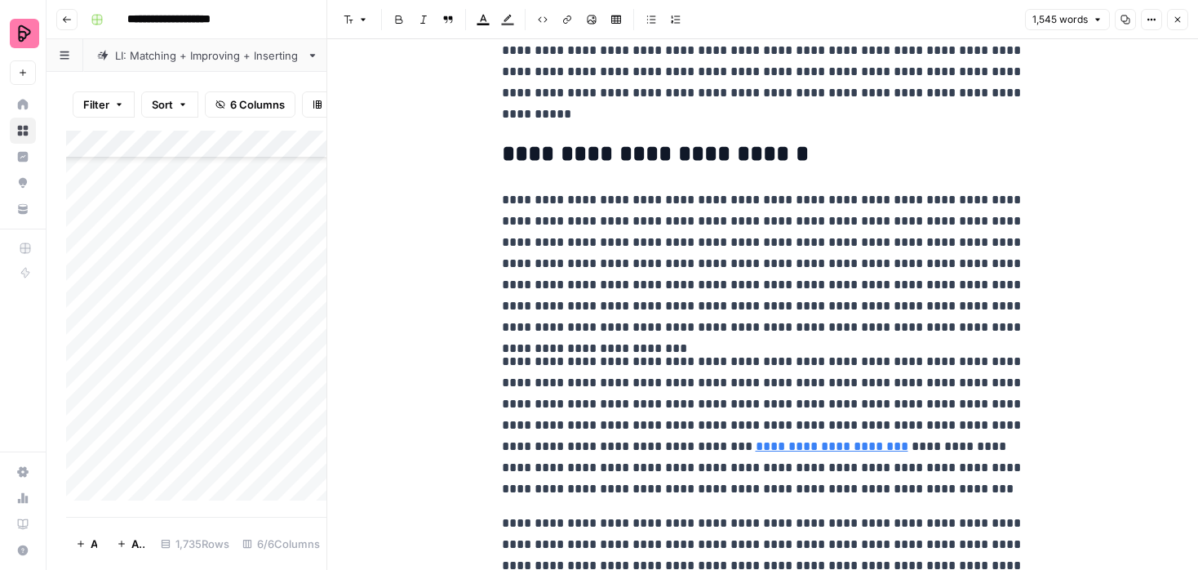
scroll to position [3870, 0]
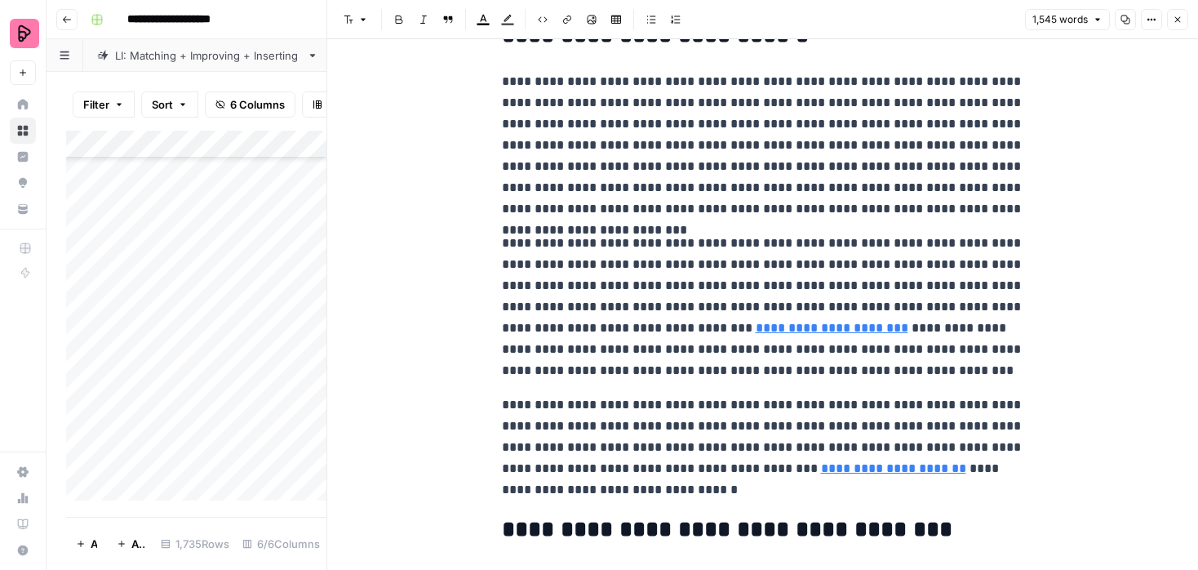
click at [1176, 15] on icon "button" at bounding box center [1178, 20] width 10 height 10
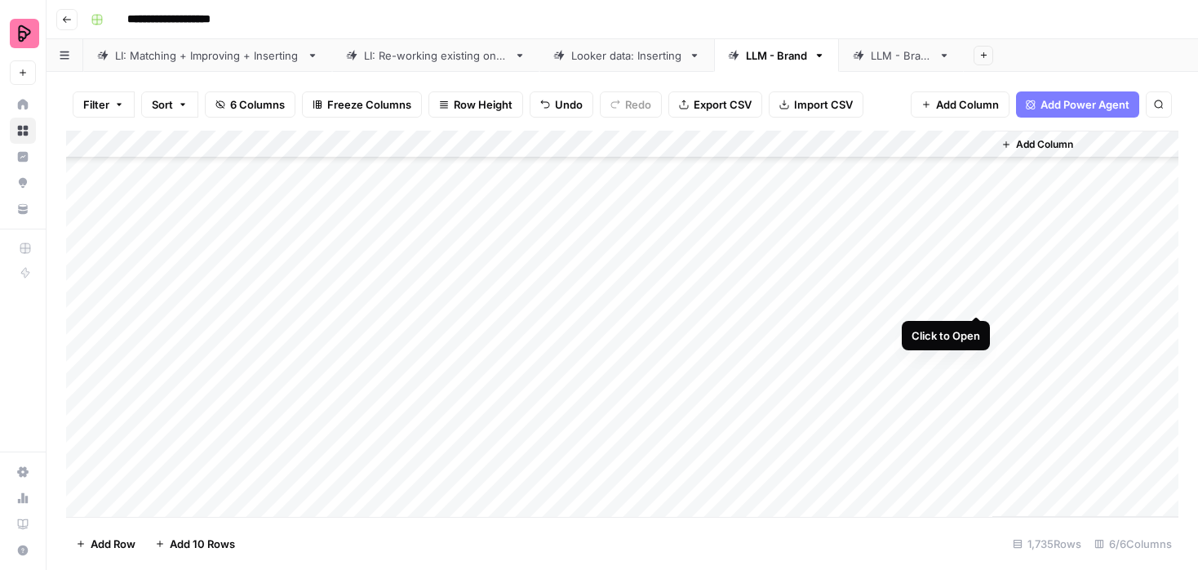
click at [976, 300] on div "Add Column" at bounding box center [622, 324] width 1112 height 386
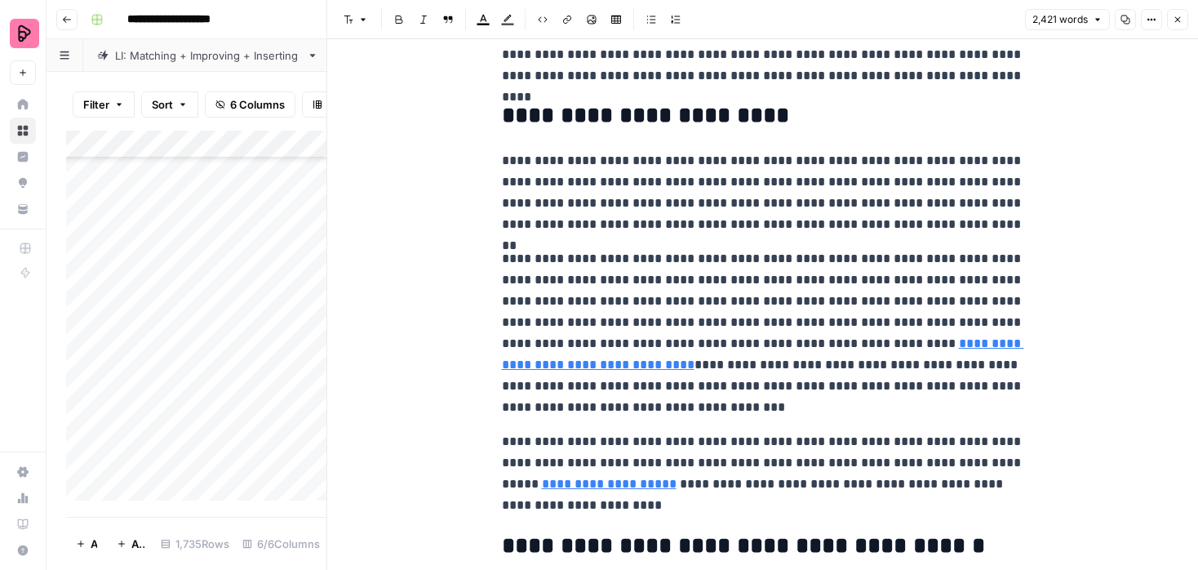
scroll to position [6701, 0]
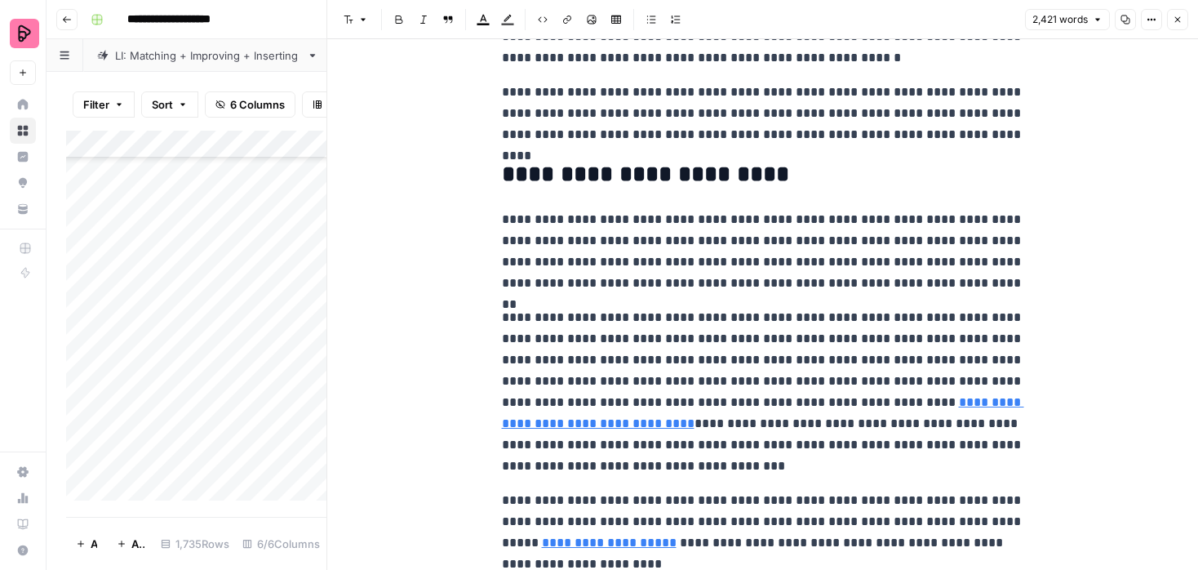
click at [1176, 16] on icon "button" at bounding box center [1178, 20] width 10 height 10
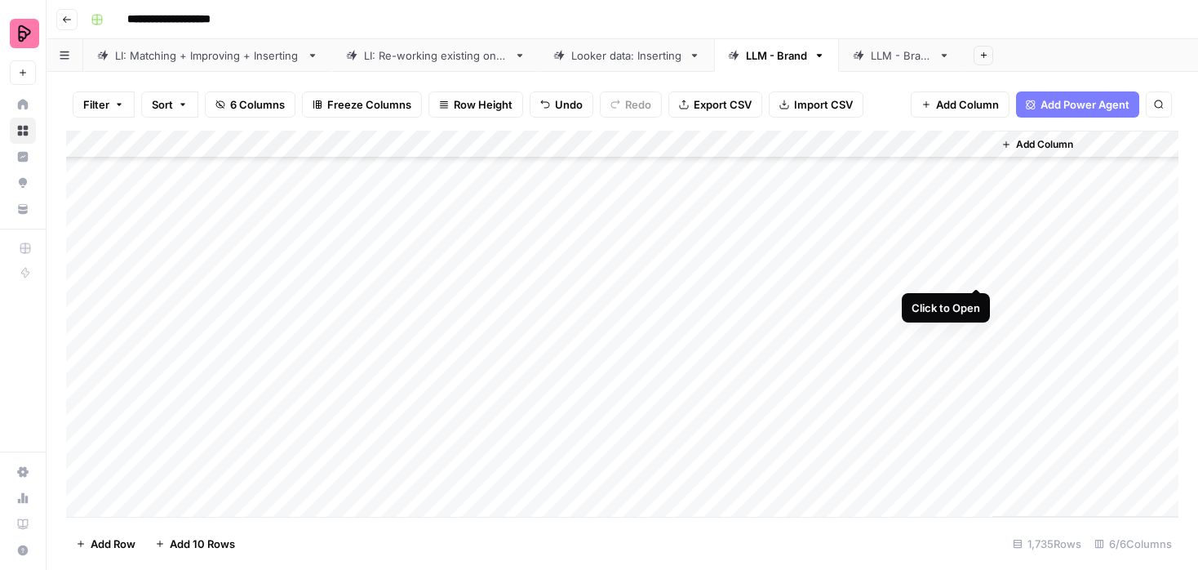
click at [975, 268] on div "Add Column" at bounding box center [622, 324] width 1112 height 386
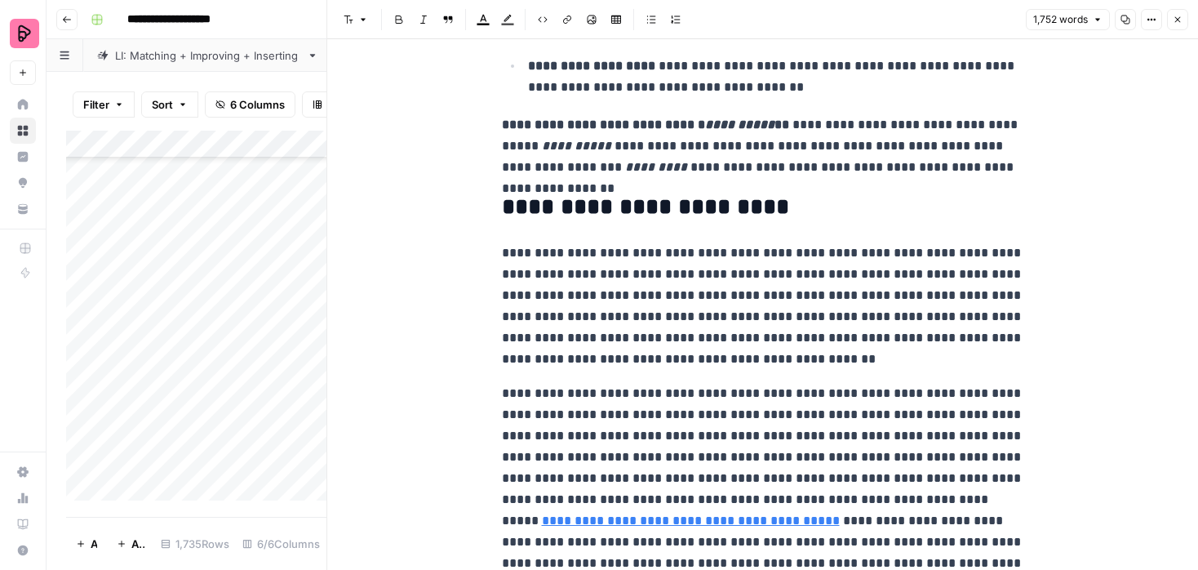
scroll to position [3822, 0]
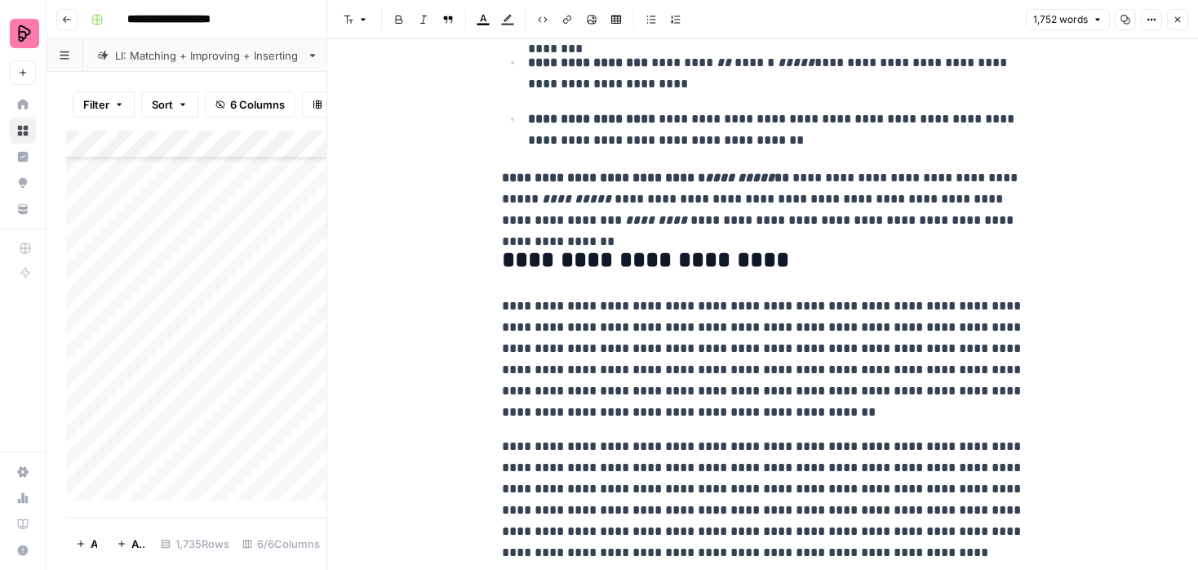
click at [1176, 15] on icon "button" at bounding box center [1178, 20] width 10 height 10
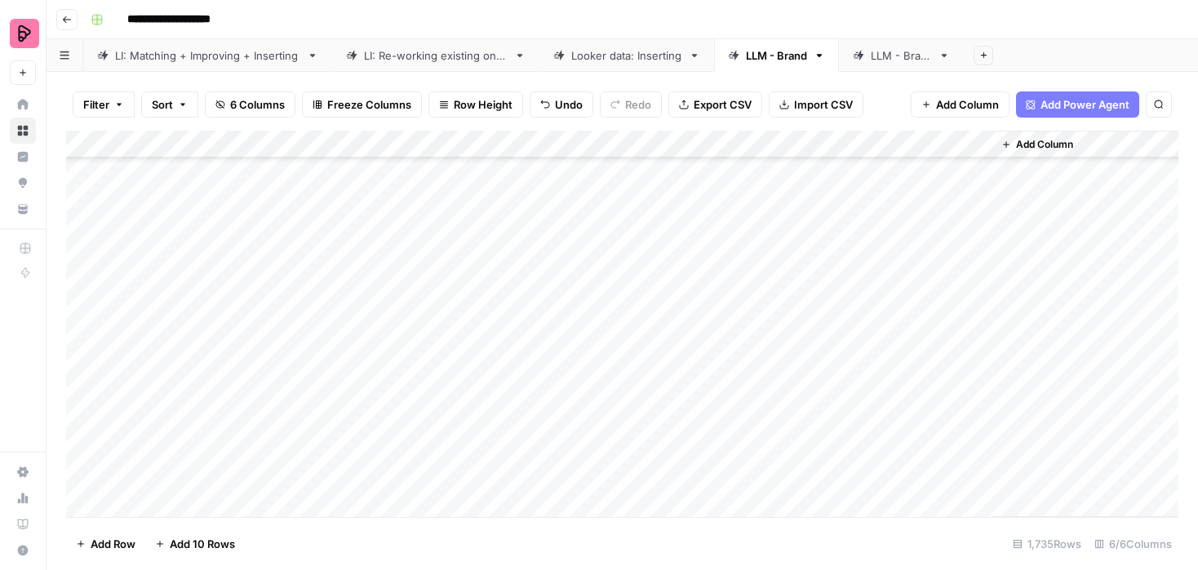
scroll to position [2359, 0]
click at [977, 390] on div "Add Column" at bounding box center [622, 324] width 1112 height 386
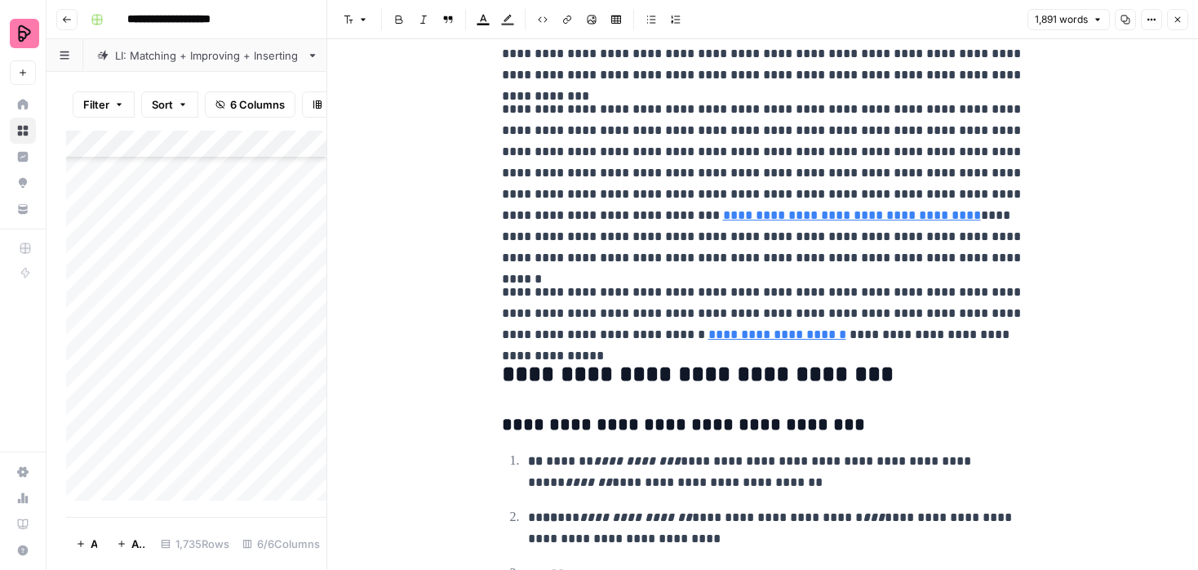
scroll to position [4785, 0]
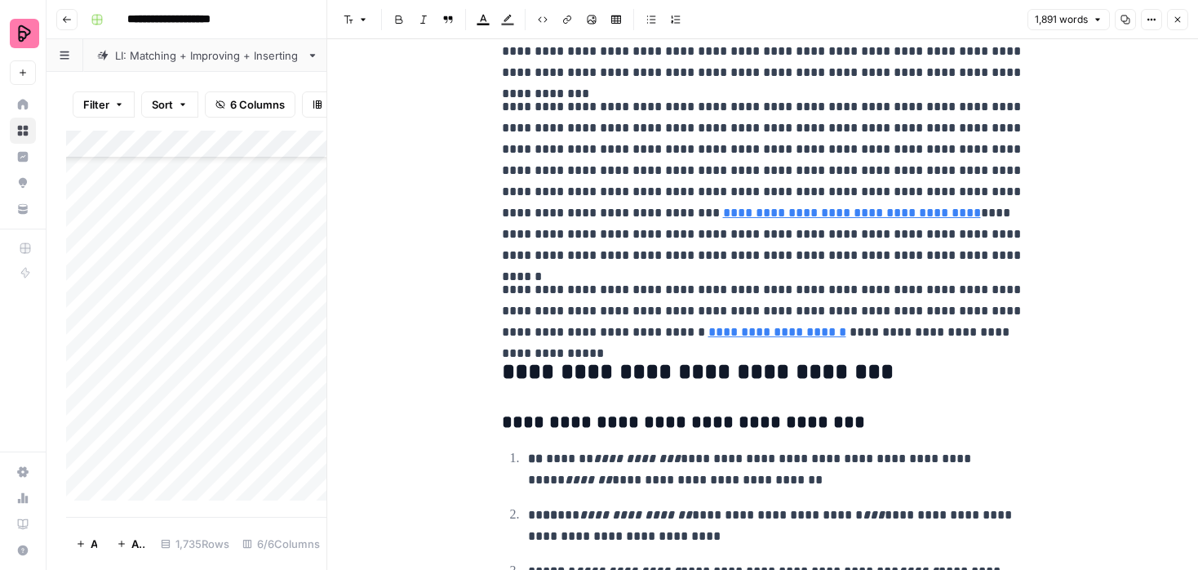
click at [1177, 22] on icon "button" at bounding box center [1178, 20] width 10 height 10
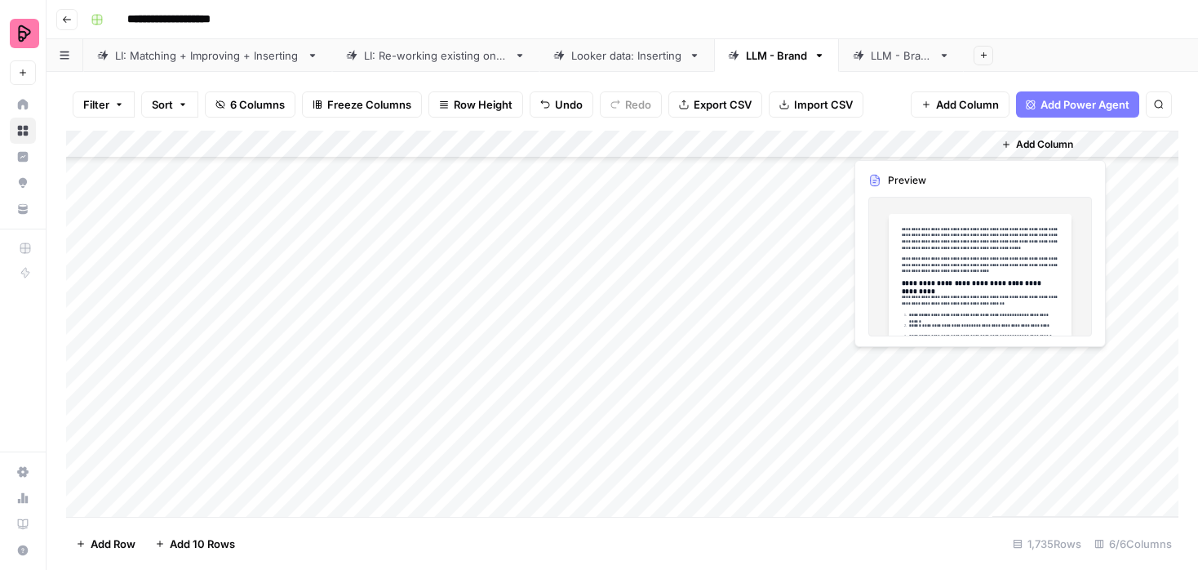
click at [979, 362] on div "Add Column" at bounding box center [622, 324] width 1112 height 386
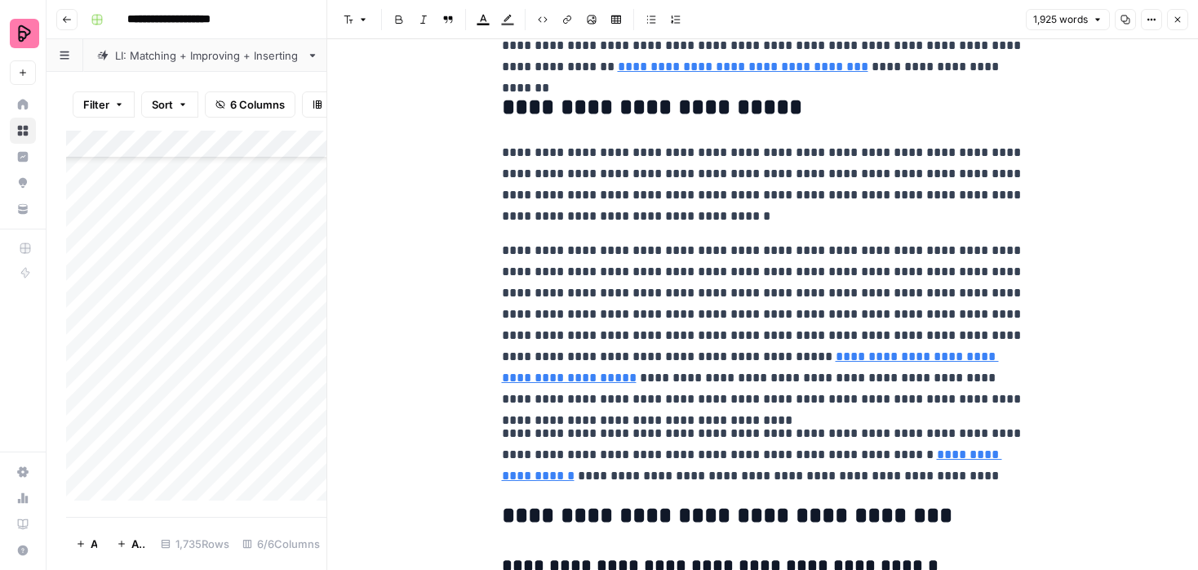
scroll to position [4611, 0]
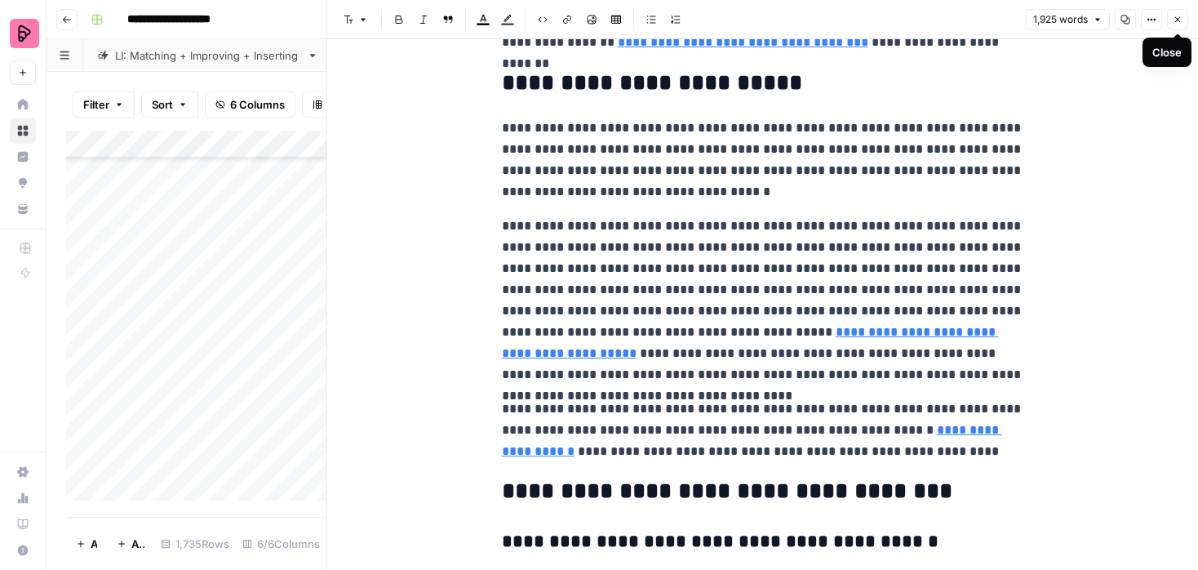
click at [1178, 22] on icon "button" at bounding box center [1178, 20] width 10 height 10
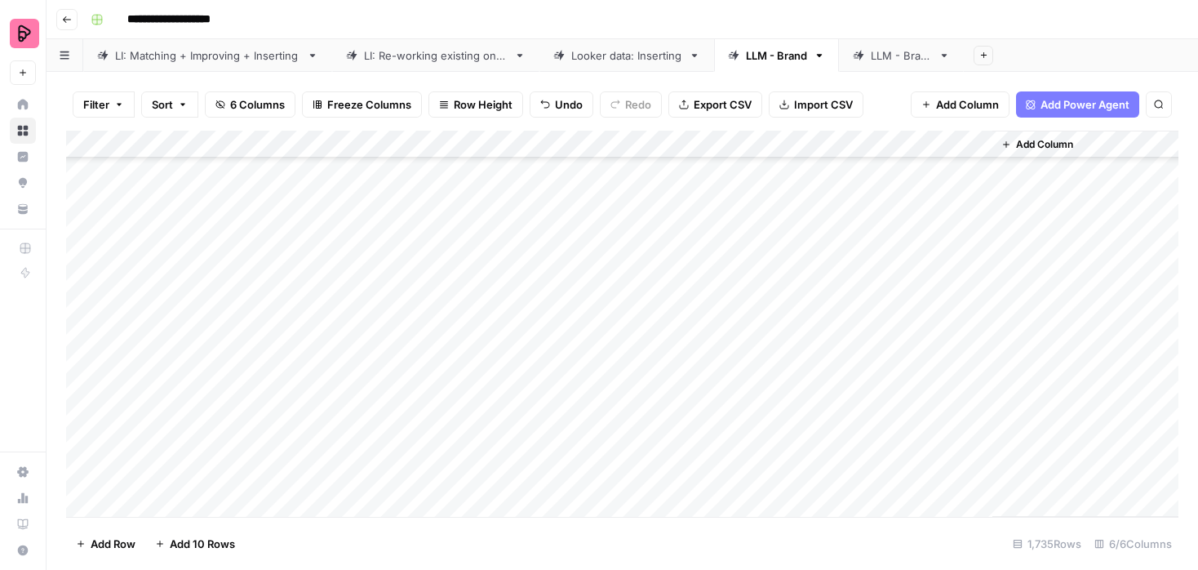
scroll to position [2554, 0]
click at [87, 362] on div "Add Column" at bounding box center [622, 324] width 1112 height 386
click at [84, 251] on div "Add Column" at bounding box center [622, 324] width 1112 height 386
click at [90, 165] on div "Add Column" at bounding box center [622, 324] width 1112 height 386
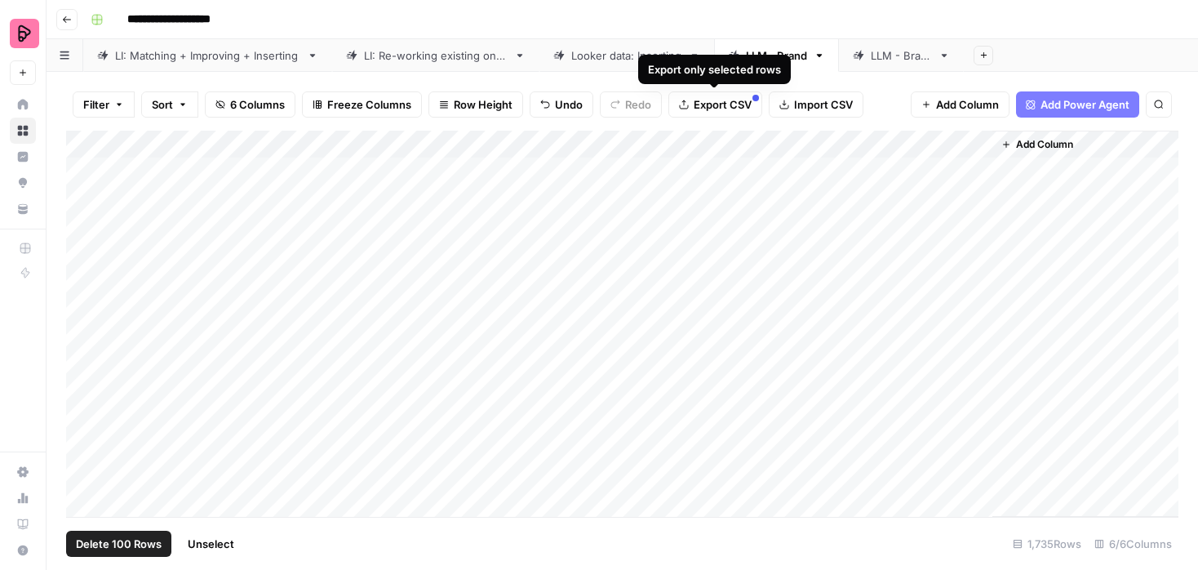
click at [725, 100] on span "Export CSV" at bounding box center [723, 104] width 58 height 16
